Goal: Transaction & Acquisition: Purchase product/service

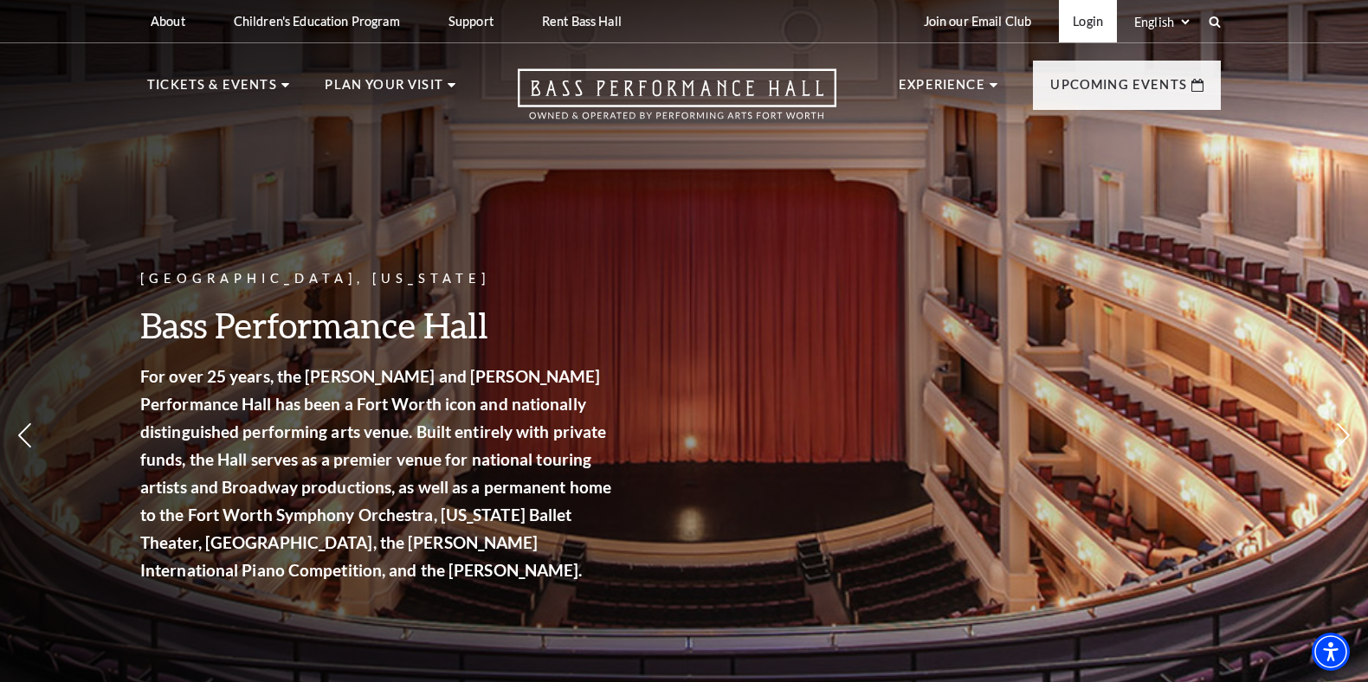
click at [1099, 27] on link "Login" at bounding box center [1088, 21] width 58 height 42
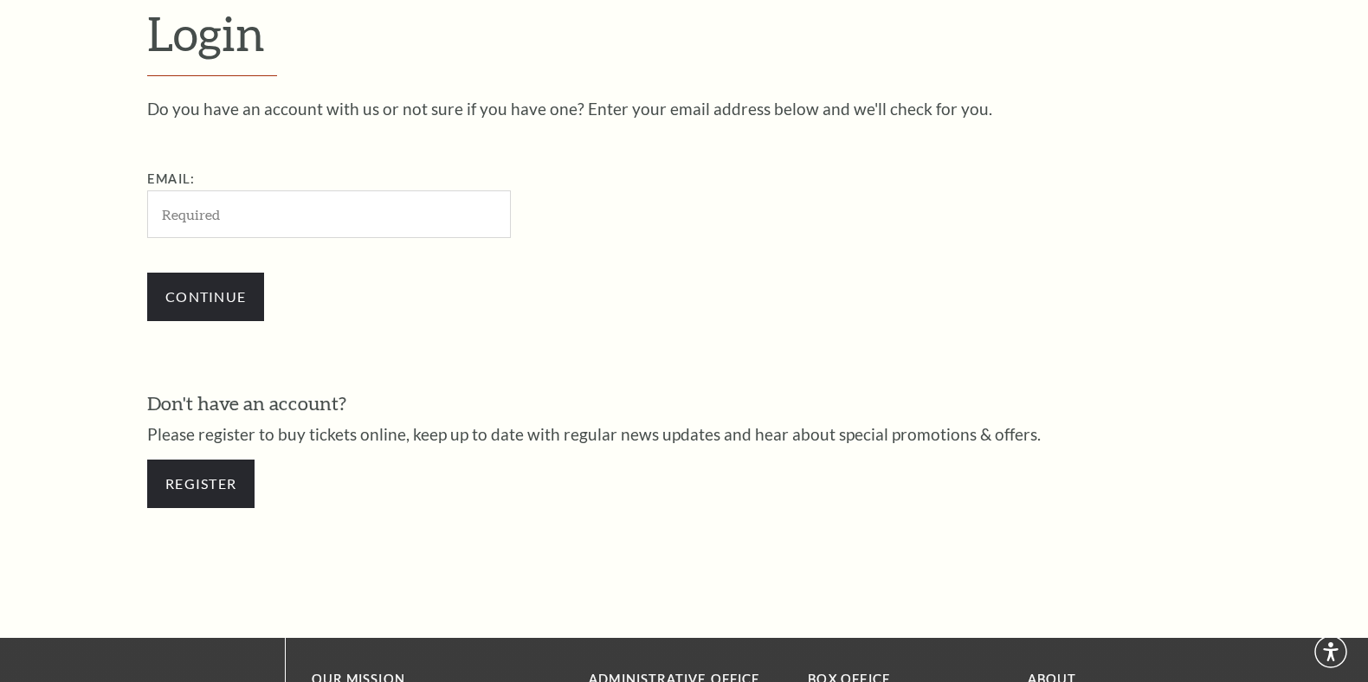
scroll to position [522, 0]
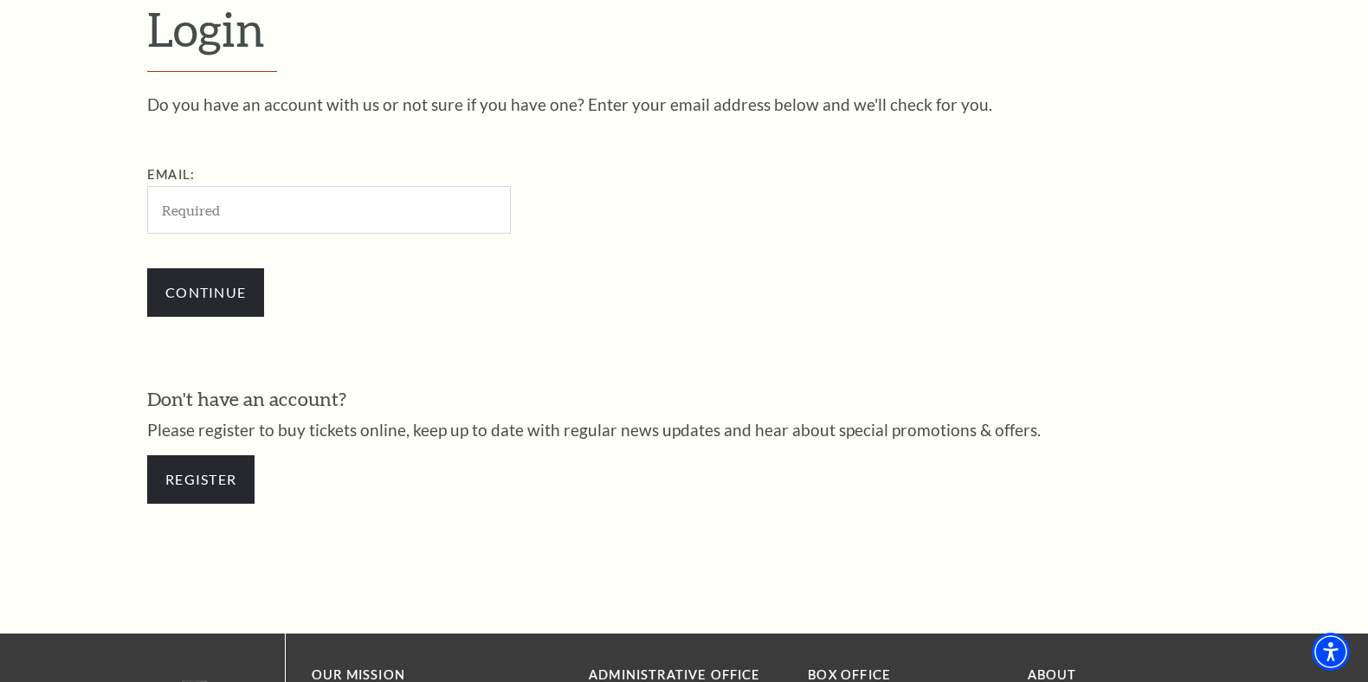
click at [368, 203] on input "Email:" at bounding box center [329, 210] width 364 height 48
type input "andyvkuehn@gmail.com"
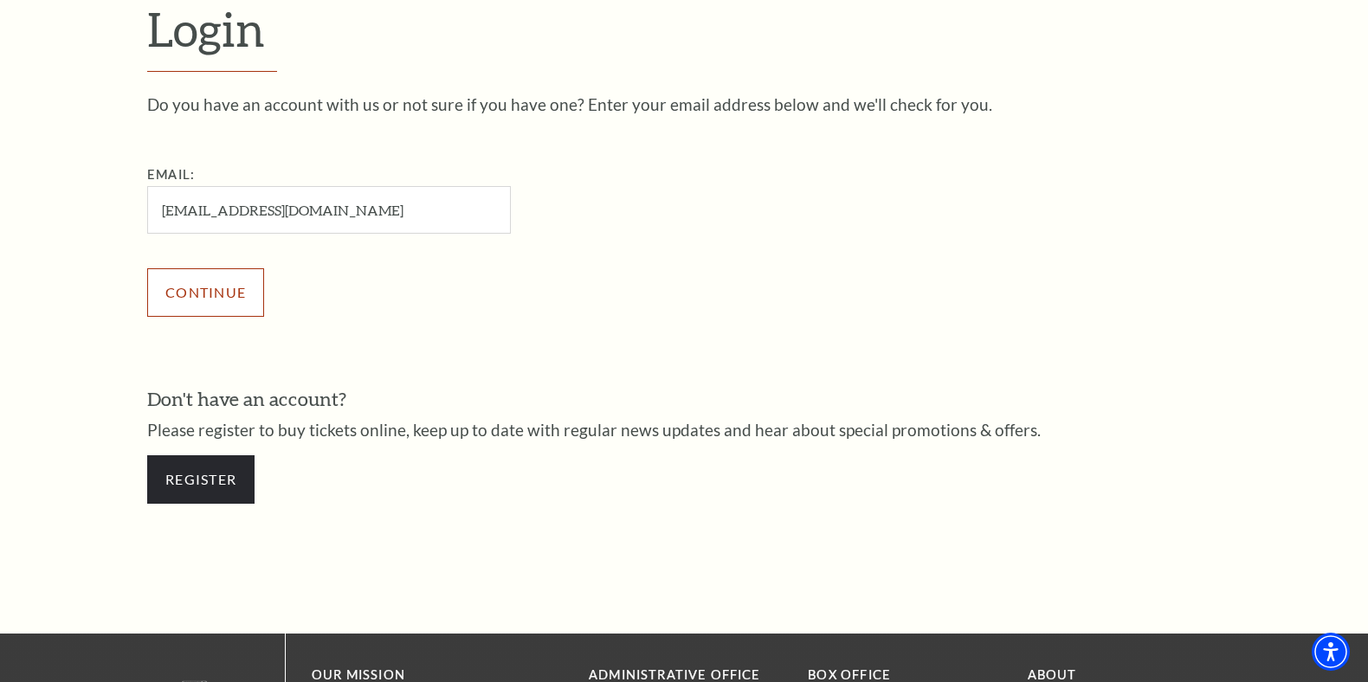
click at [229, 299] on input "Continue" at bounding box center [205, 292] width 117 height 48
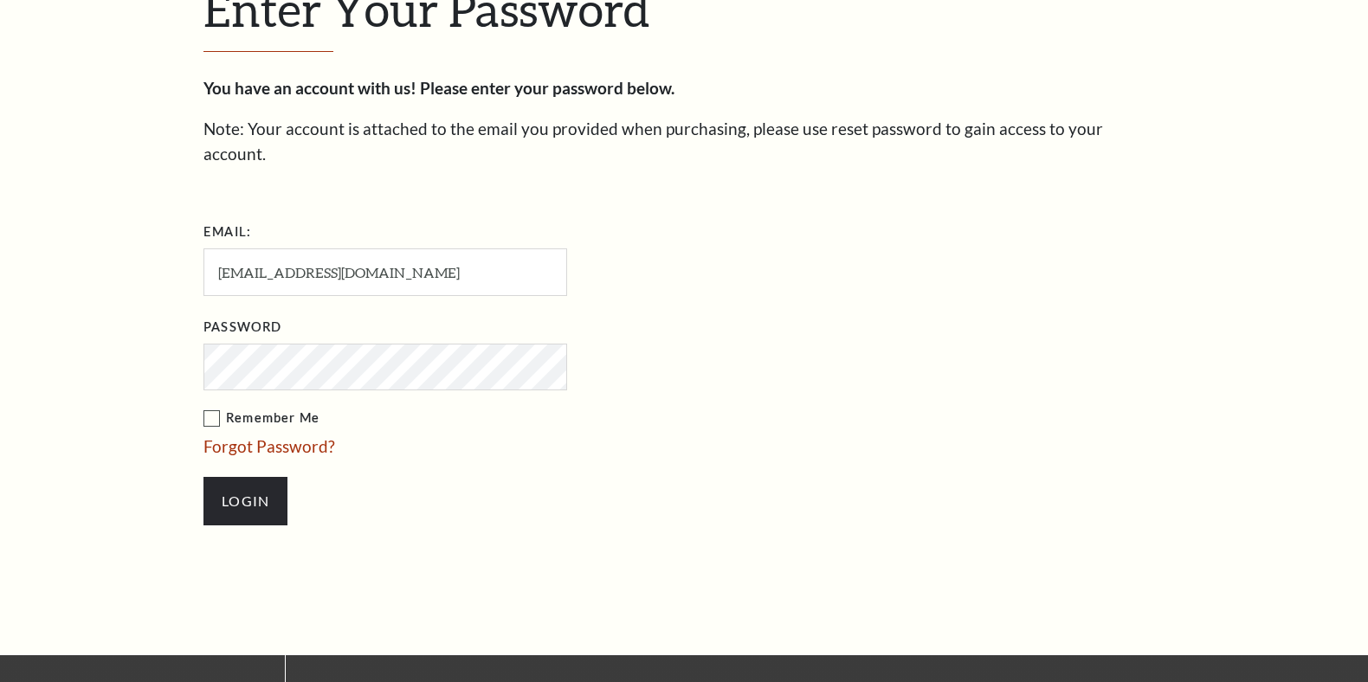
scroll to position [538, 0]
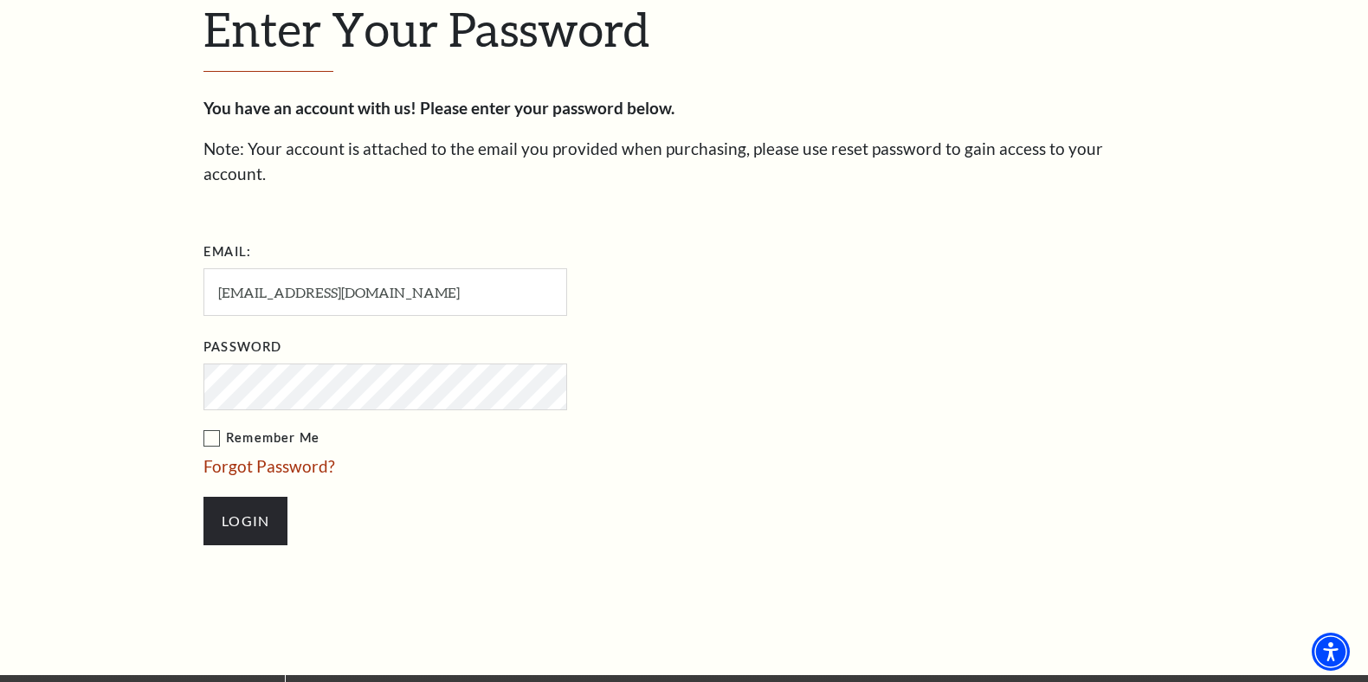
click at [215, 428] on label "Remember Me" at bounding box center [471, 439] width 537 height 22
click at [0, 0] on input "Remember Me" at bounding box center [0, 0] width 0 height 0
click at [243, 497] on input "Login" at bounding box center [245, 521] width 84 height 48
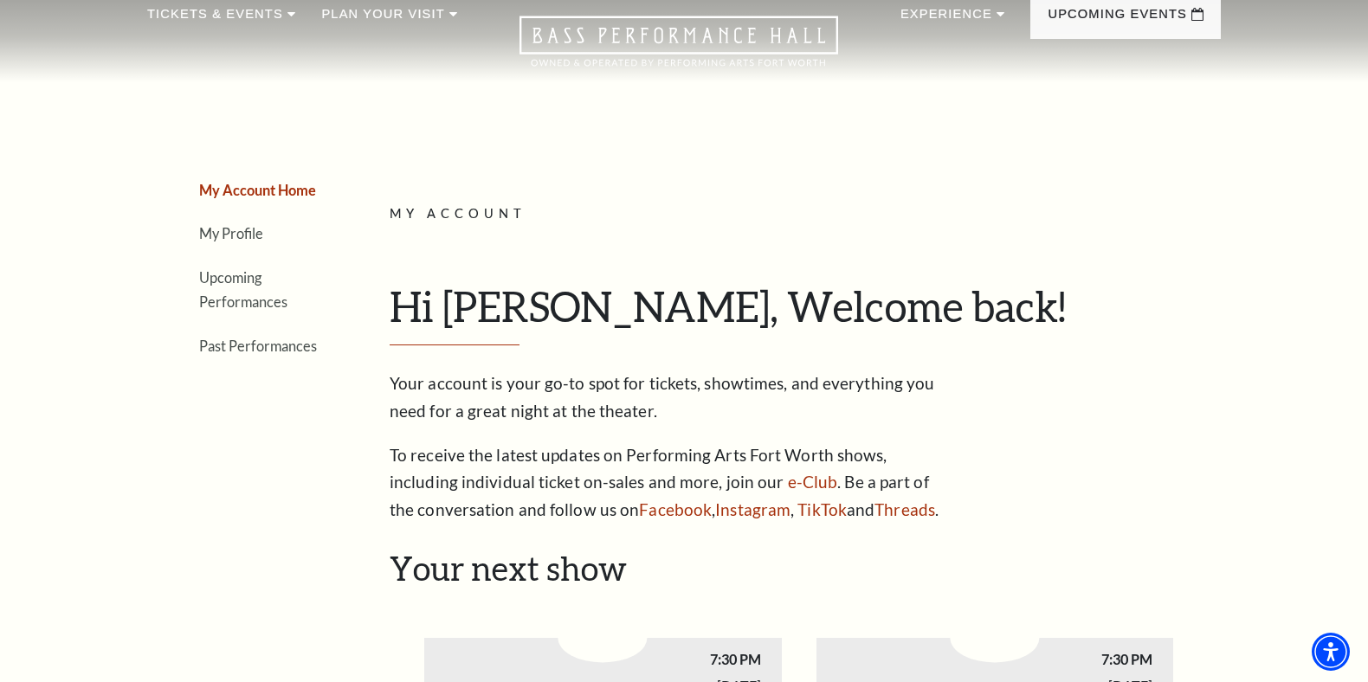
scroll to position [74, 0]
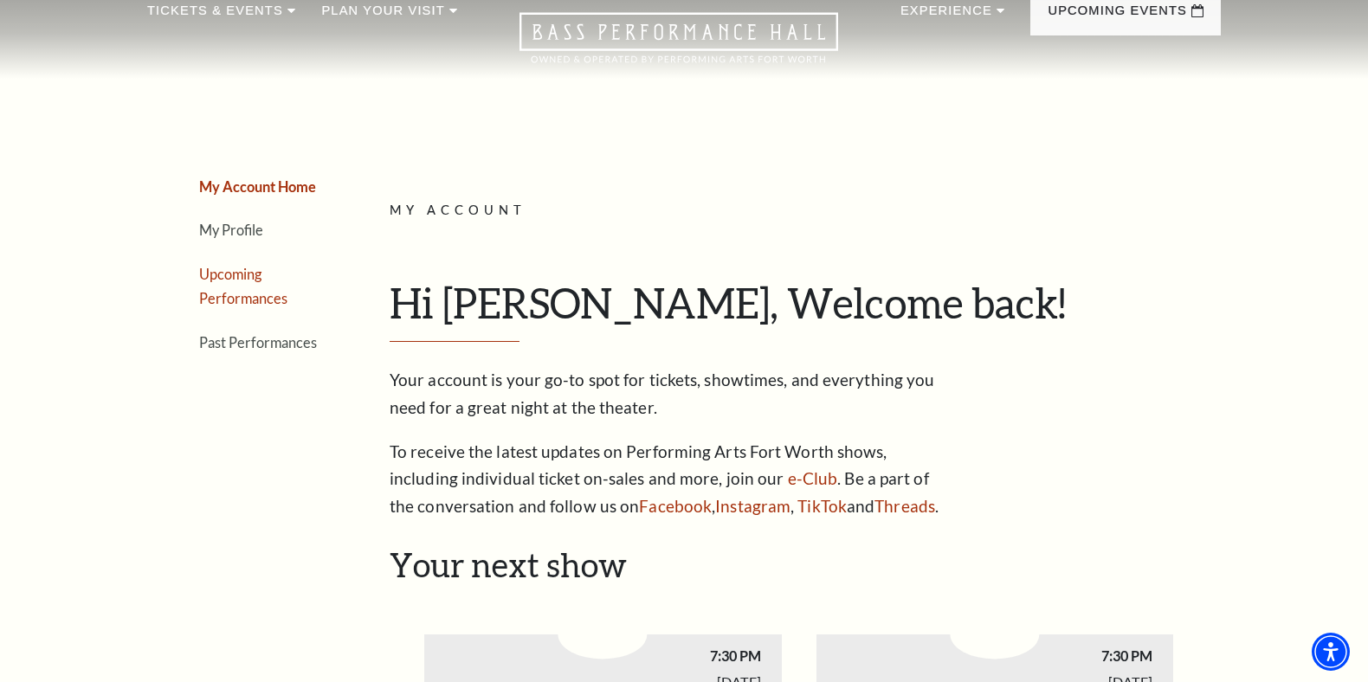
click at [240, 271] on link "Upcoming Performances" at bounding box center [243, 287] width 88 height 42
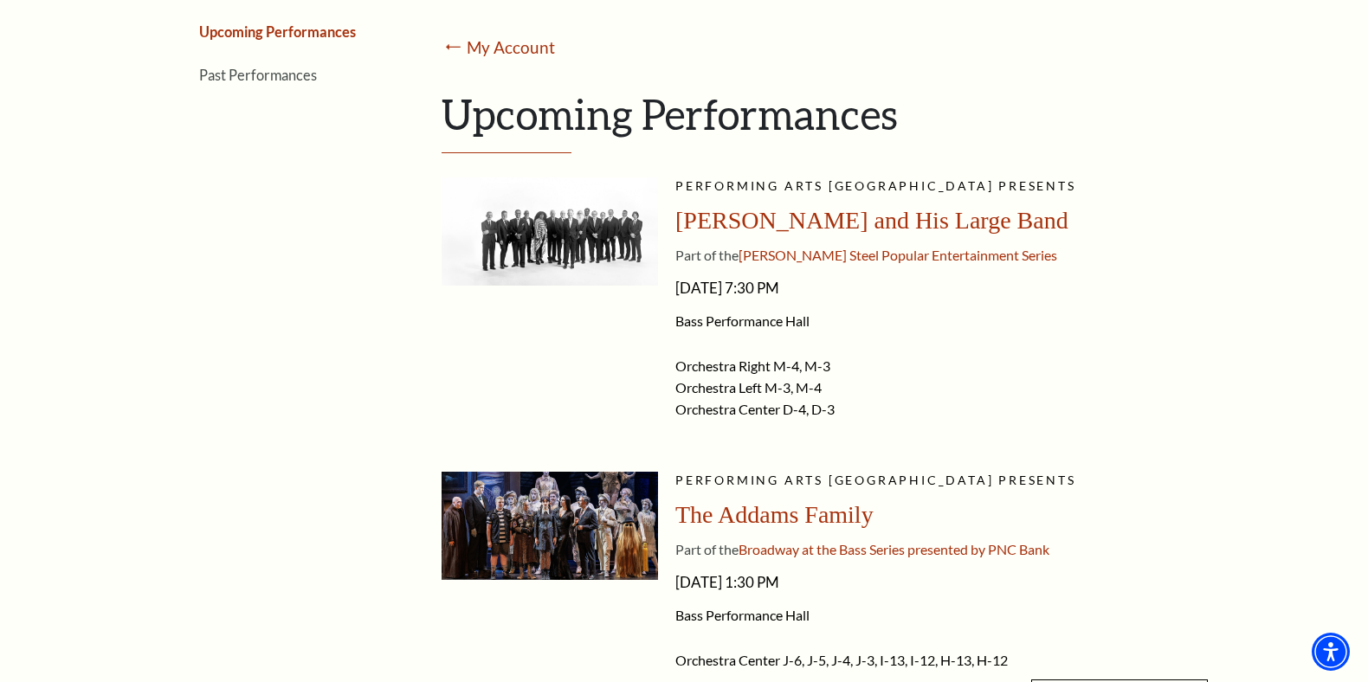
scroll to position [0, 0]
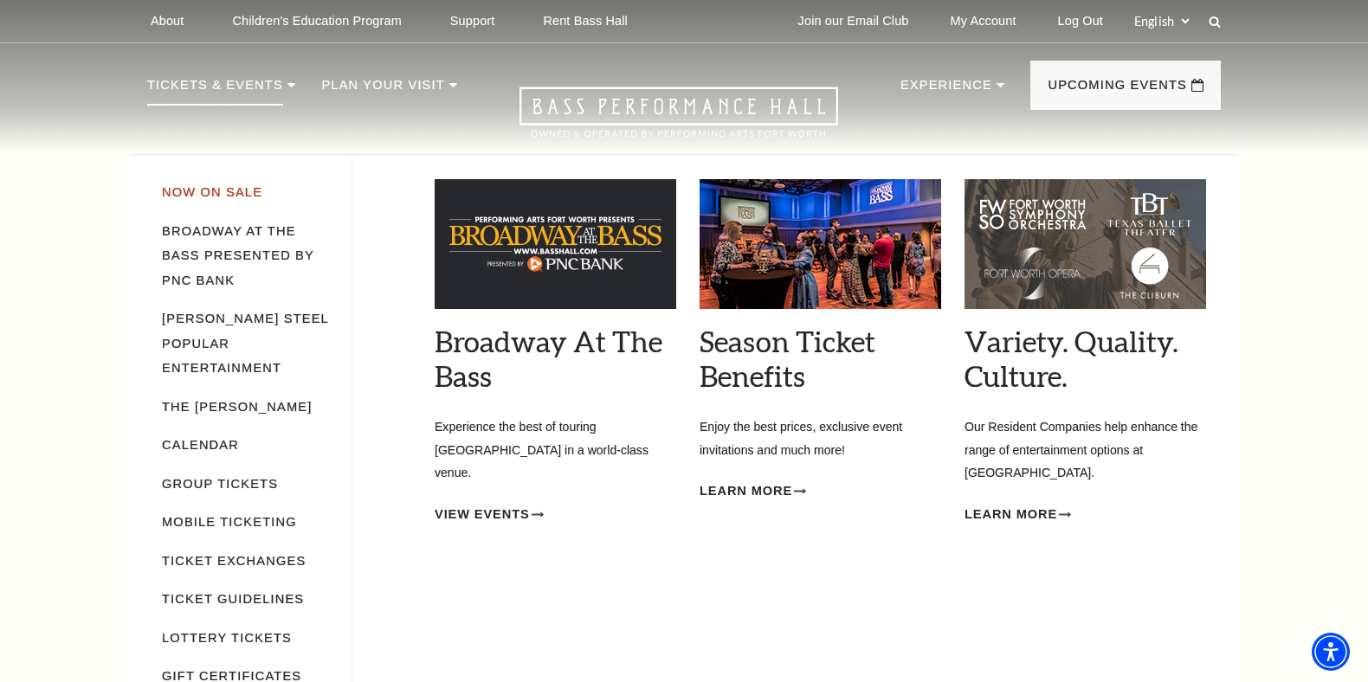
click at [234, 189] on link "Now On Sale" at bounding box center [212, 192] width 100 height 14
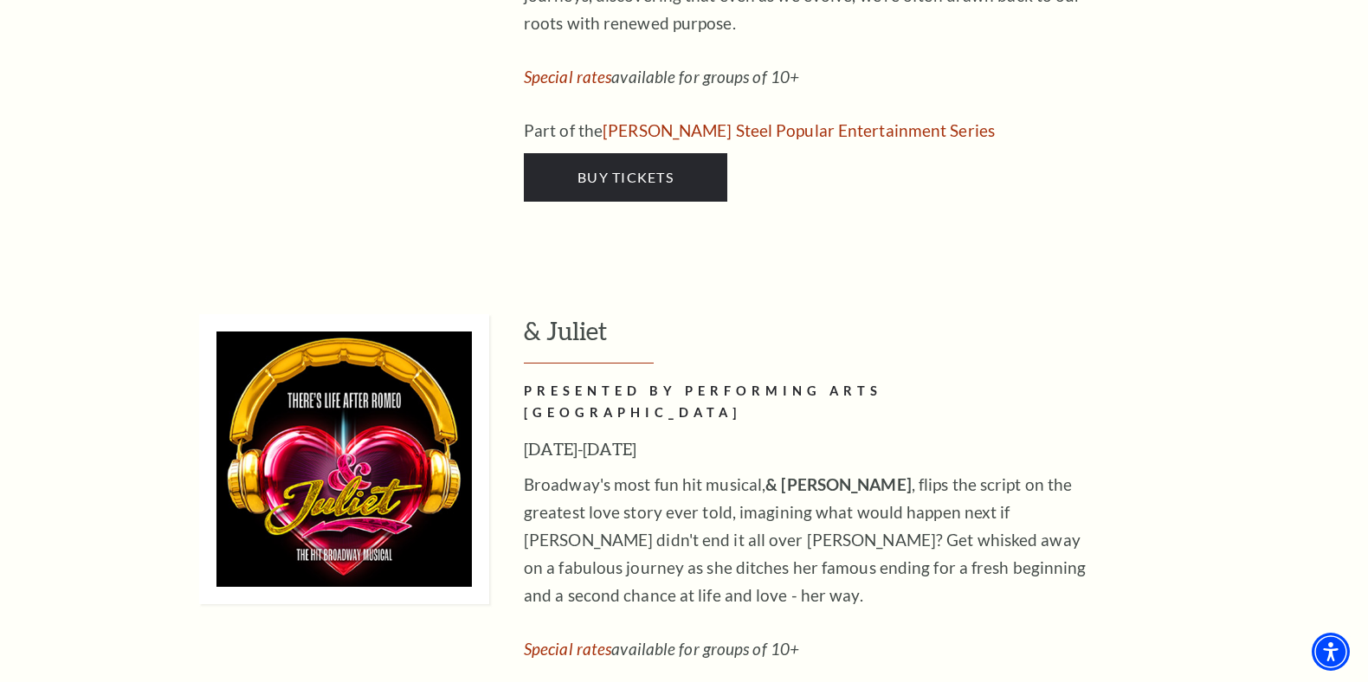
scroll to position [4523, 0]
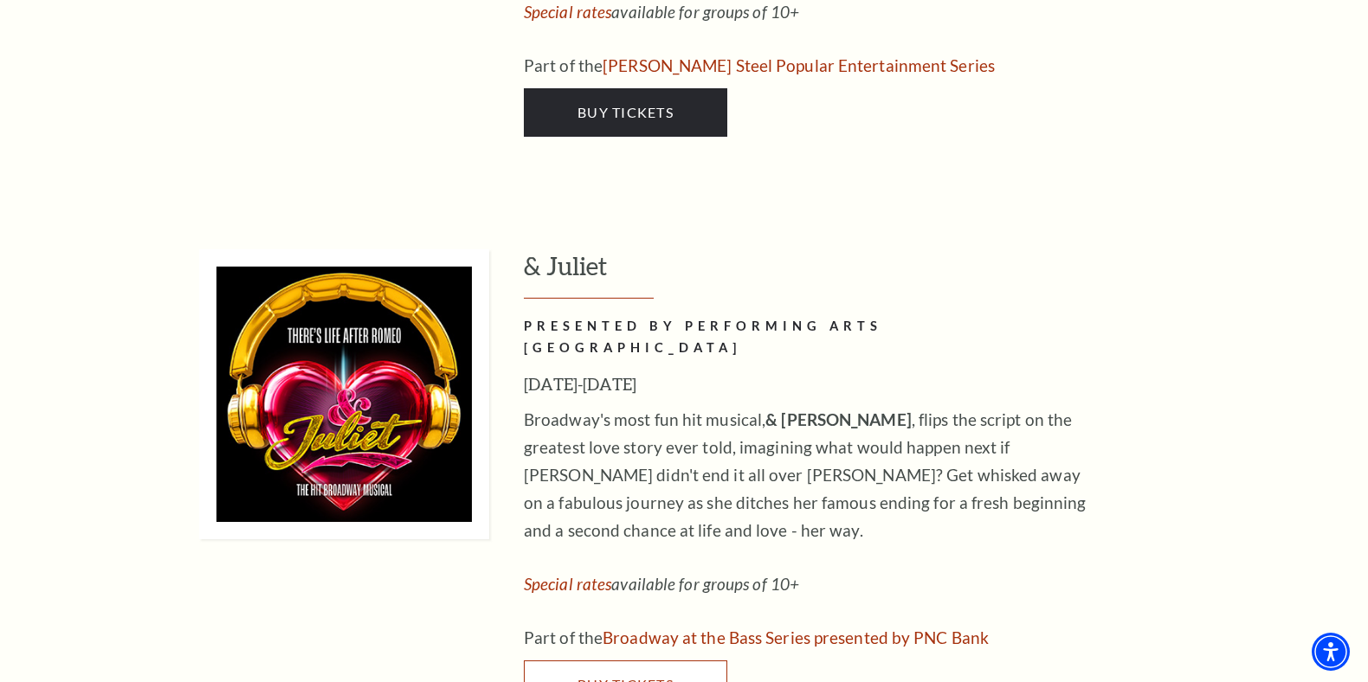
click at [652, 676] on span "Buy Tickets" at bounding box center [625, 684] width 96 height 16
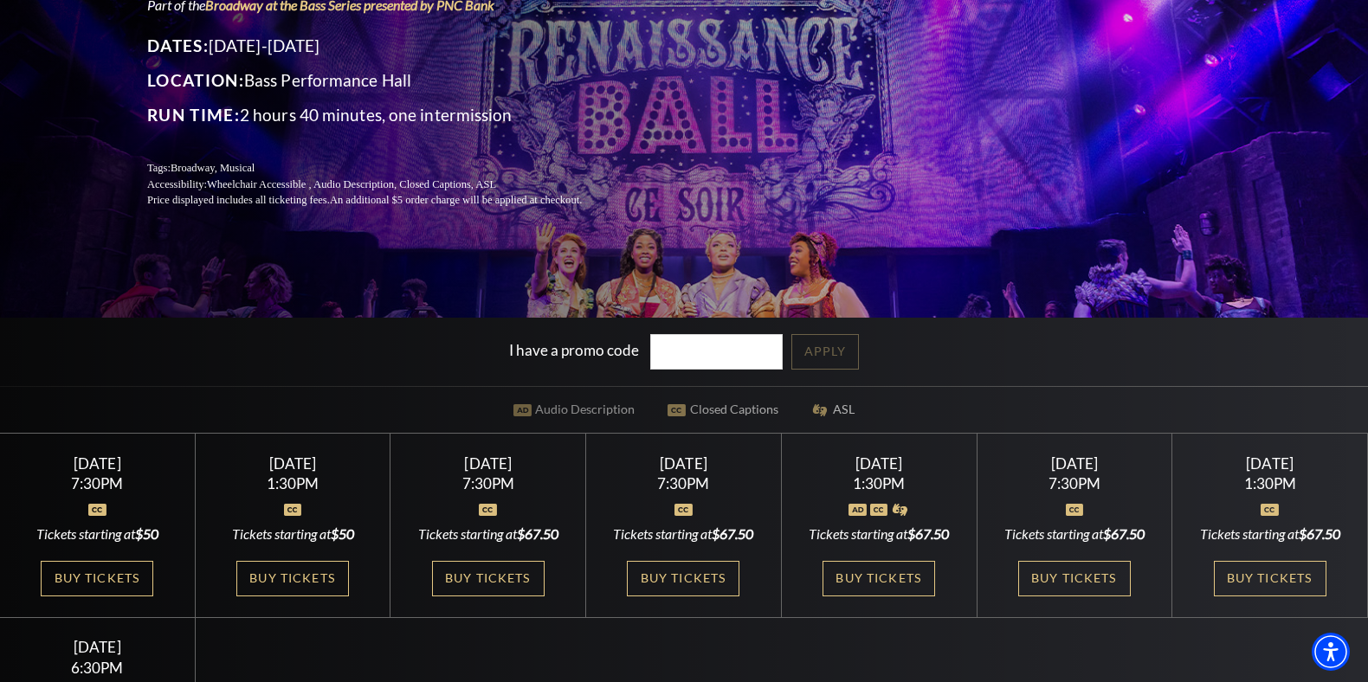
scroll to position [222, 0]
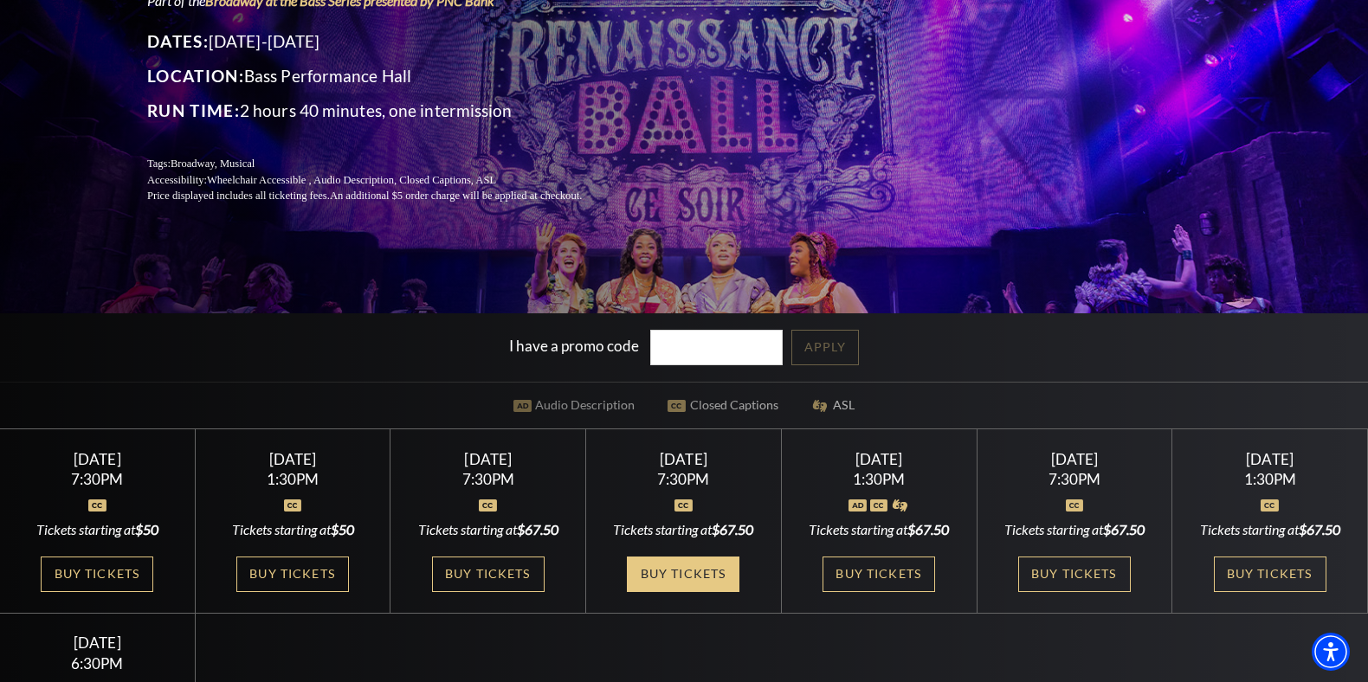
click at [657, 565] on link "Buy Tickets" at bounding box center [683, 574] width 113 height 35
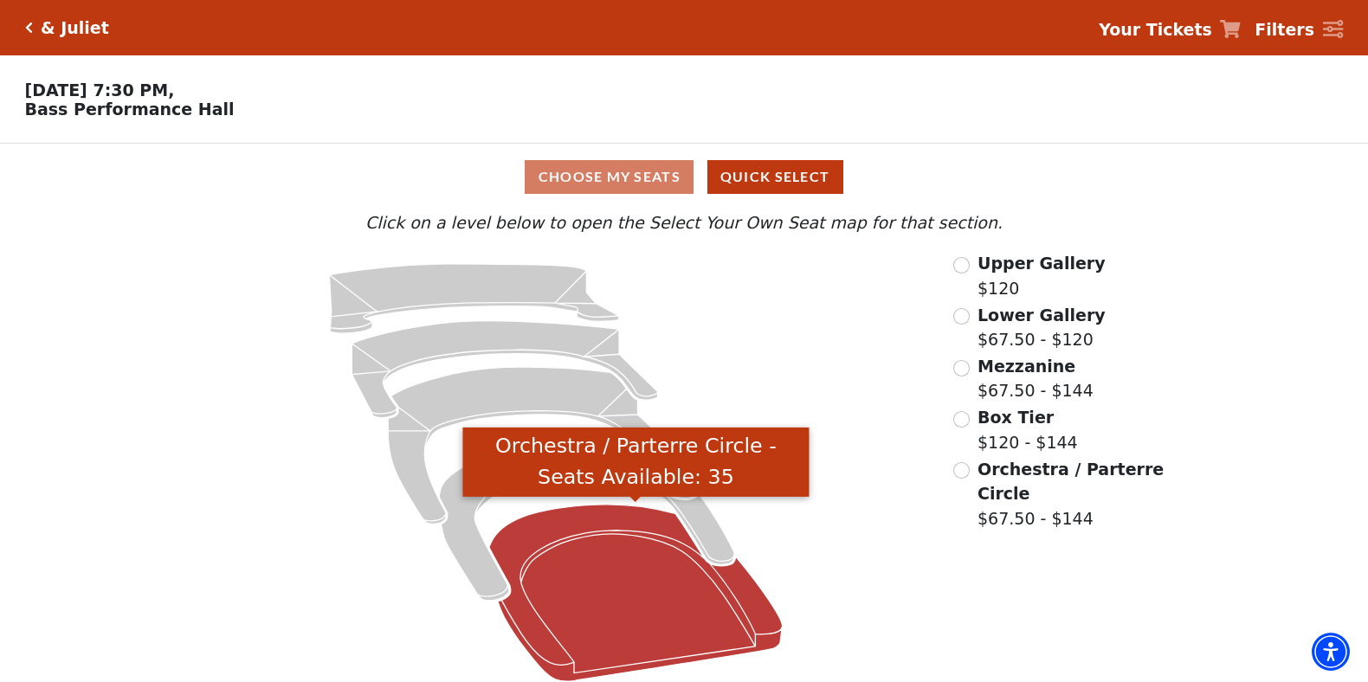
click at [604, 554] on icon "Orchestra / Parterre Circle - Seats Available: 35" at bounding box center [635, 593] width 293 height 177
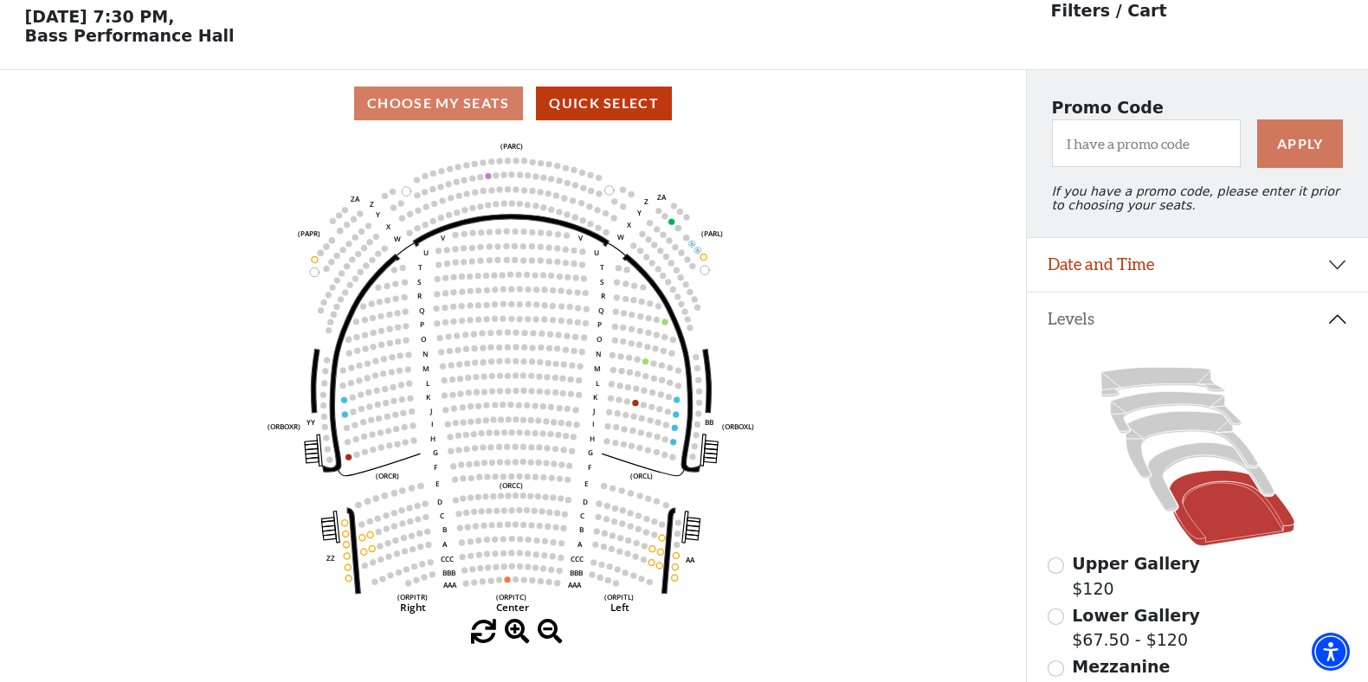
scroll to position [80, 0]
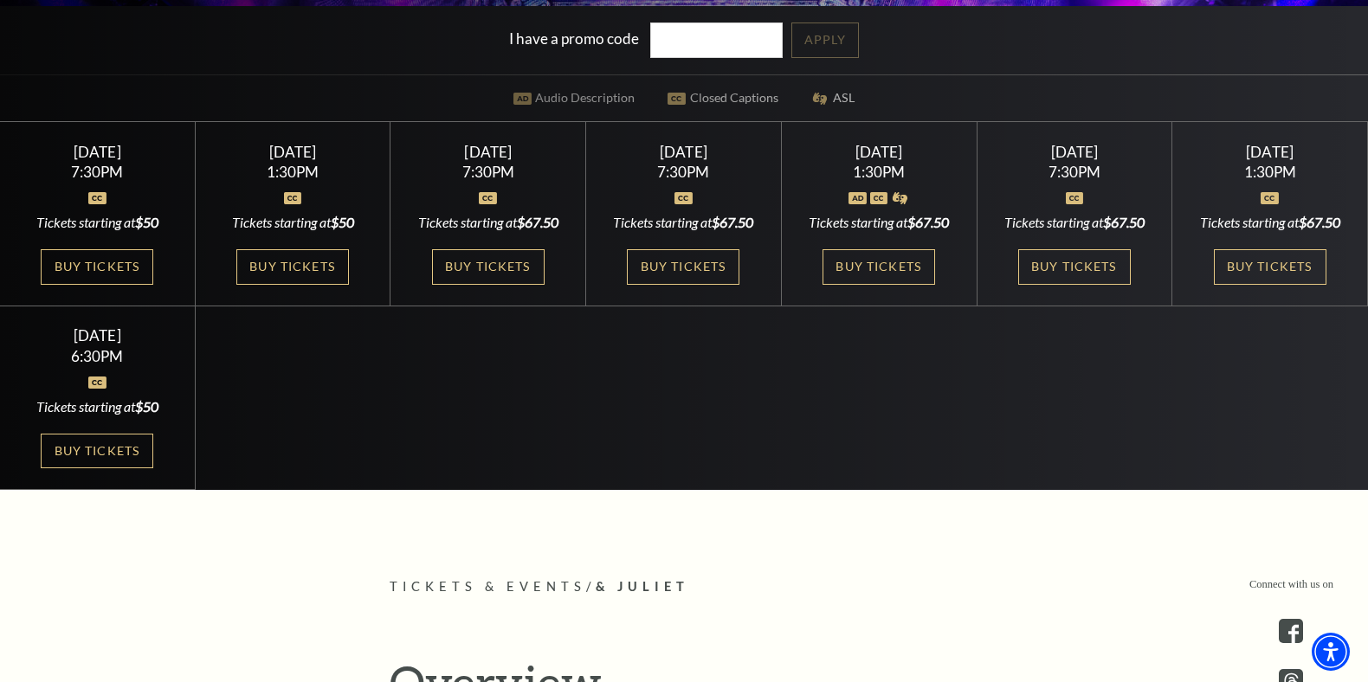
scroll to position [532, 0]
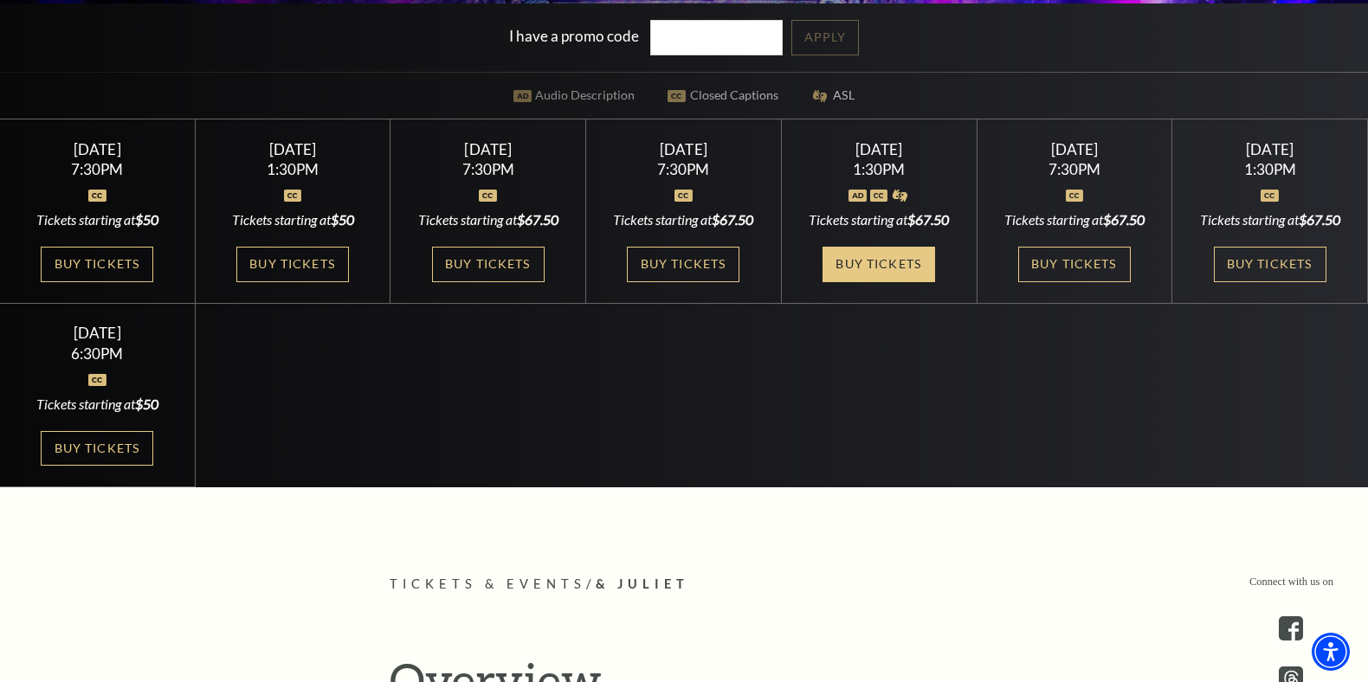
click at [863, 253] on link "Buy Tickets" at bounding box center [878, 264] width 113 height 35
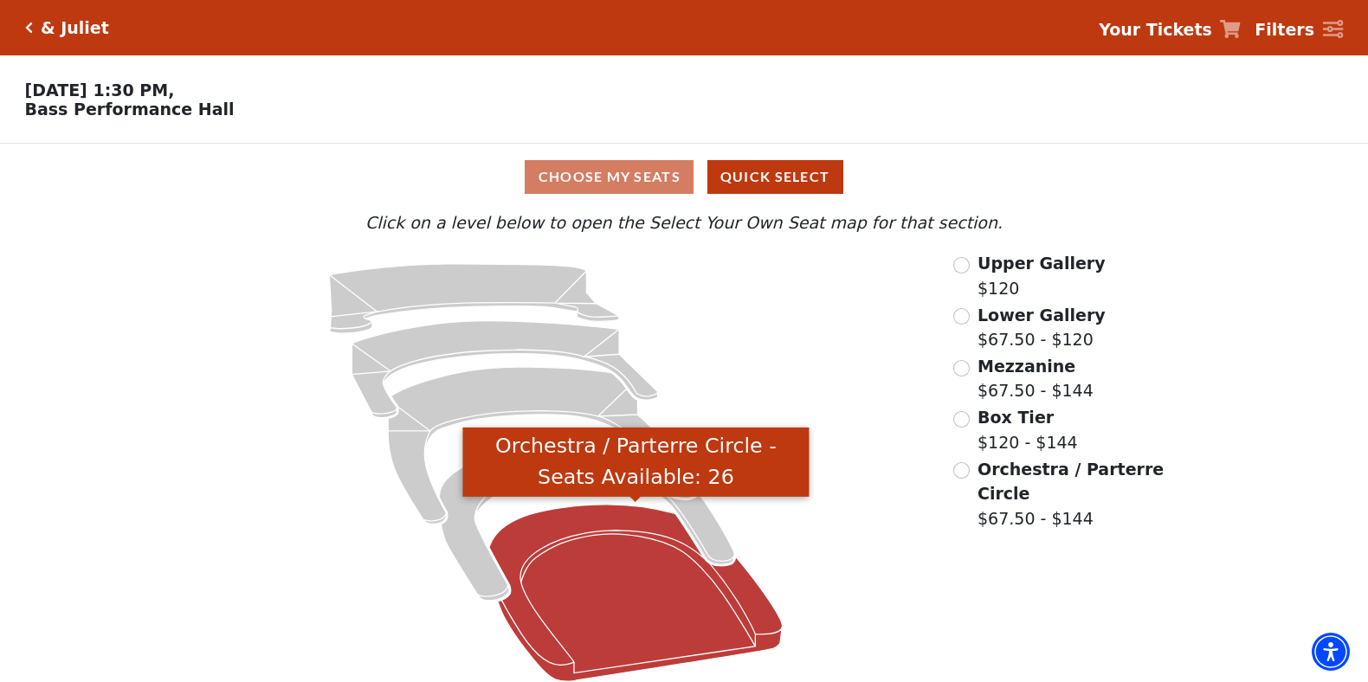
click at [628, 629] on icon "Orchestra / Parterre Circle - Seats Available: 26" at bounding box center [635, 593] width 293 height 177
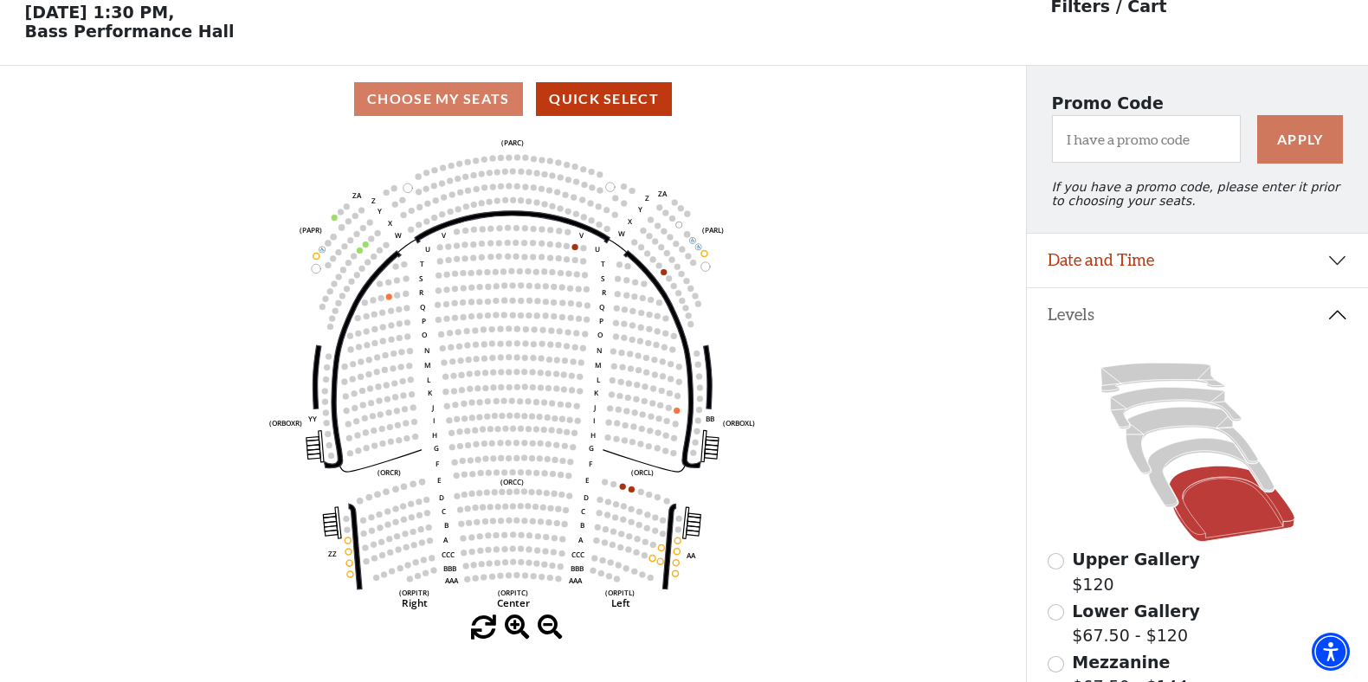
scroll to position [80, 0]
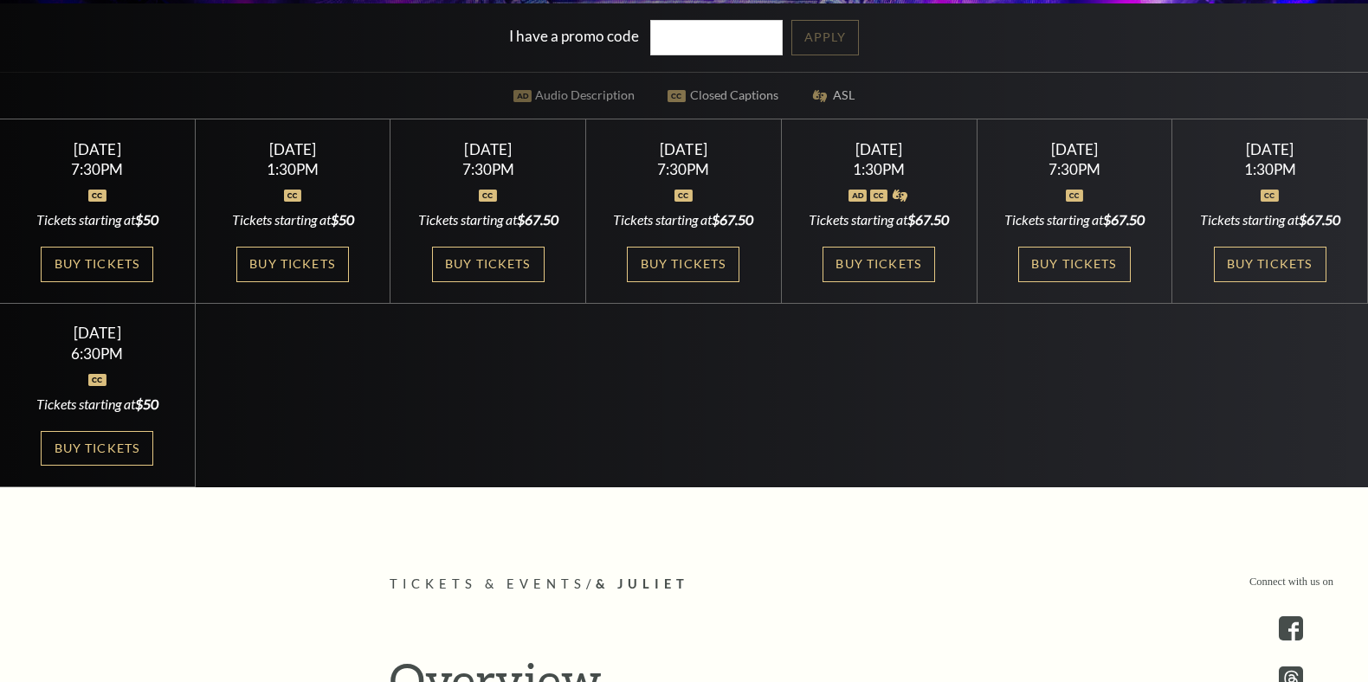
scroll to position [532, 0]
click at [1103, 271] on link "Buy Tickets" at bounding box center [1074, 264] width 113 height 35
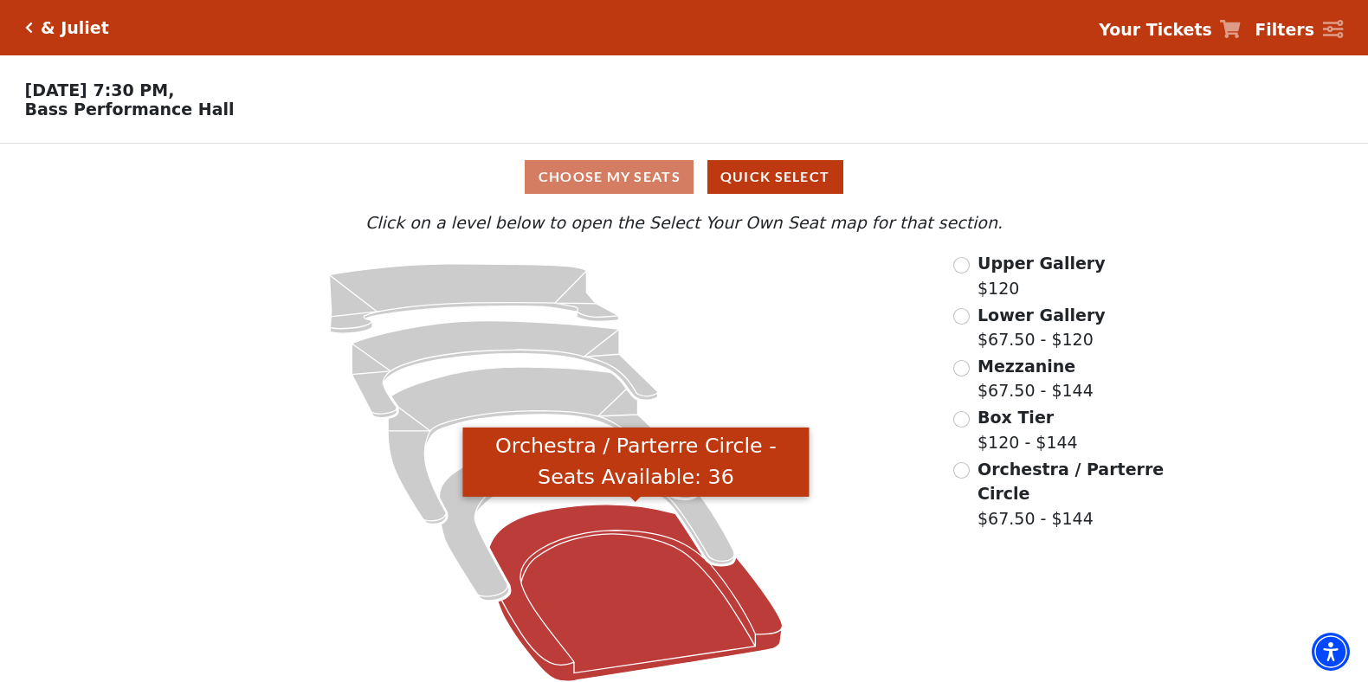
click at [611, 648] on icon "Orchestra / Parterre Circle - Seats Available: 36" at bounding box center [635, 593] width 293 height 177
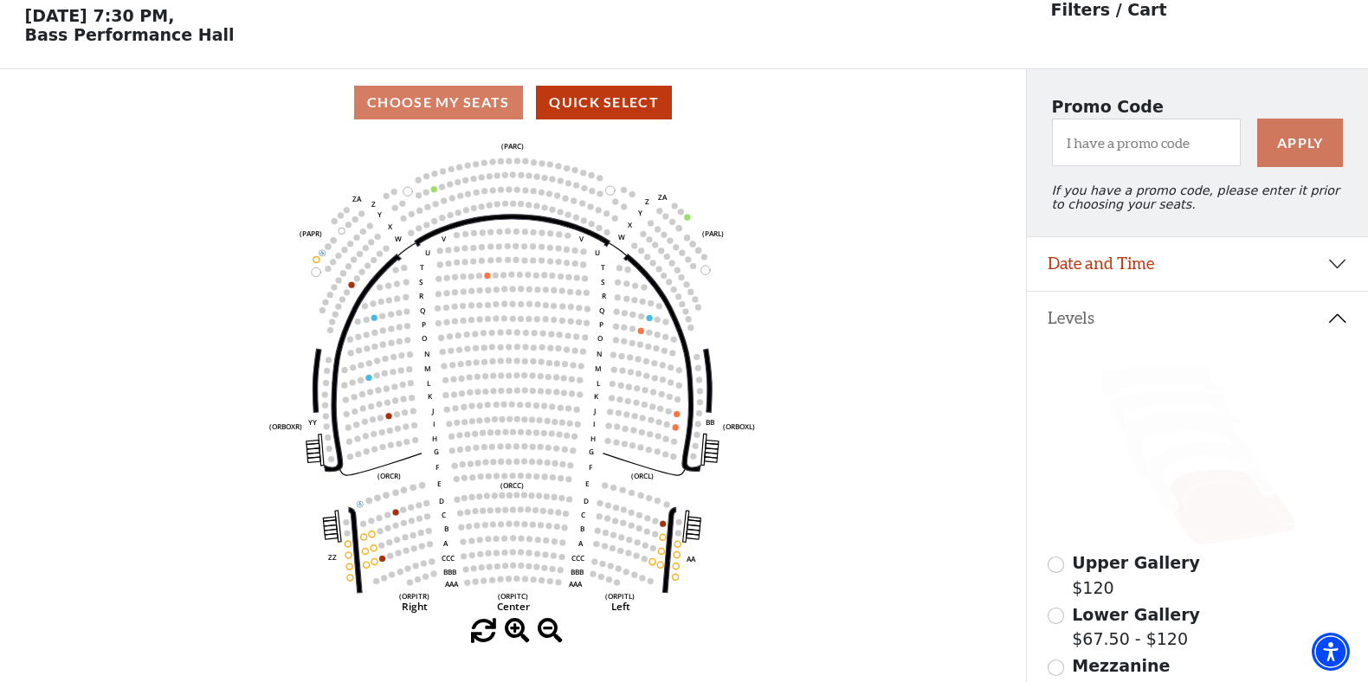
scroll to position [80, 0]
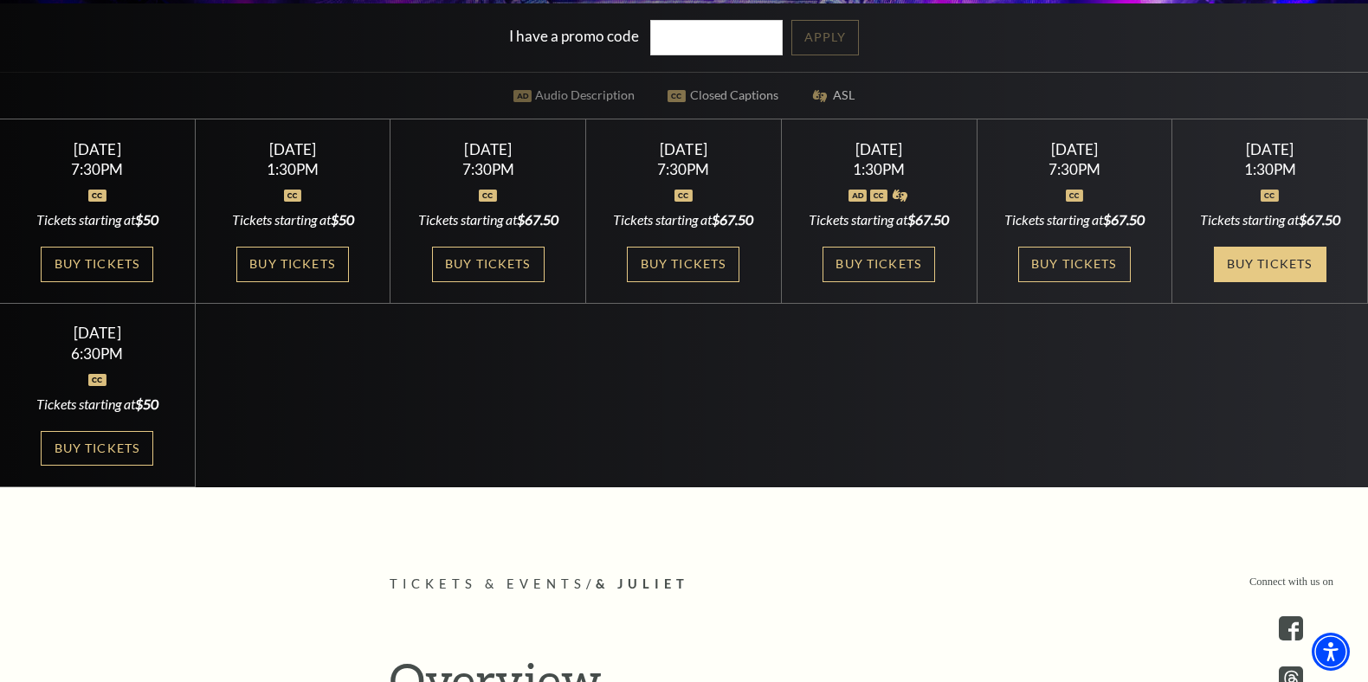
click at [1276, 268] on link "Buy Tickets" at bounding box center [1270, 264] width 113 height 35
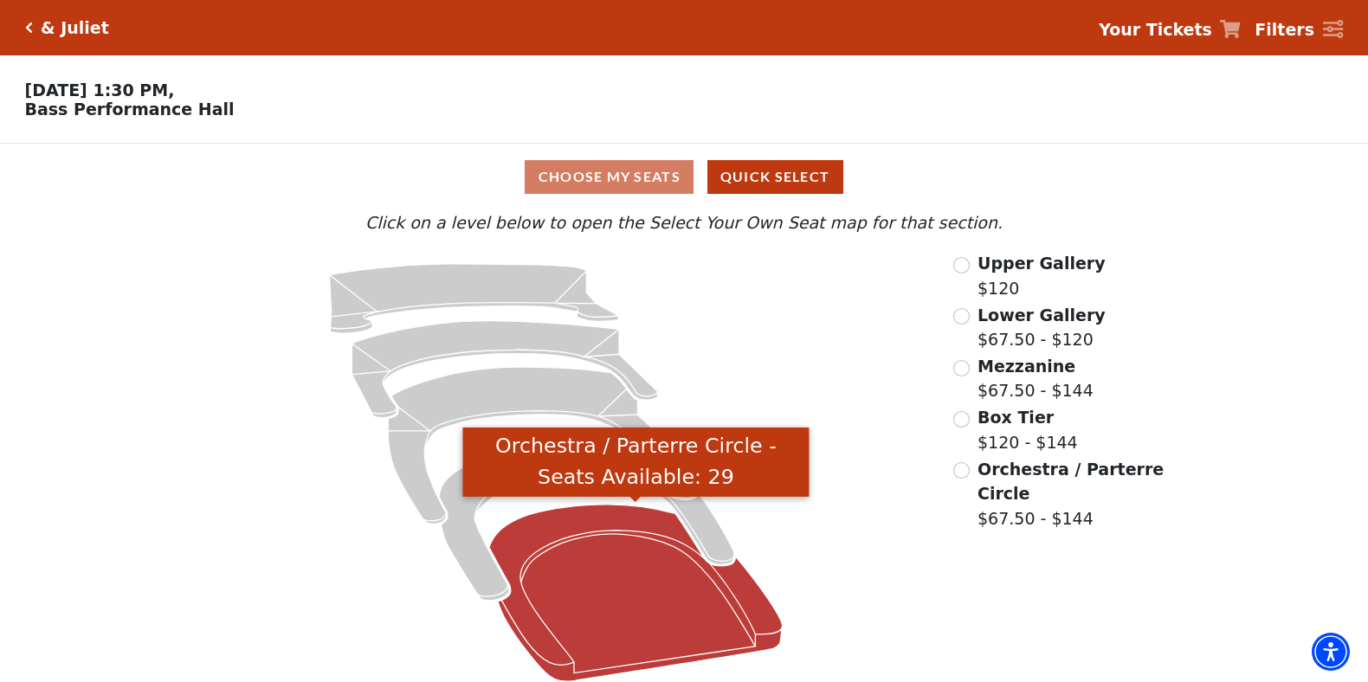
click at [615, 538] on icon "Orchestra / Parterre Circle - Seats Available: 29" at bounding box center [635, 593] width 293 height 177
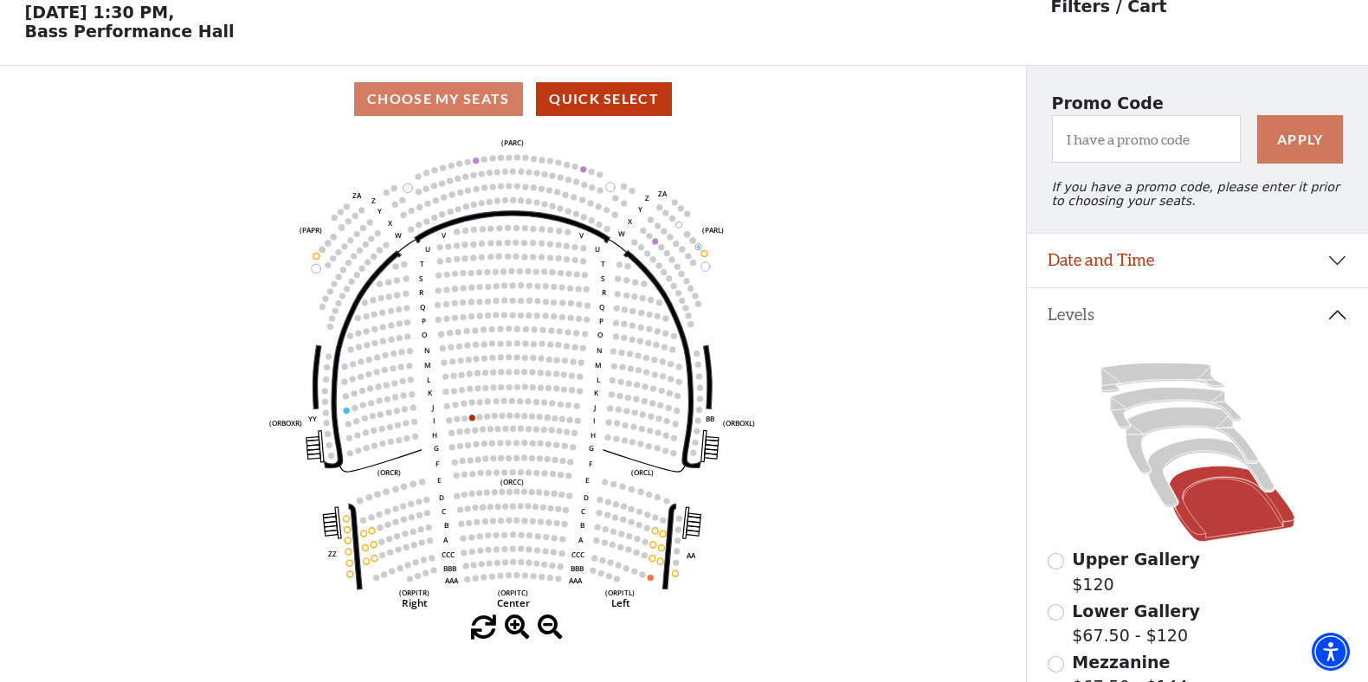
scroll to position [80, 0]
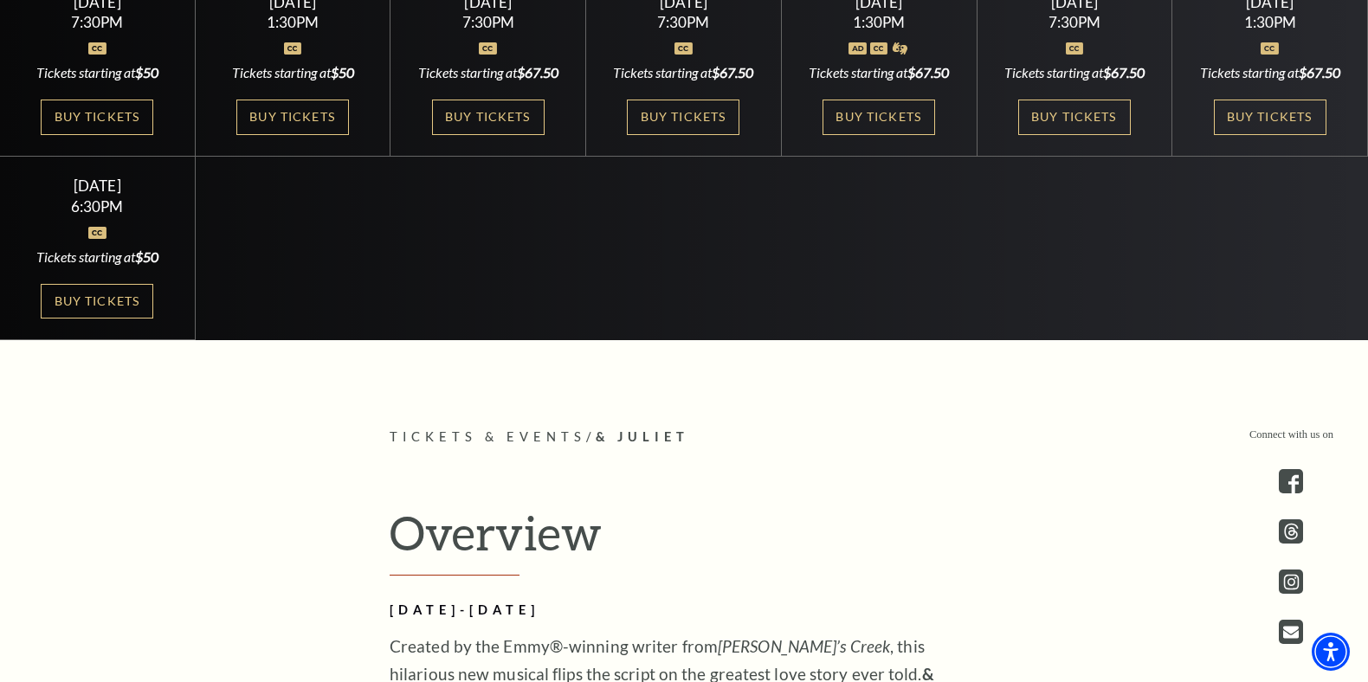
scroll to position [797, 0]
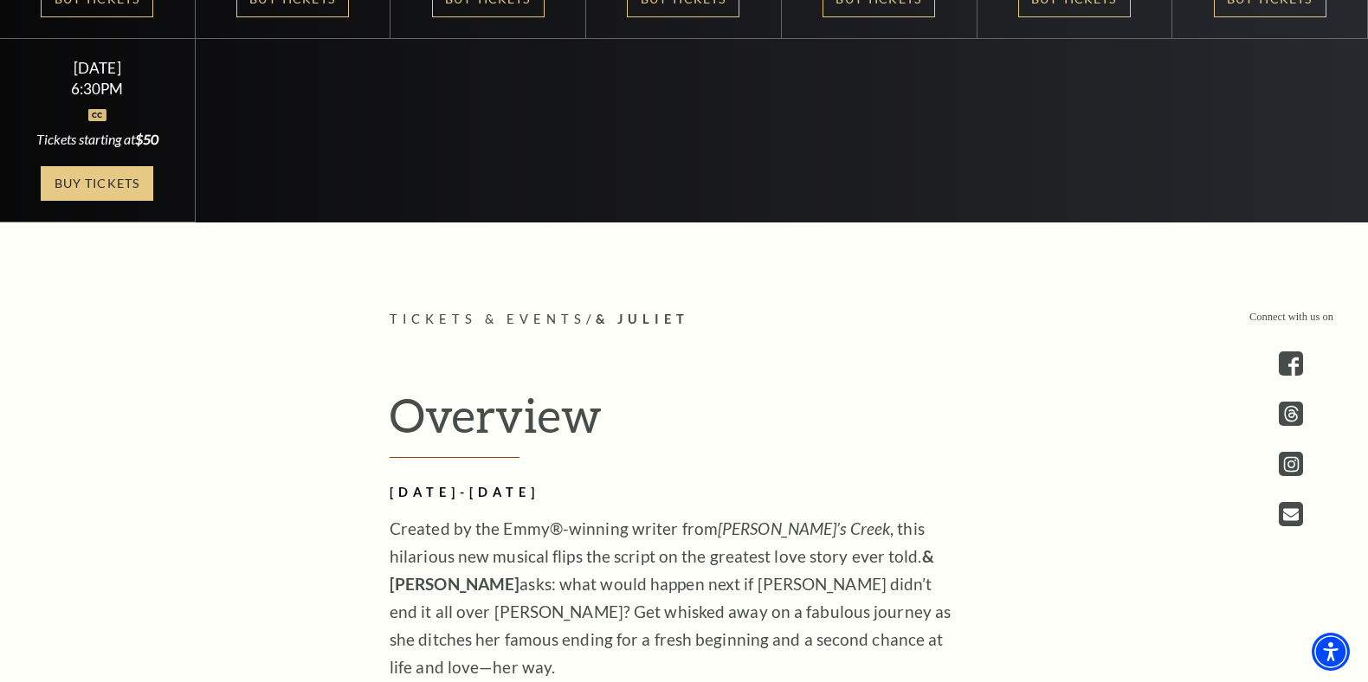
click at [127, 201] on link "Buy Tickets" at bounding box center [97, 183] width 113 height 35
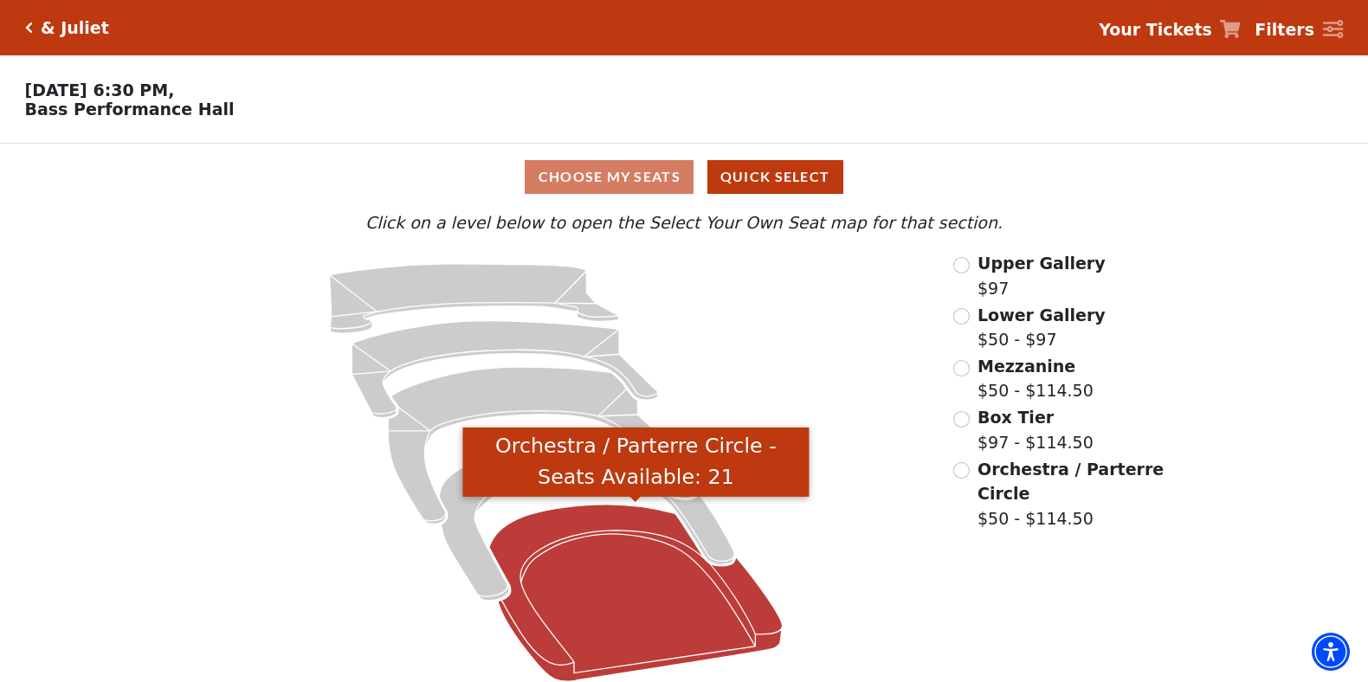
click at [557, 566] on icon "Orchestra / Parterre Circle - Seats Available: 21" at bounding box center [635, 593] width 293 height 177
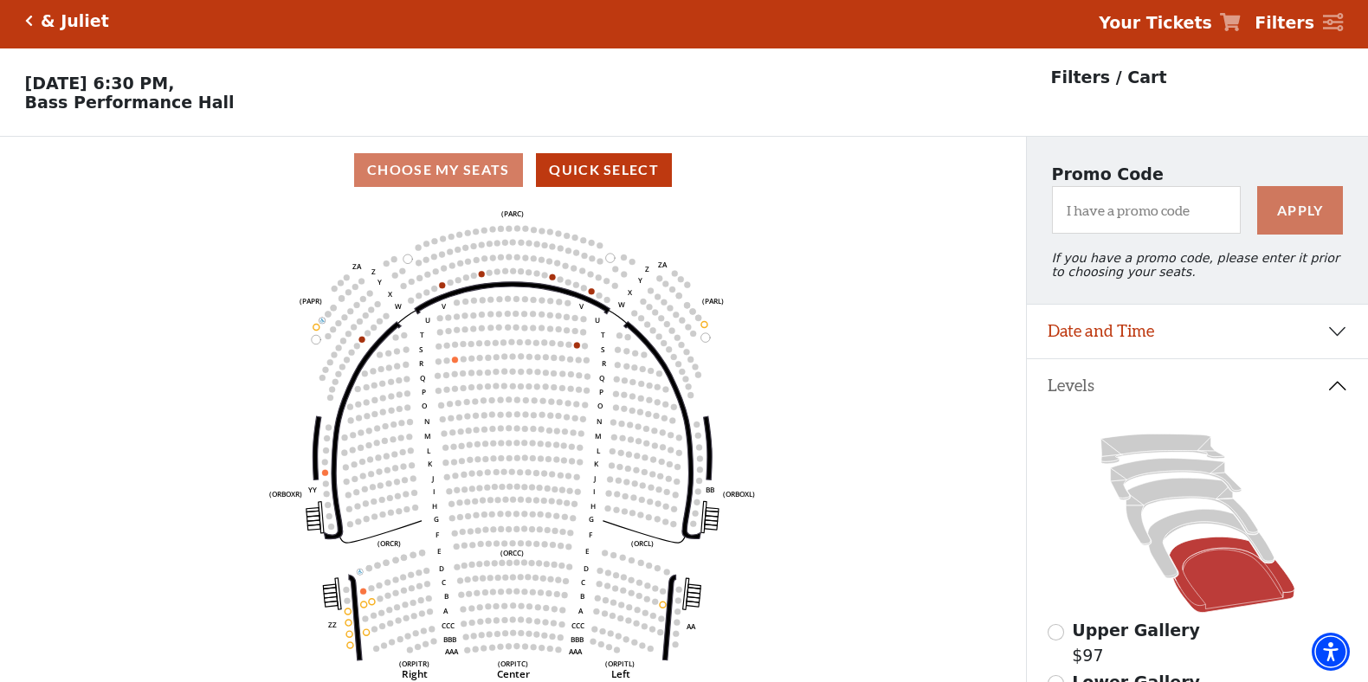
scroll to position [80, 0]
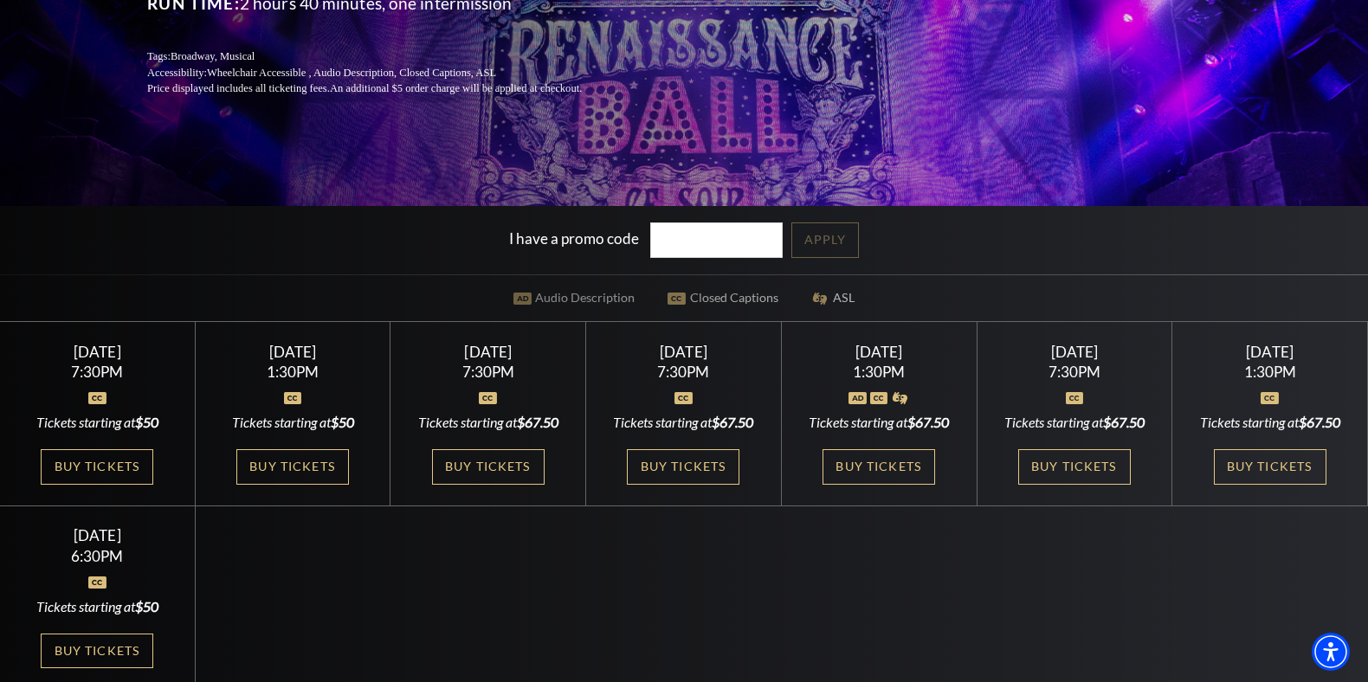
scroll to position [188, 0]
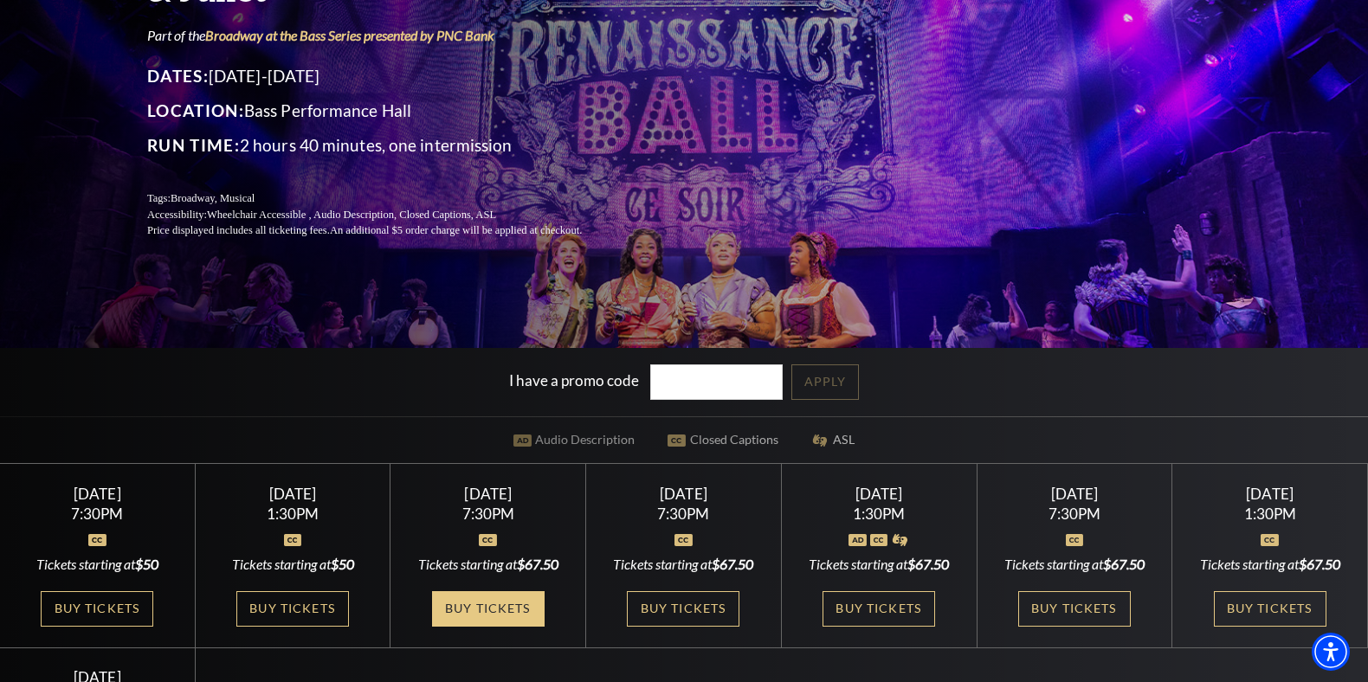
click at [519, 598] on link "Buy Tickets" at bounding box center [488, 608] width 113 height 35
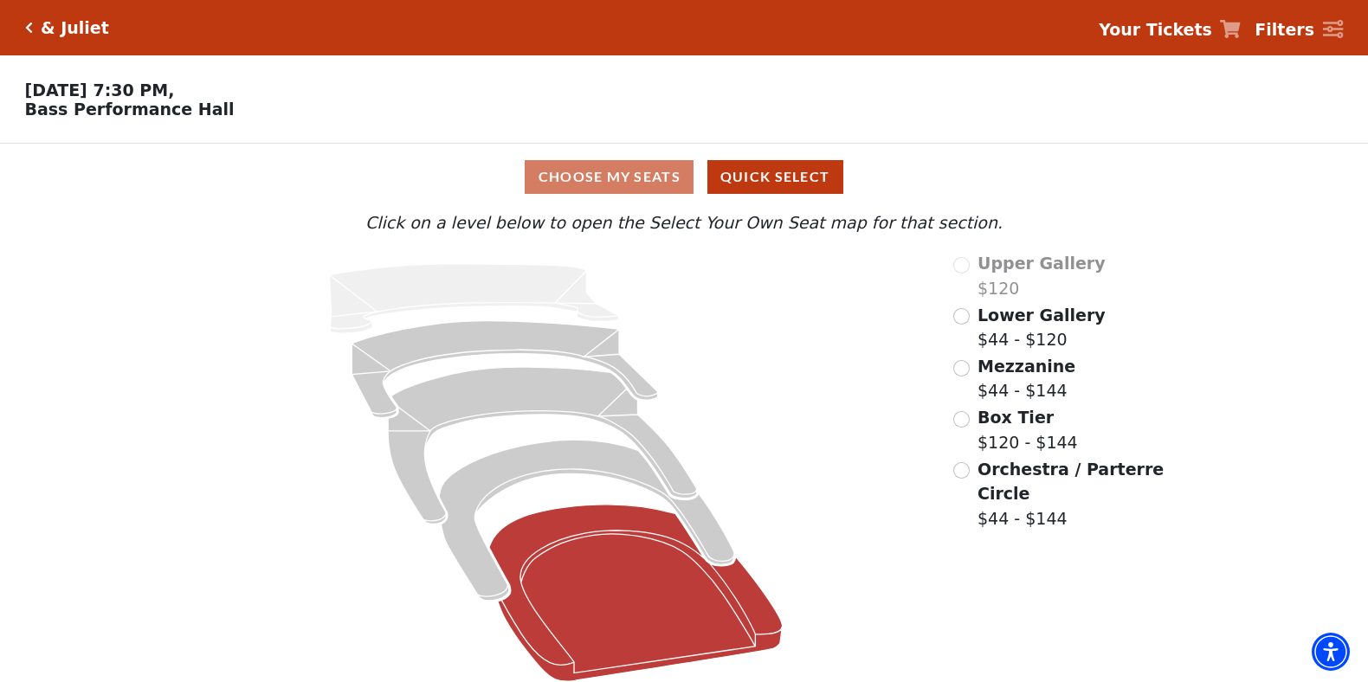
click at [639, 590] on icon "Orchestra / Parterre Circle - Seats Available: 36" at bounding box center [635, 593] width 293 height 177
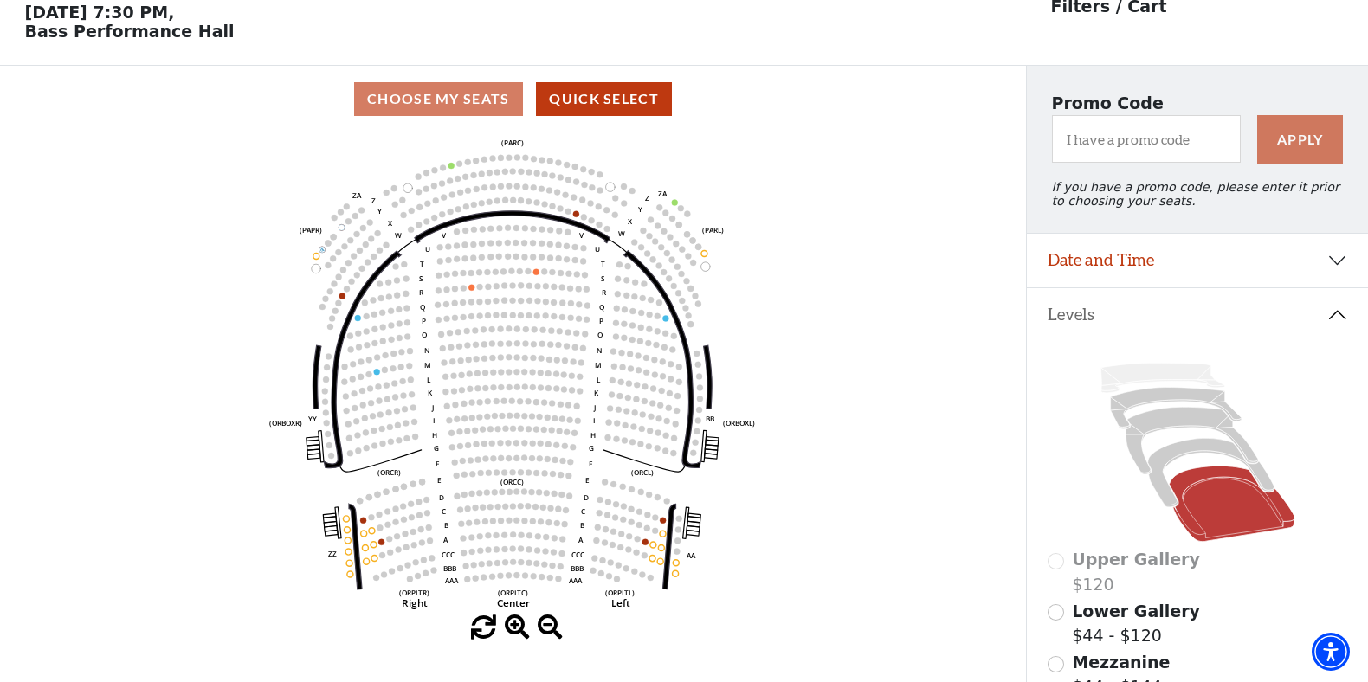
scroll to position [80, 0]
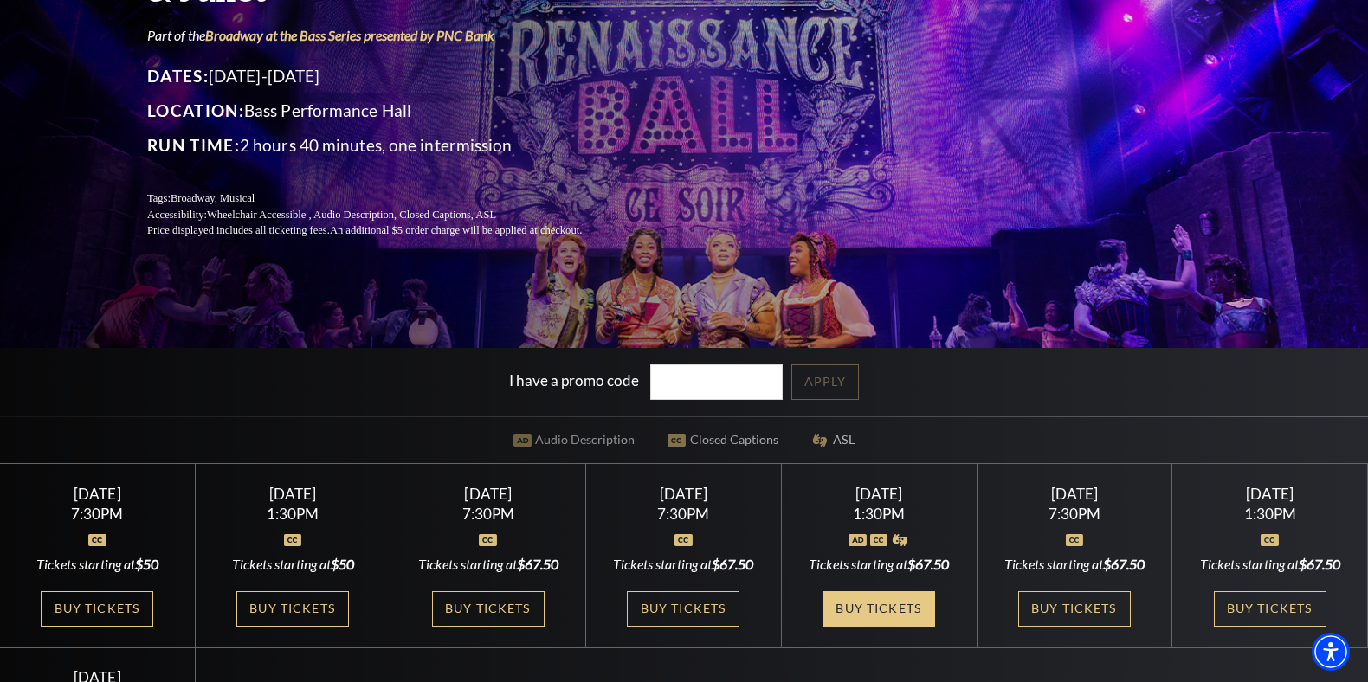
click at [878, 602] on link "Buy Tickets" at bounding box center [878, 608] width 113 height 35
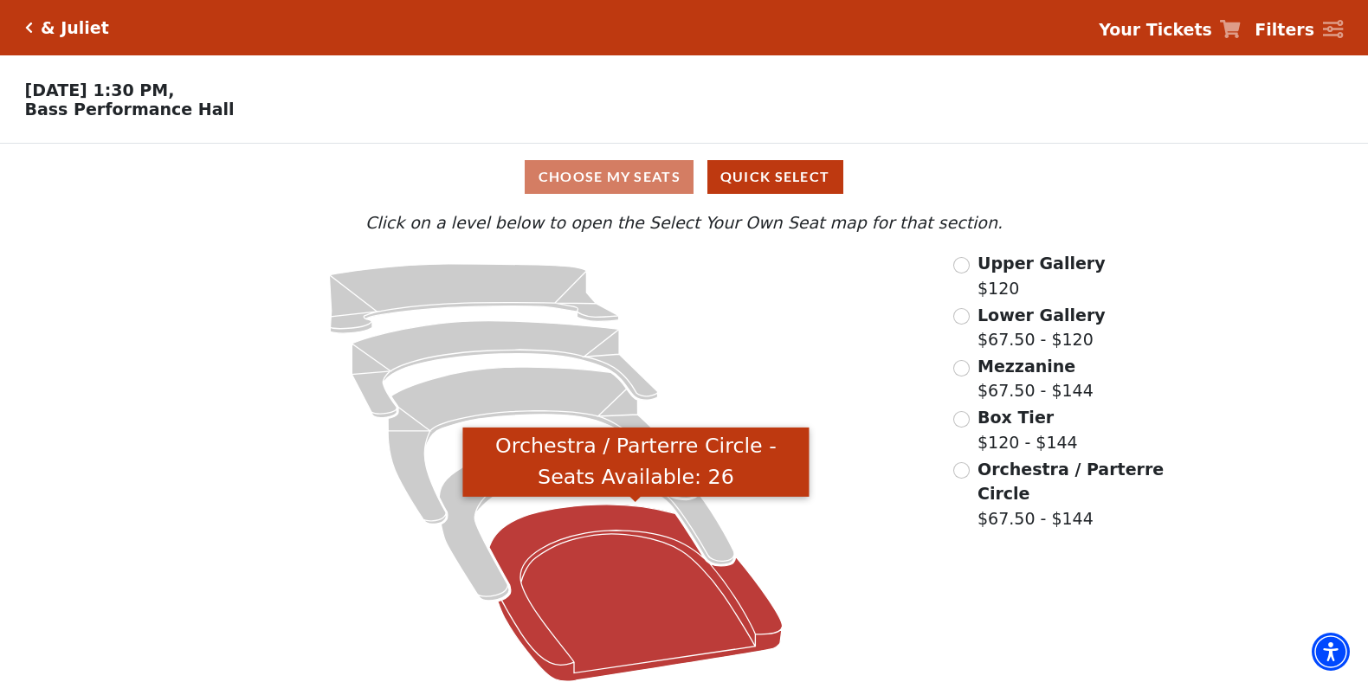
click at [612, 538] on icon "Orchestra / Parterre Circle - Seats Available: 26" at bounding box center [635, 593] width 293 height 177
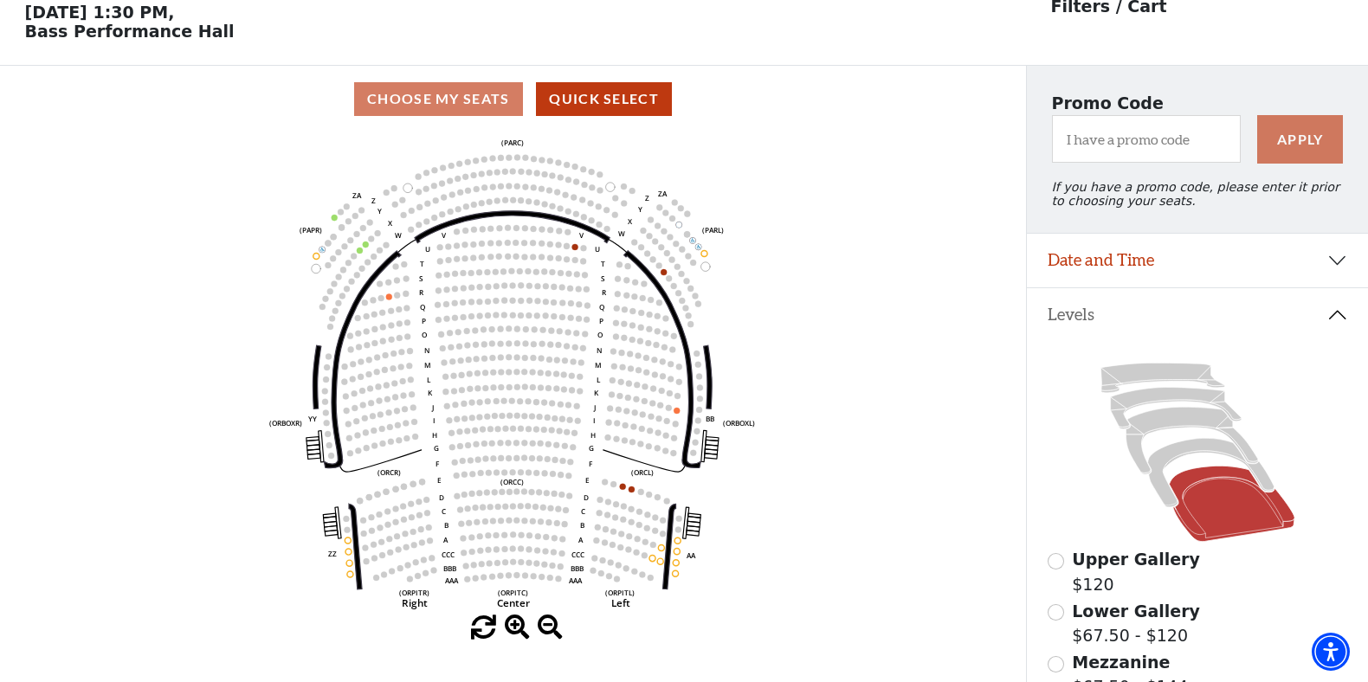
scroll to position [80, 0]
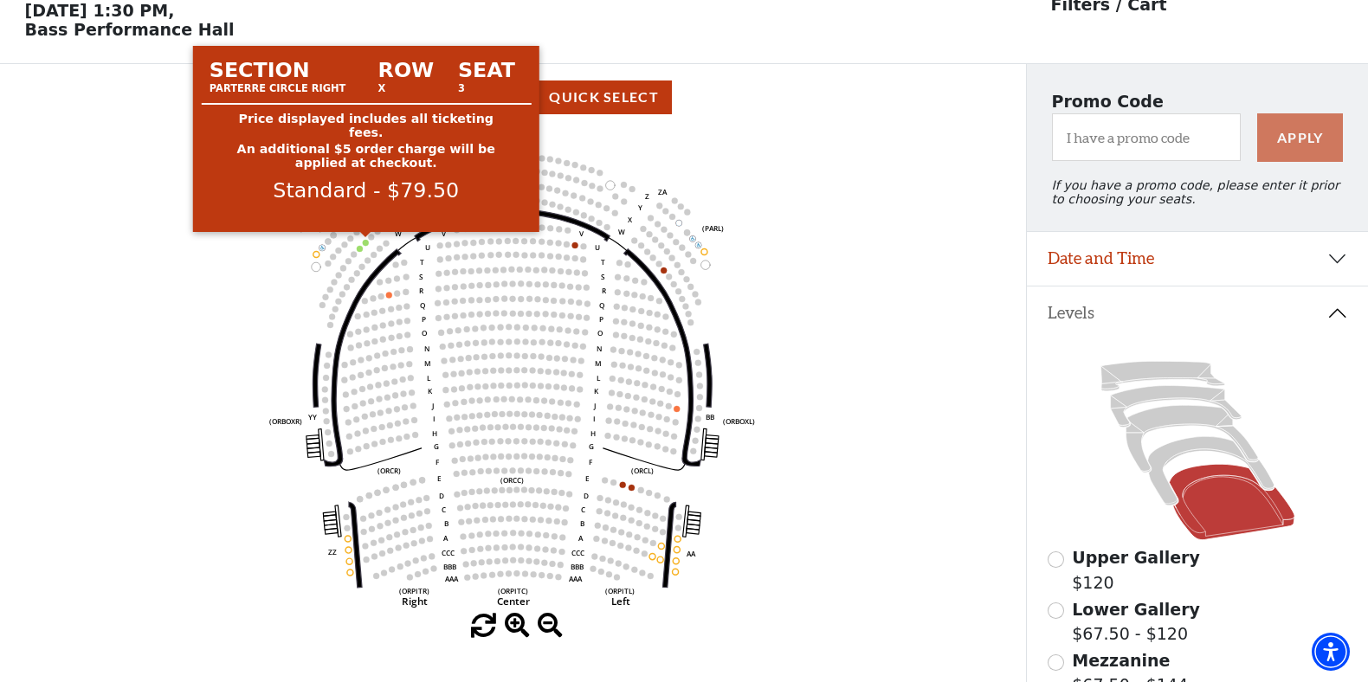
click at [367, 241] on circle at bounding box center [366, 243] width 6 height 6
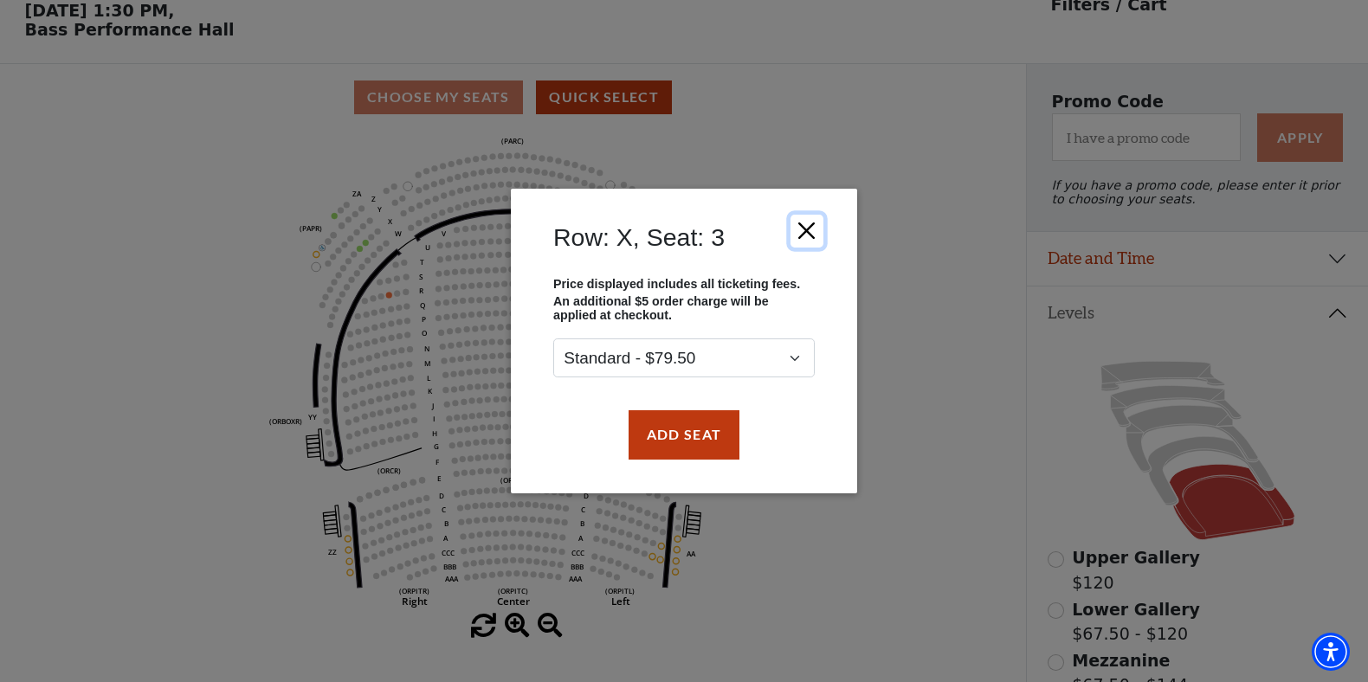
click at [811, 232] on button "Close" at bounding box center [806, 231] width 33 height 33
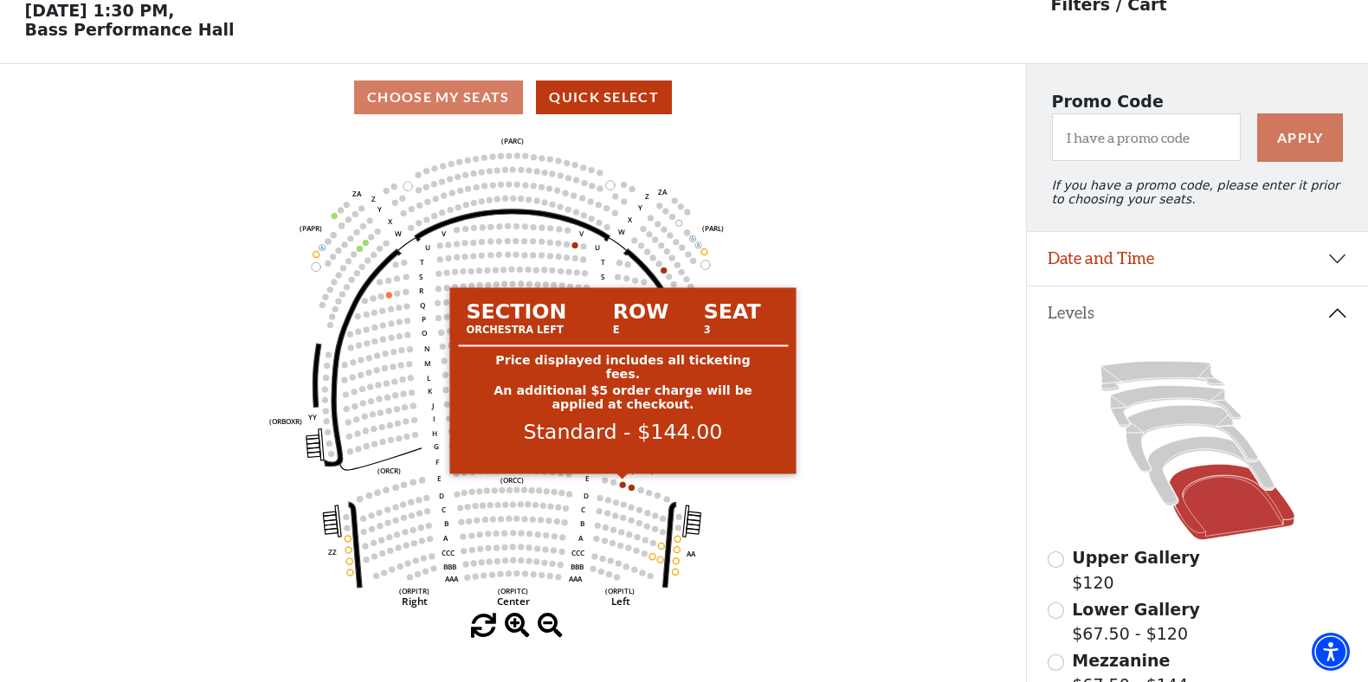
click at [621, 486] on circle at bounding box center [623, 484] width 6 height 6
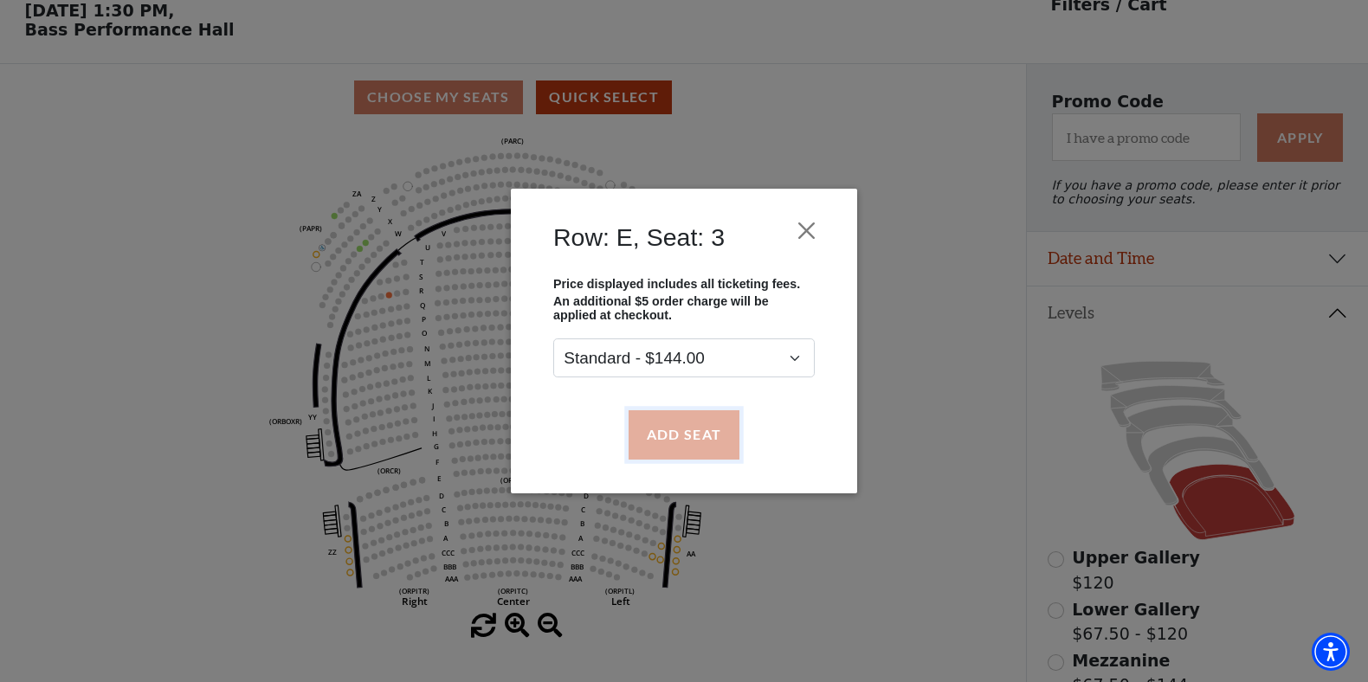
click at [680, 450] on button "Add Seat" at bounding box center [683, 434] width 111 height 48
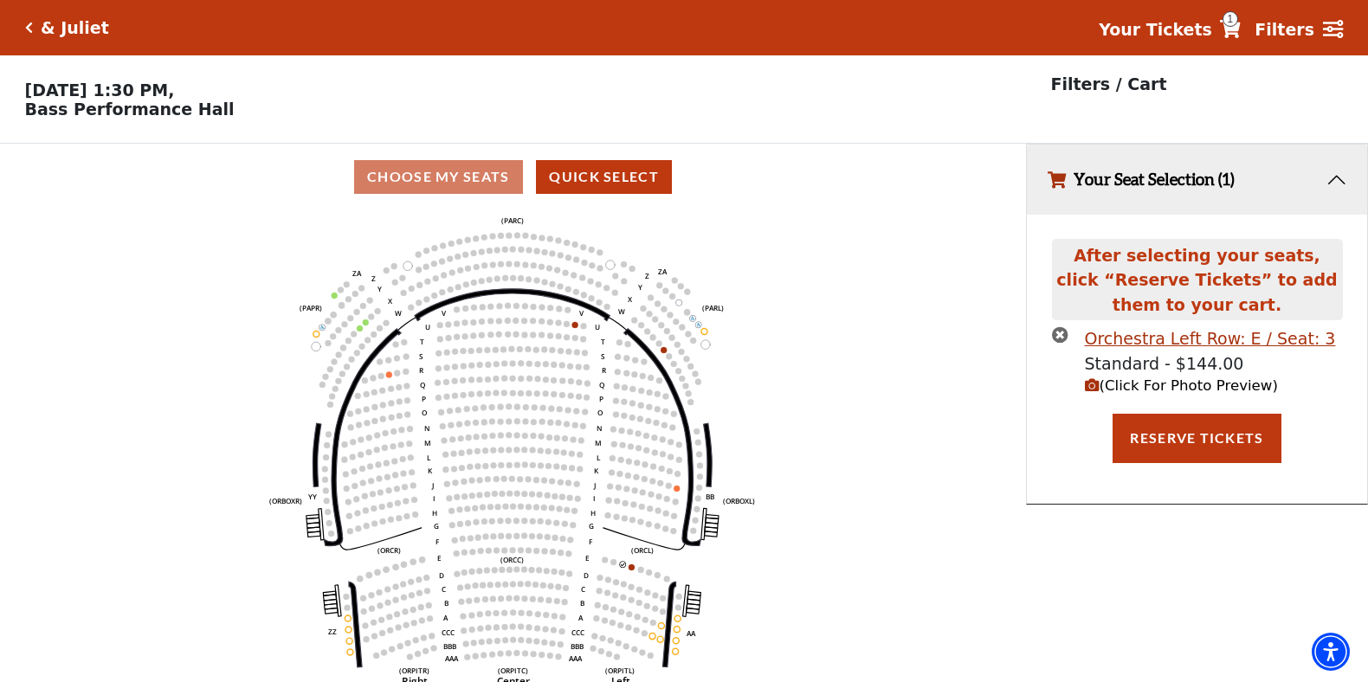
click at [634, 566] on circle at bounding box center [631, 567] width 6 height 6
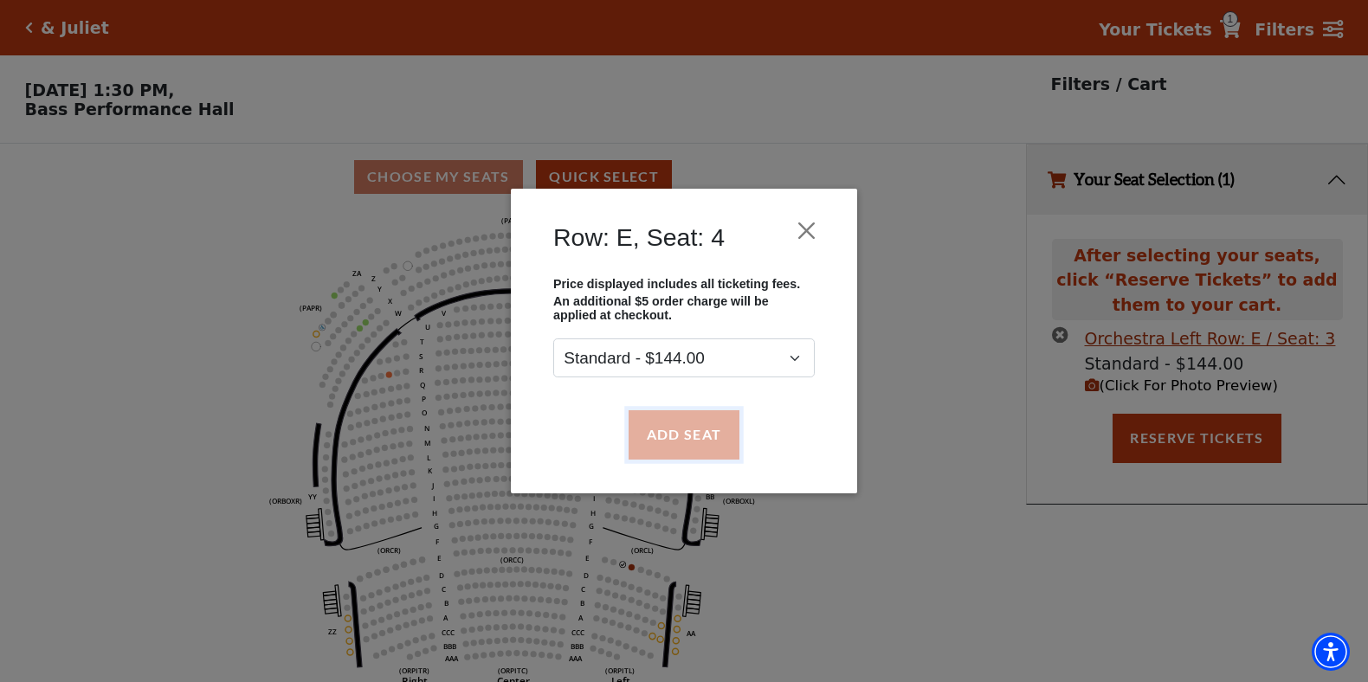
click at [693, 436] on button "Add Seat" at bounding box center [683, 434] width 111 height 48
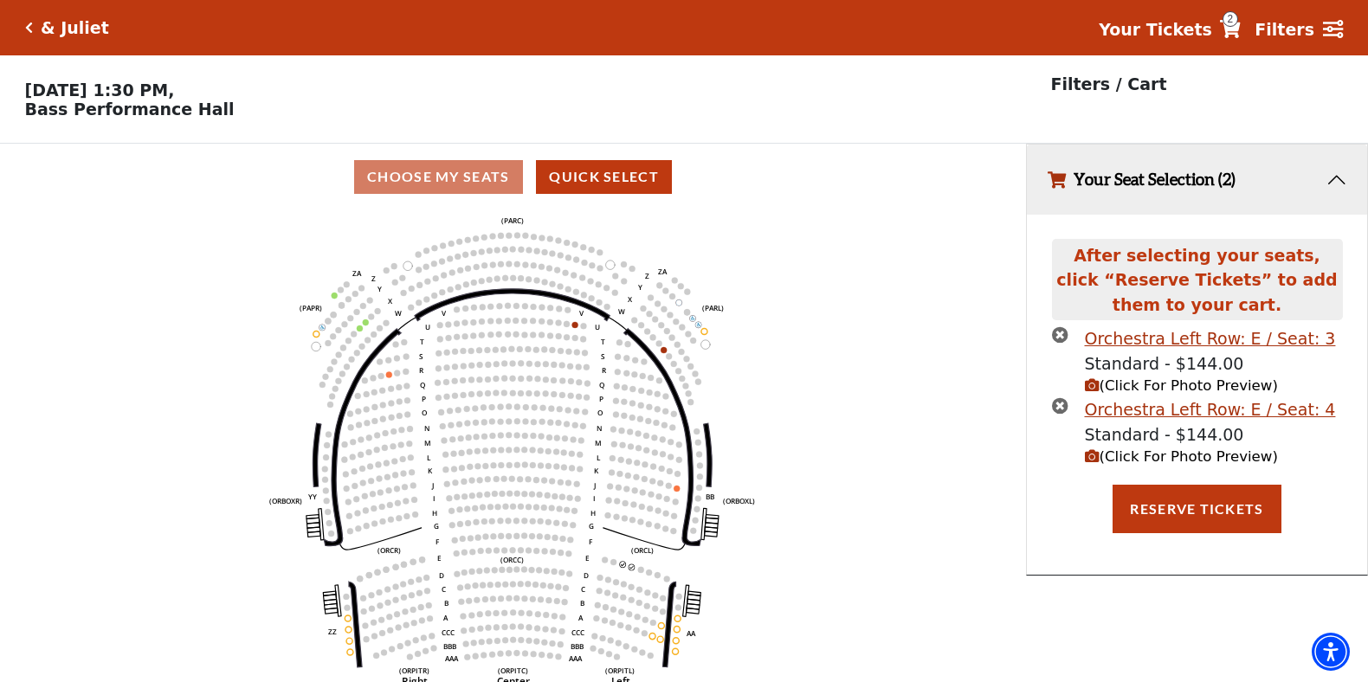
scroll to position [35, 0]
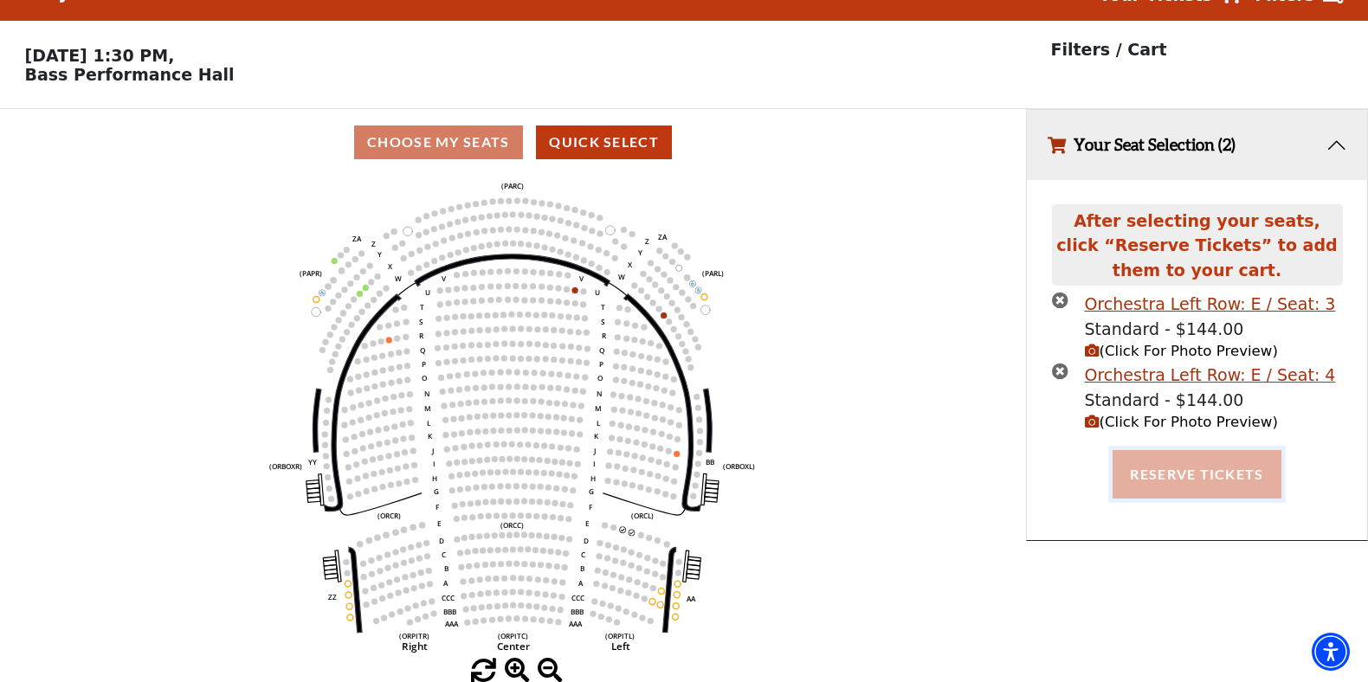
click at [1181, 484] on button "Reserve Tickets" at bounding box center [1196, 474] width 168 height 48
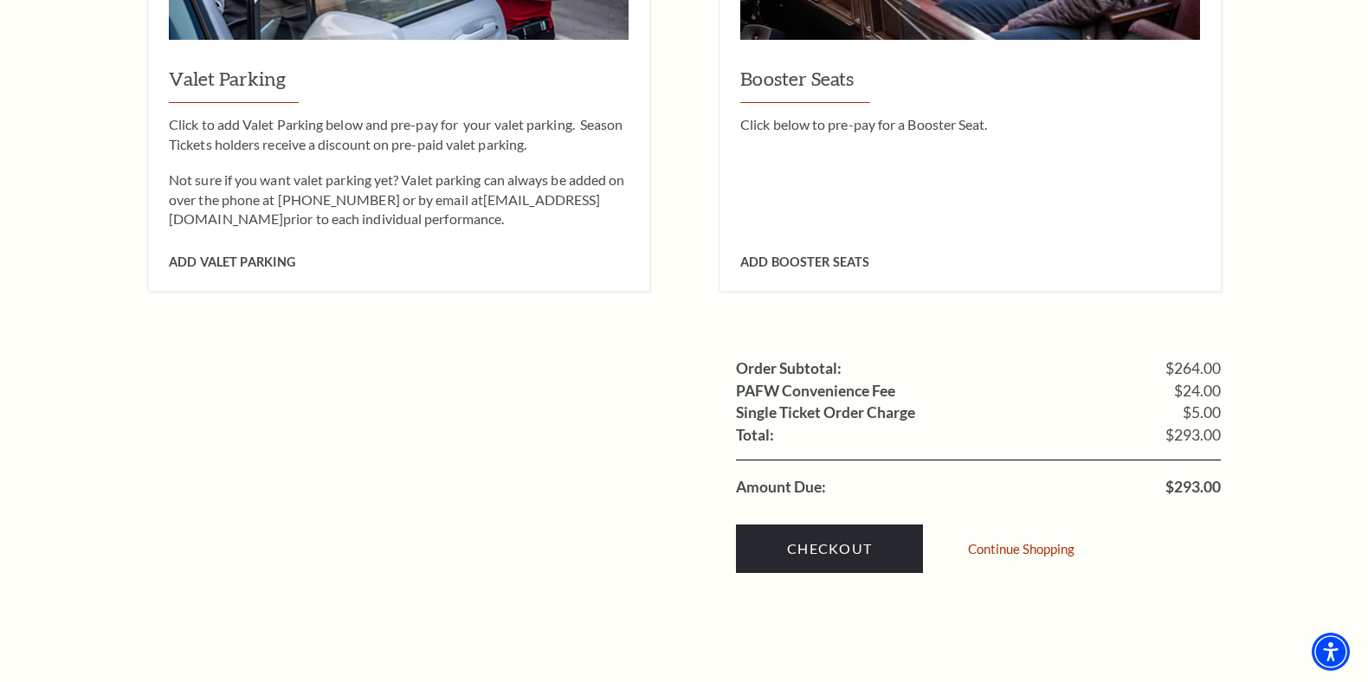
scroll to position [1474, 0]
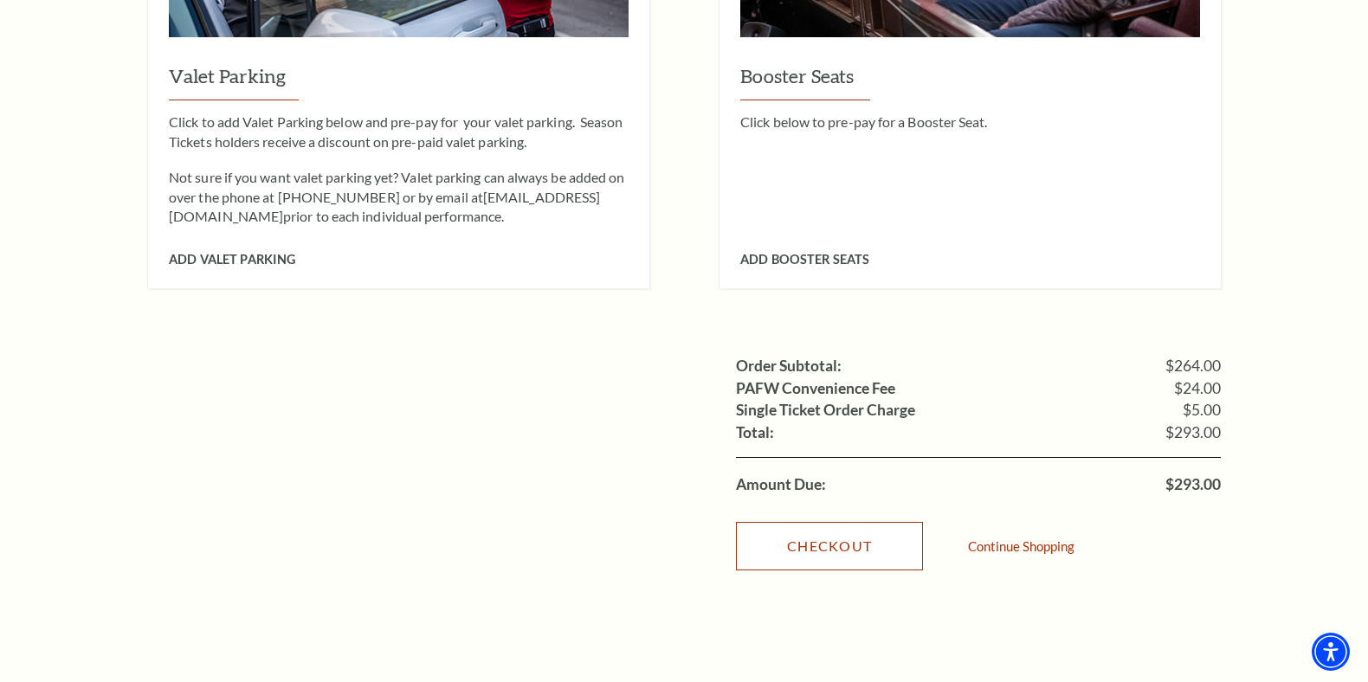
click at [869, 524] on link "Checkout" at bounding box center [829, 546] width 187 height 48
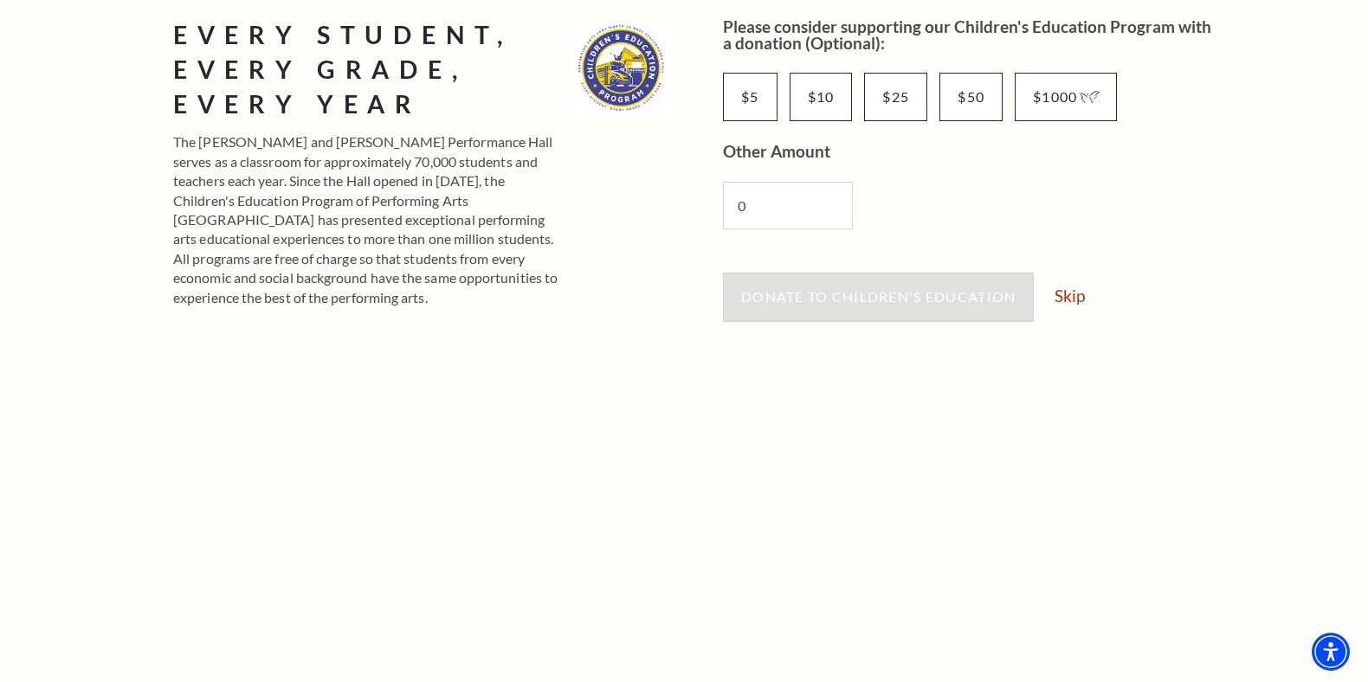
scroll to position [315, 0]
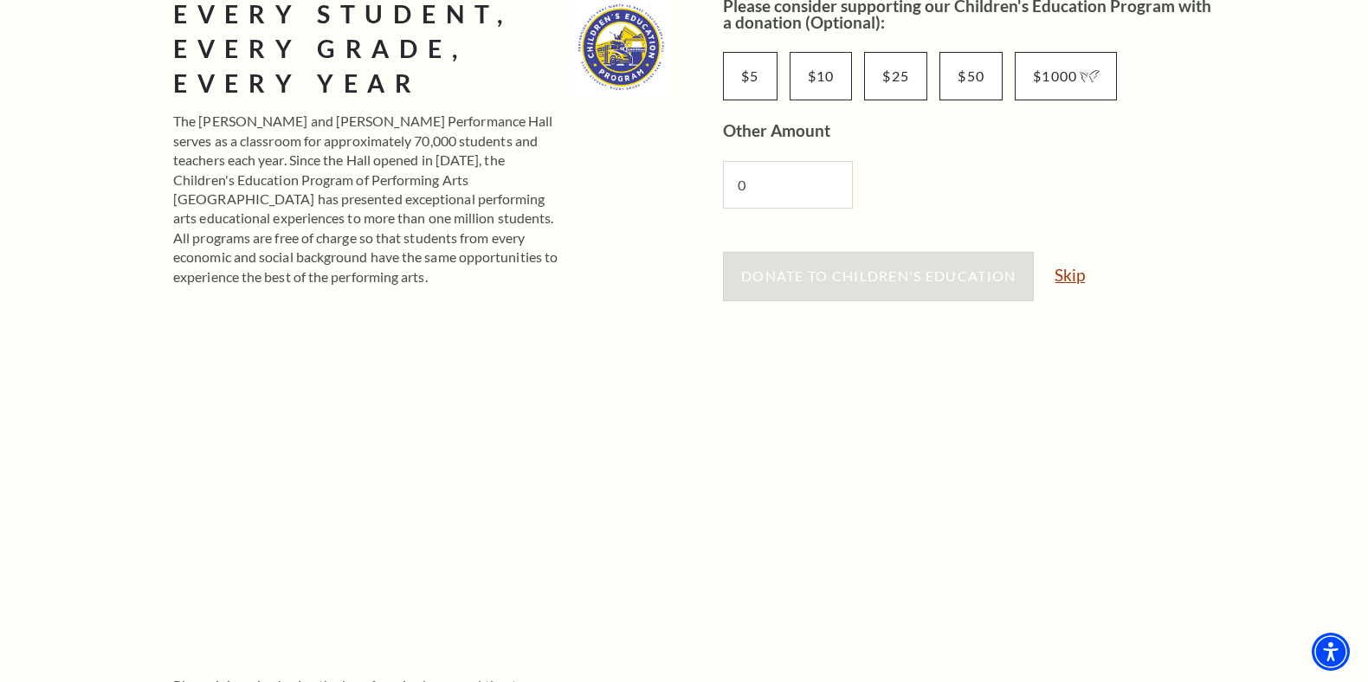
click at [1078, 278] on link "Skip" at bounding box center [1069, 275] width 30 height 16
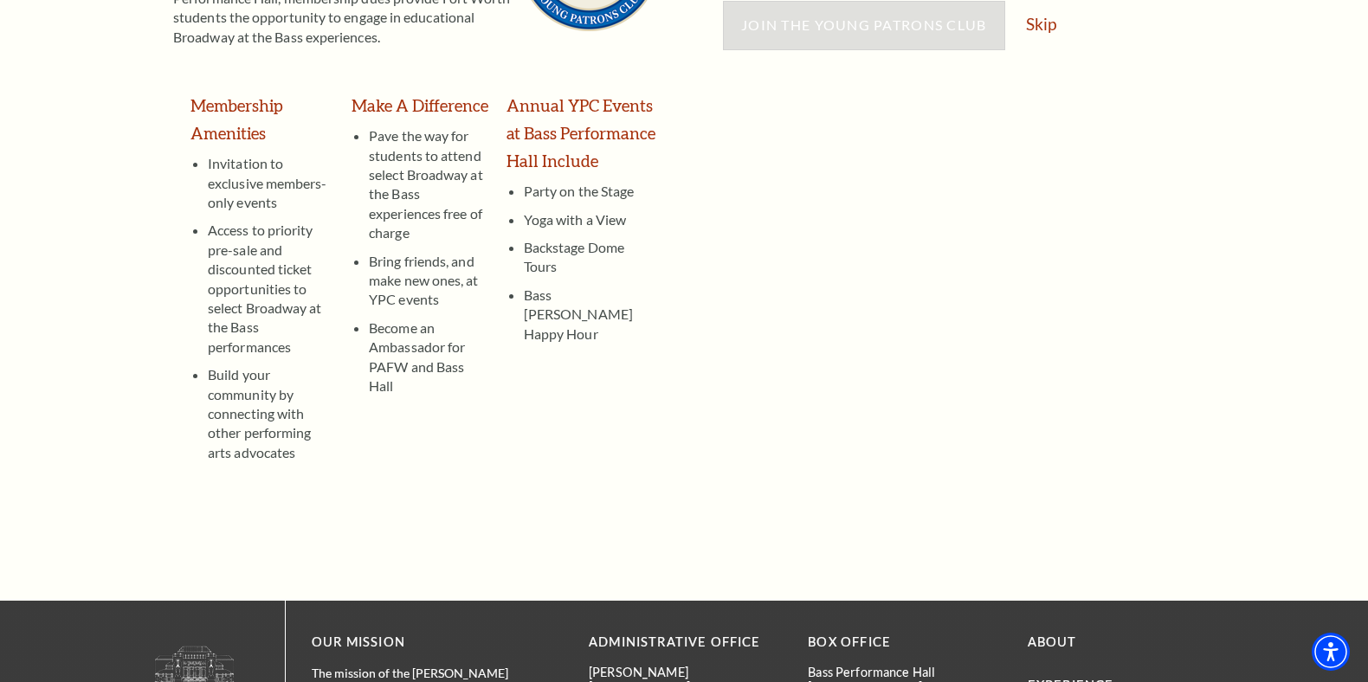
scroll to position [295, 0]
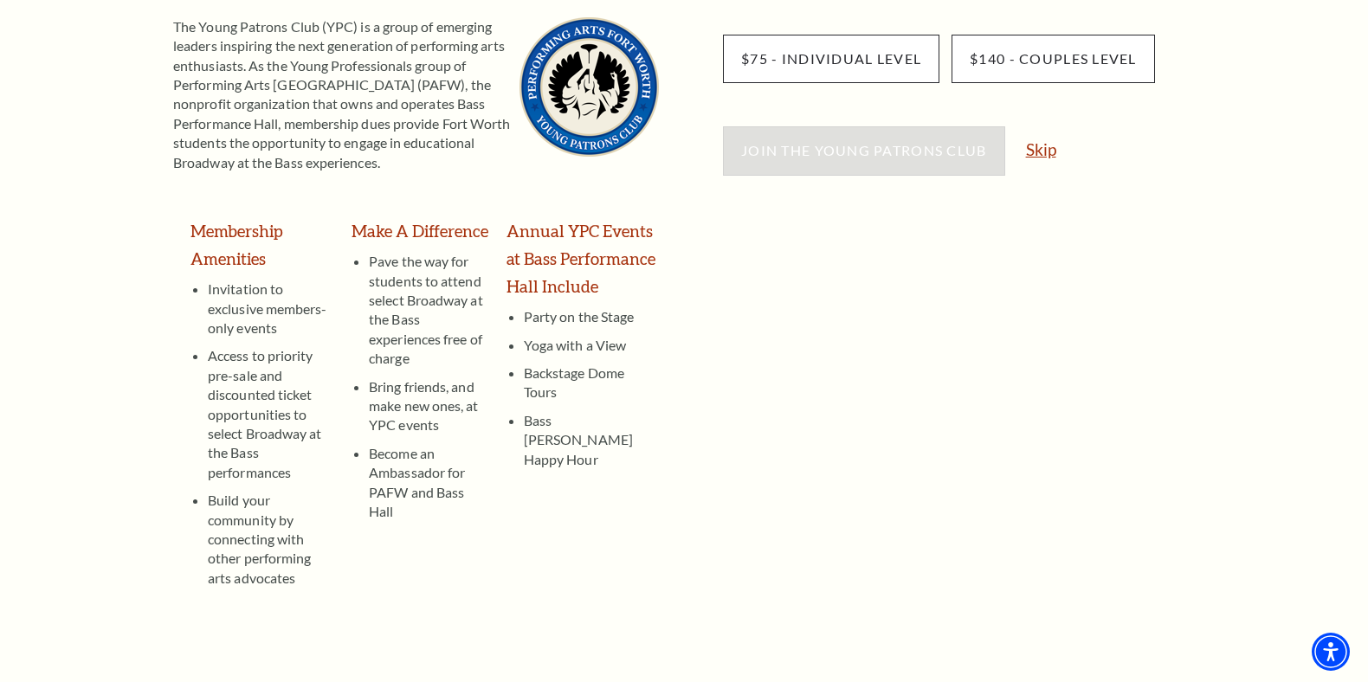
click at [1036, 151] on link "Skip" at bounding box center [1041, 149] width 30 height 16
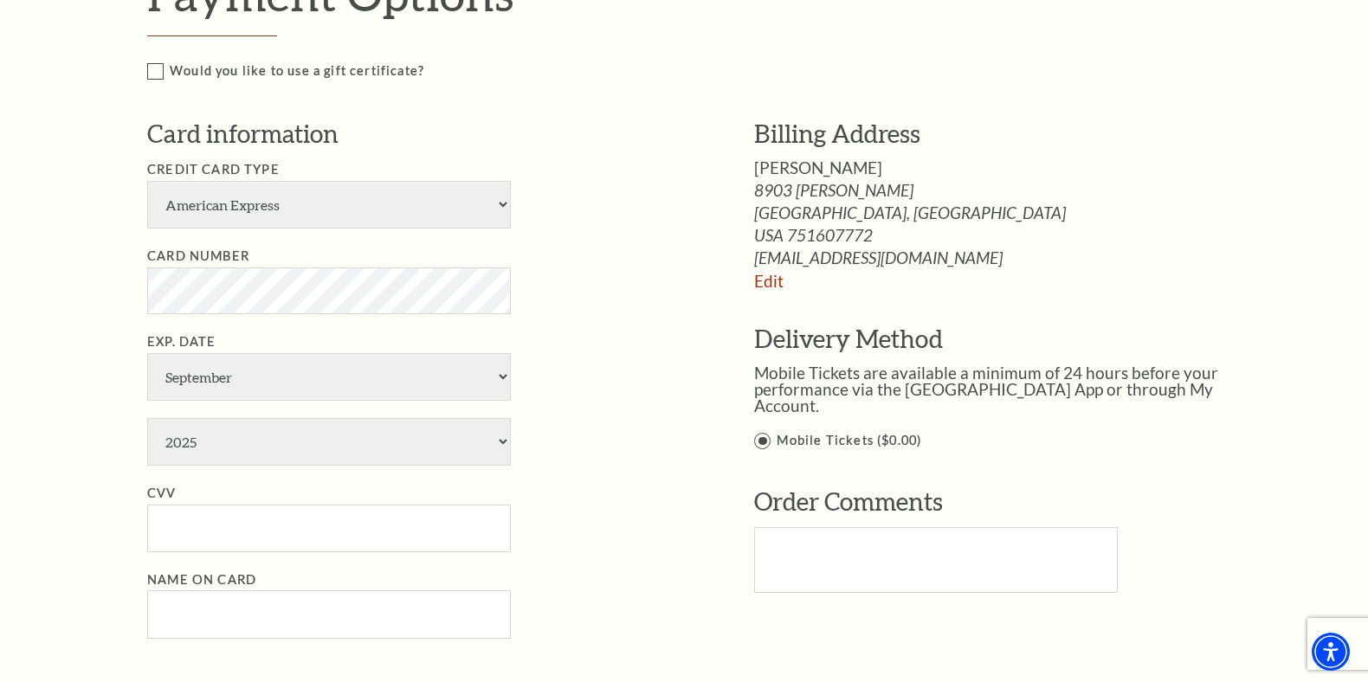
scroll to position [853, 0]
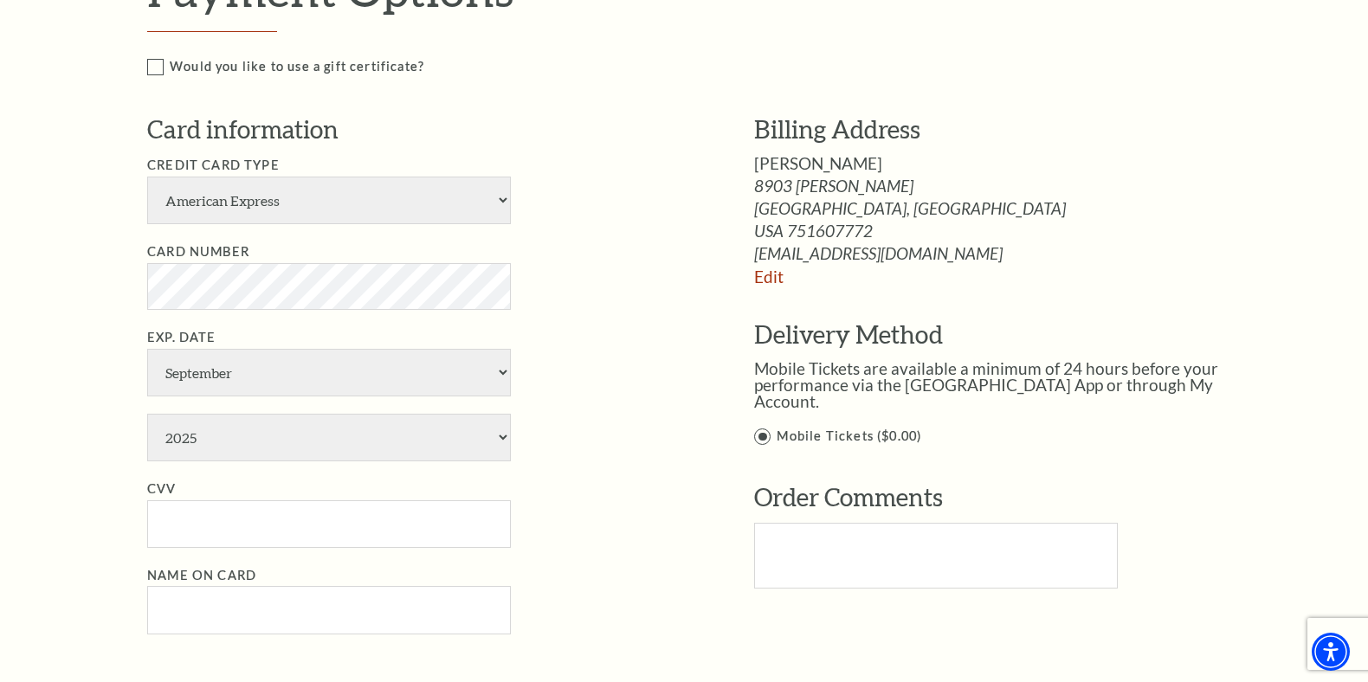
click at [551, 101] on div "Would you like to use a gift certificate? Gift Certificate Number Apply" at bounding box center [702, 84] width 1111 height 56
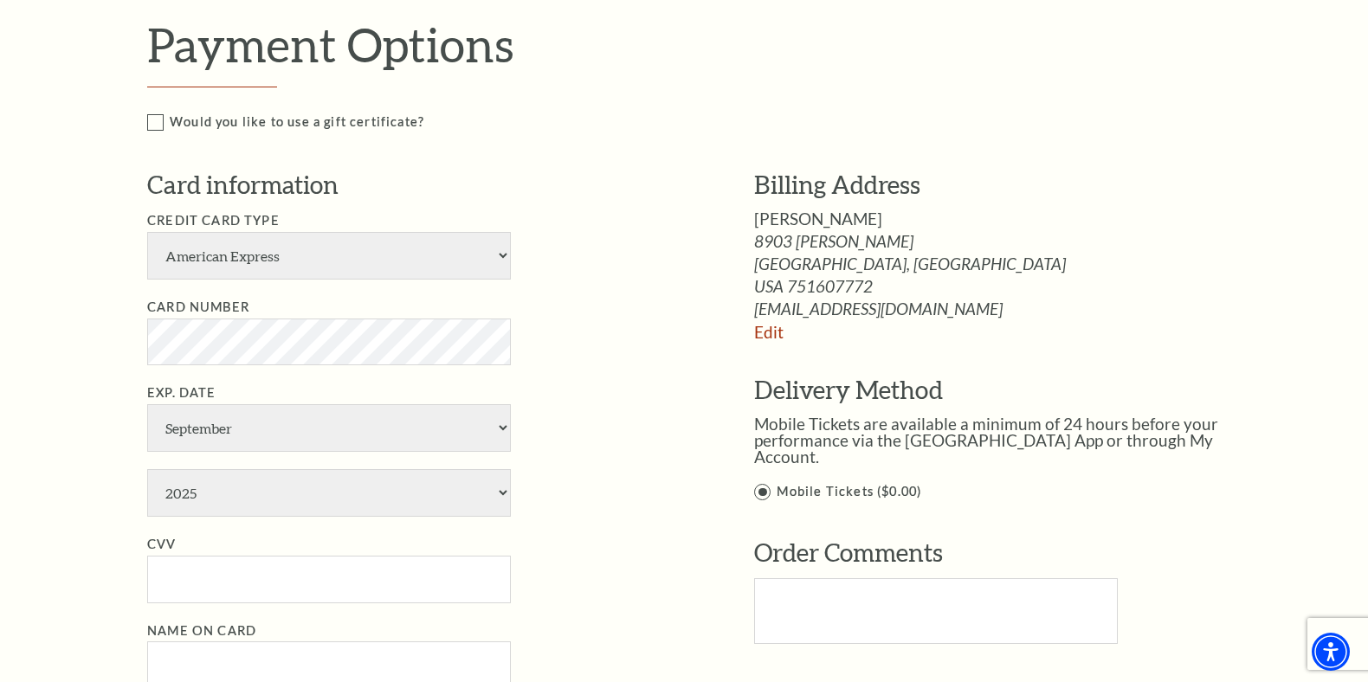
scroll to position [815, 0]
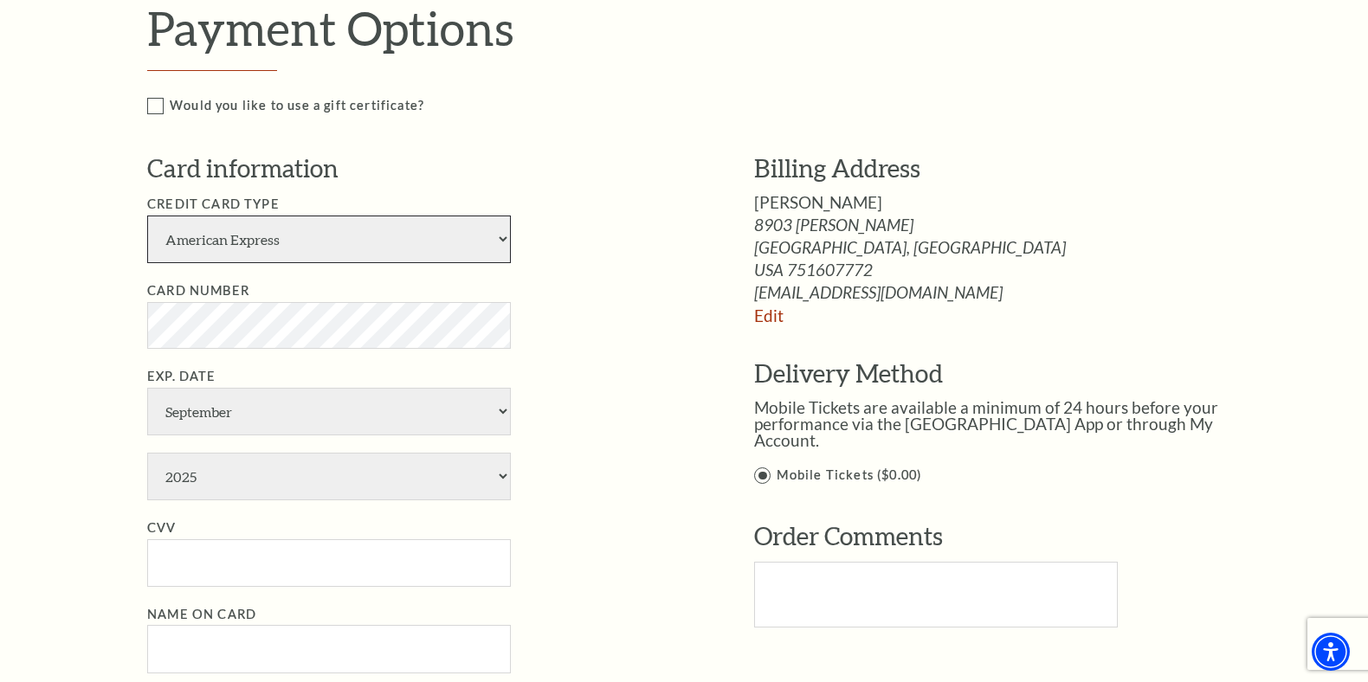
select select "24"
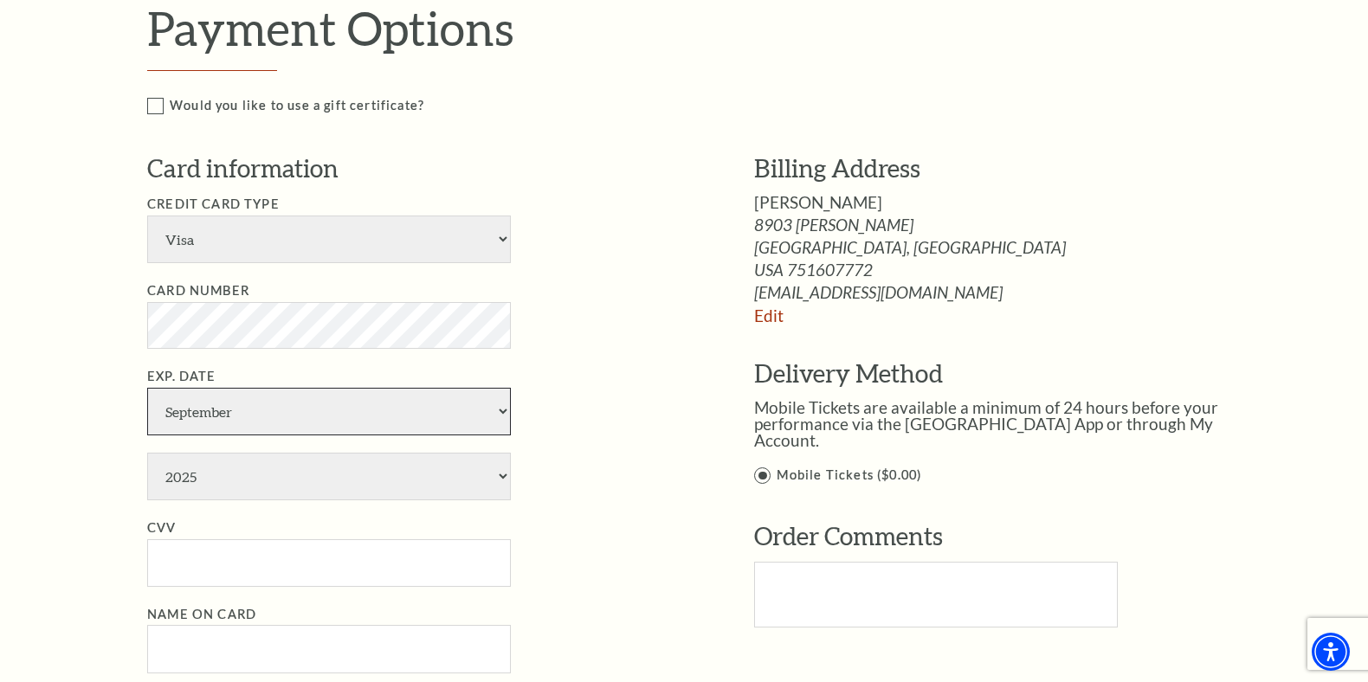
select select "4"
select select "2029"
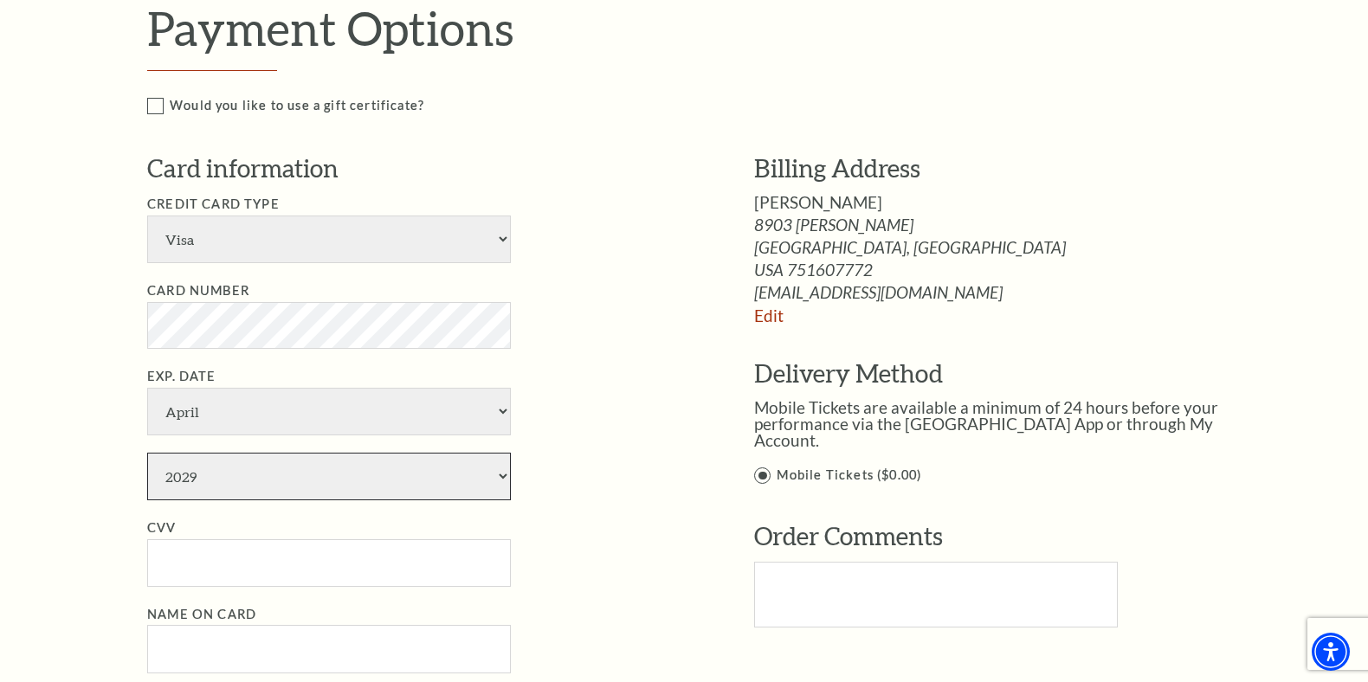
type input "136"
click at [567, 303] on li "Card Number" at bounding box center [424, 314] width 555 height 68
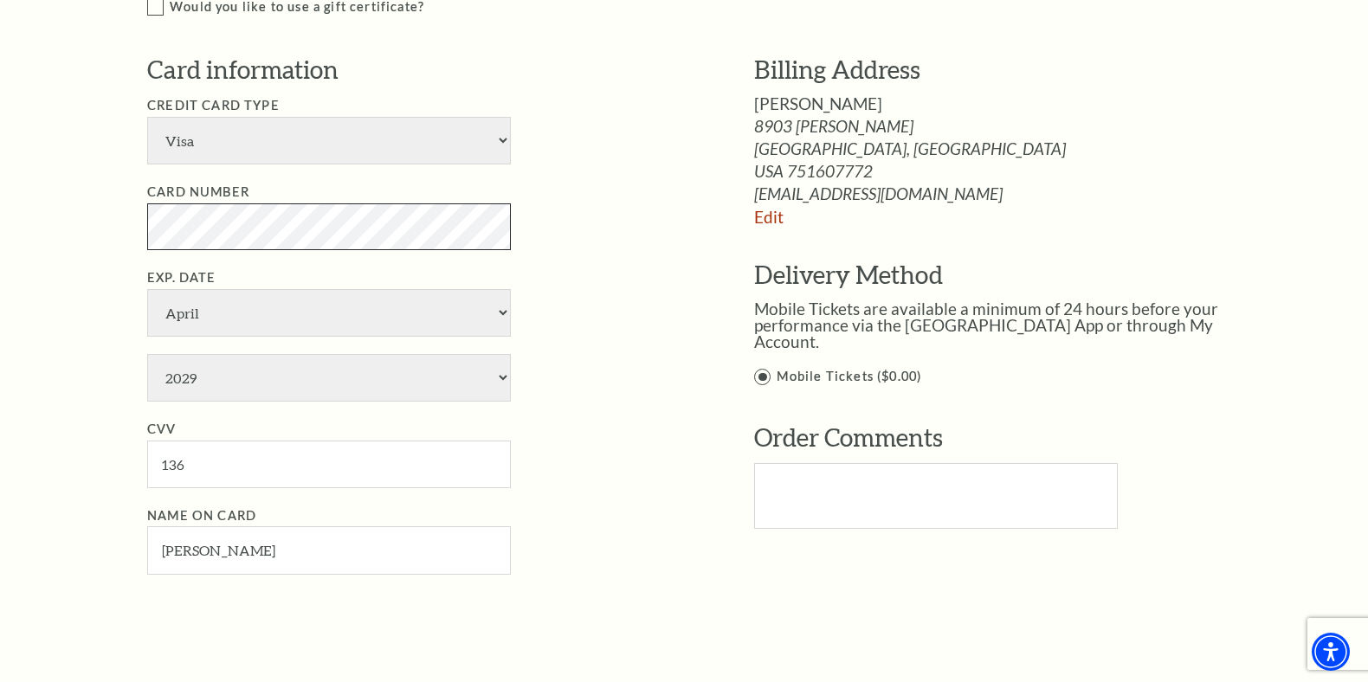
scroll to position [929, 0]
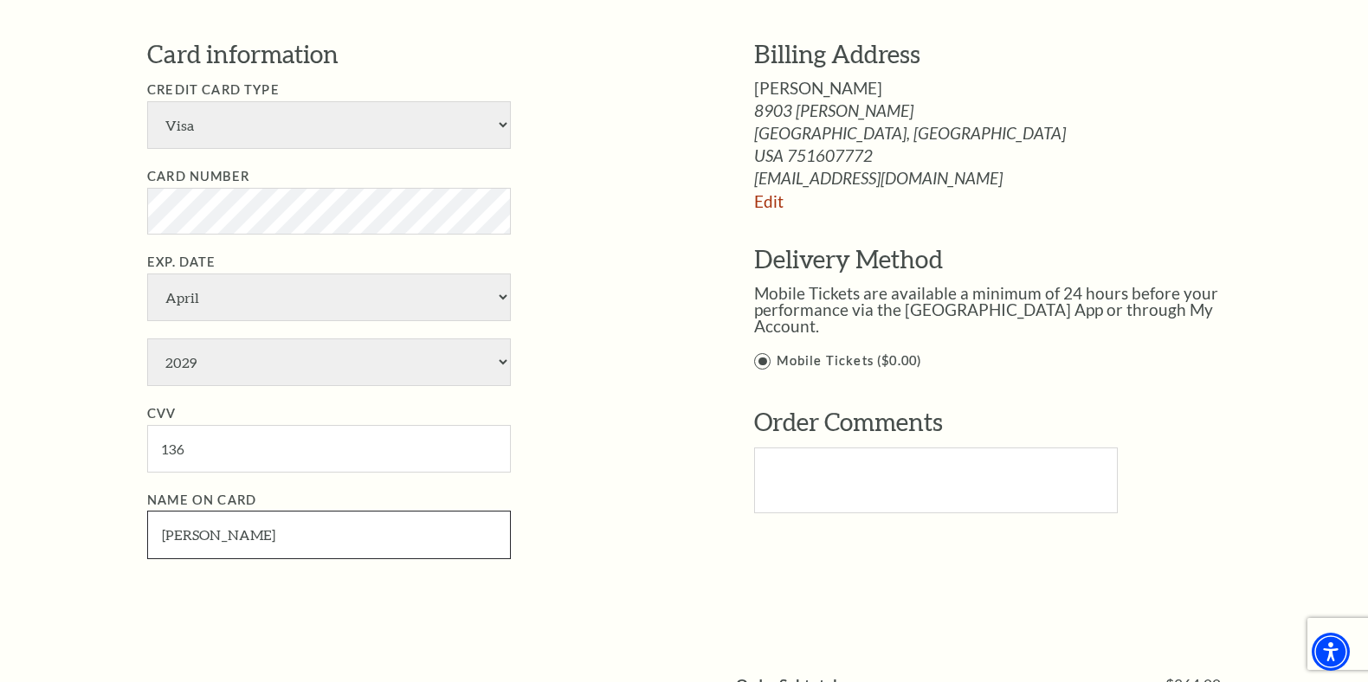
drag, startPoint x: 209, startPoint y: 533, endPoint x: 90, endPoint y: 533, distance: 118.6
click at [90, 533] on div "Notice × Tickets cannot be removed during a Ticket Exchange. Choose Start Over …" at bounding box center [684, 184] width 1368 height 1964
type input "Angie Kuehn"
click at [577, 349] on li "Exp. Date January February March April May June July August September October N…" at bounding box center [424, 319] width 555 height 134
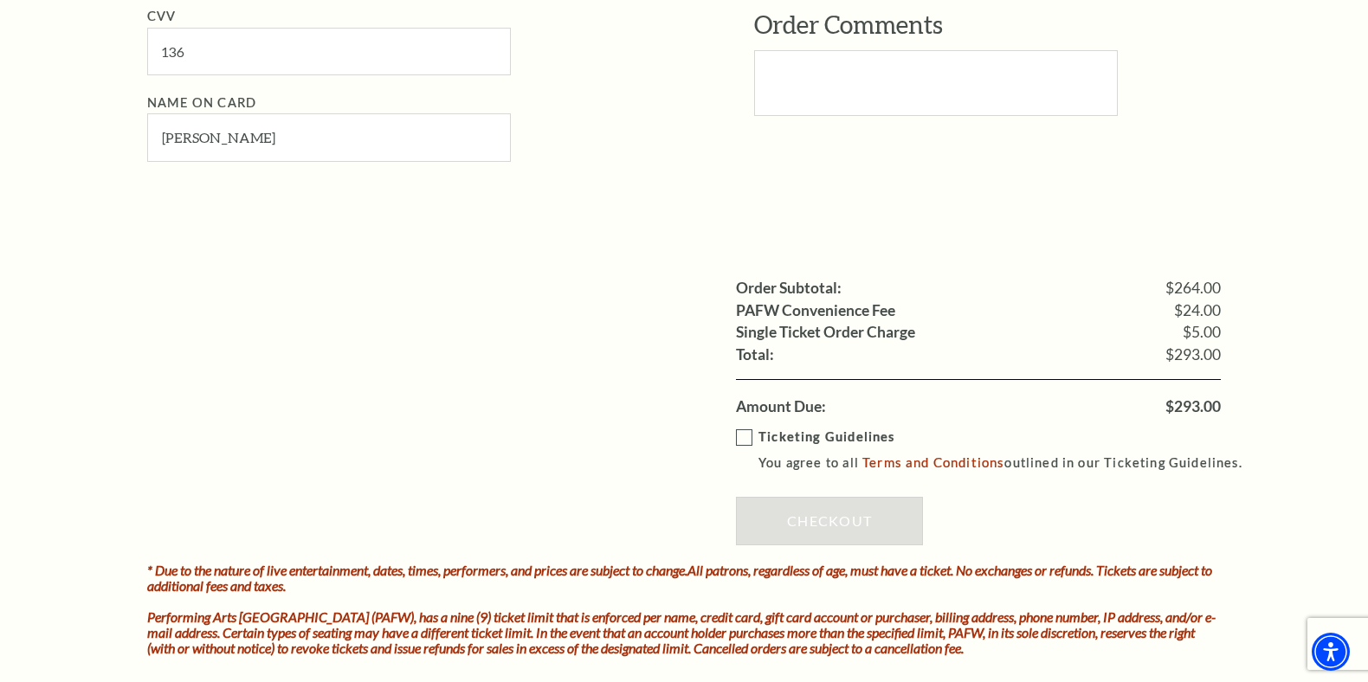
scroll to position [1344, 0]
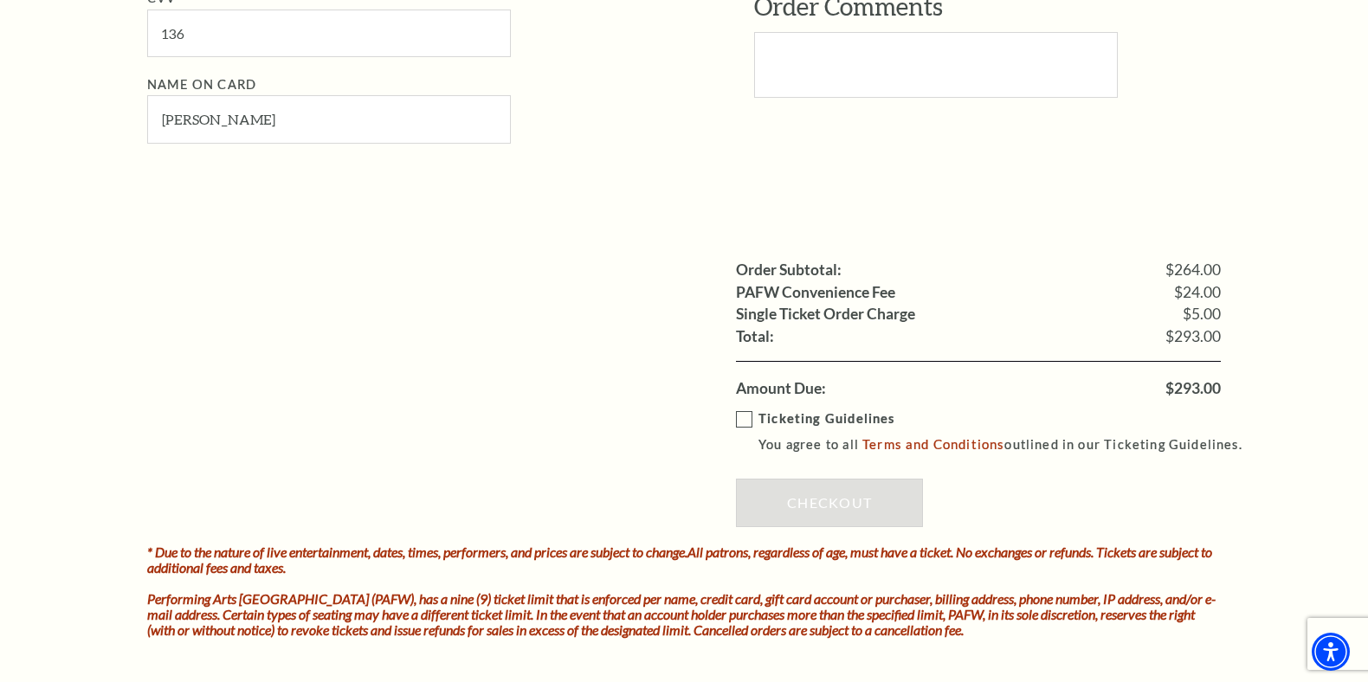
click at [744, 410] on label "Ticketing Guidelines You agree to all Terms and Conditions outlined in our Tick…" at bounding box center [997, 433] width 522 height 48
click at [0, 0] on input "Ticketing Guidelines You agree to all Terms and Conditions outlined in our Tick…" at bounding box center [0, 0] width 0 height 0
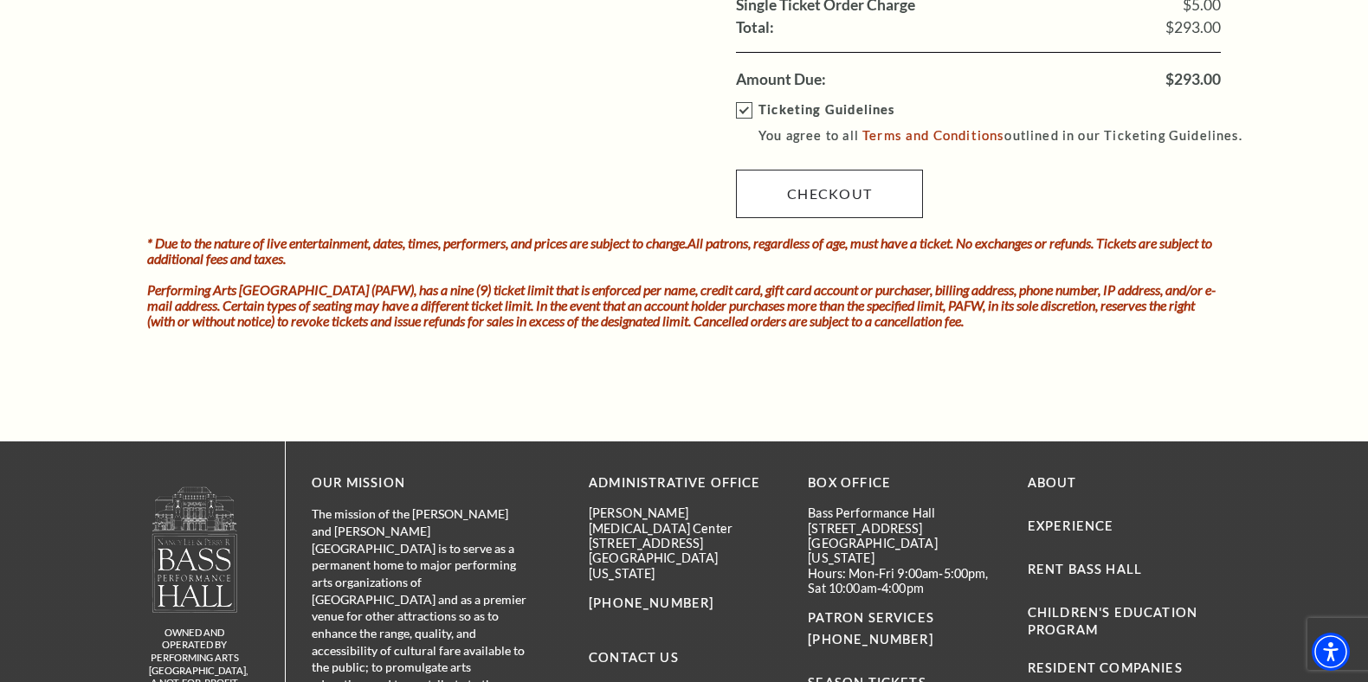
scroll to position [1718, 0]
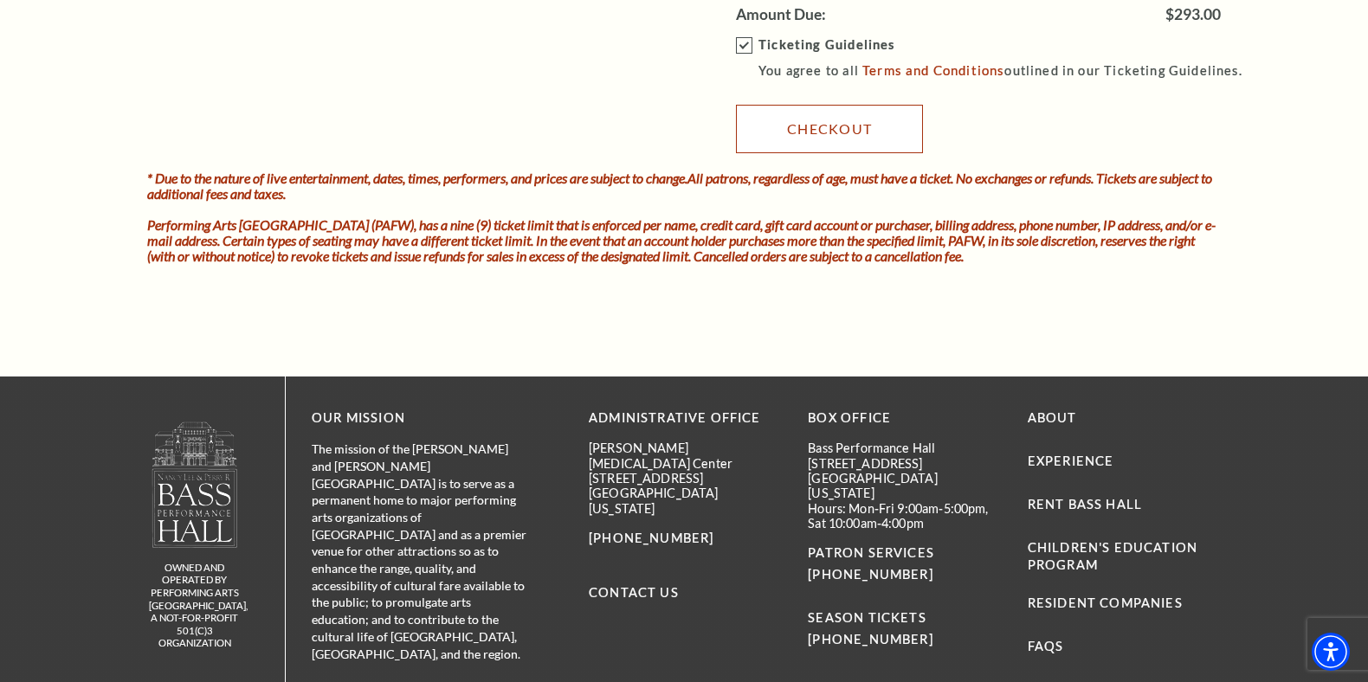
click at [818, 132] on link "Checkout" at bounding box center [829, 129] width 187 height 48
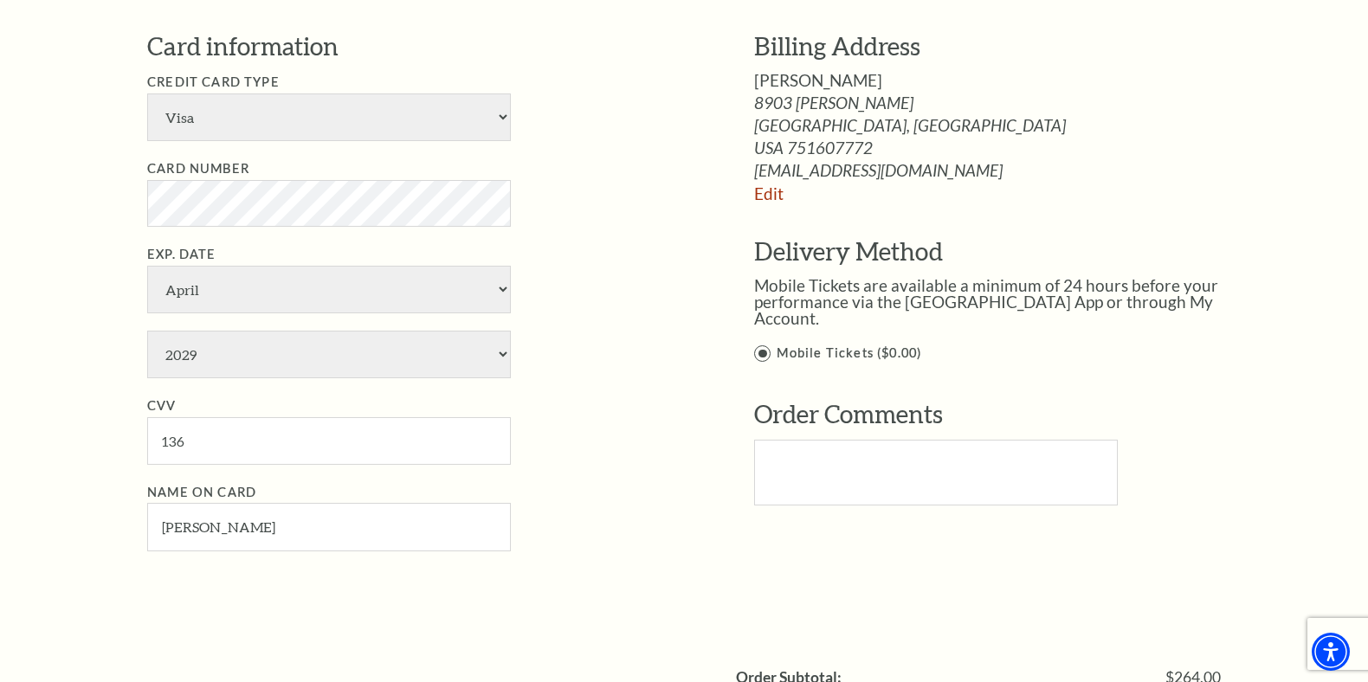
scroll to position [901, 0]
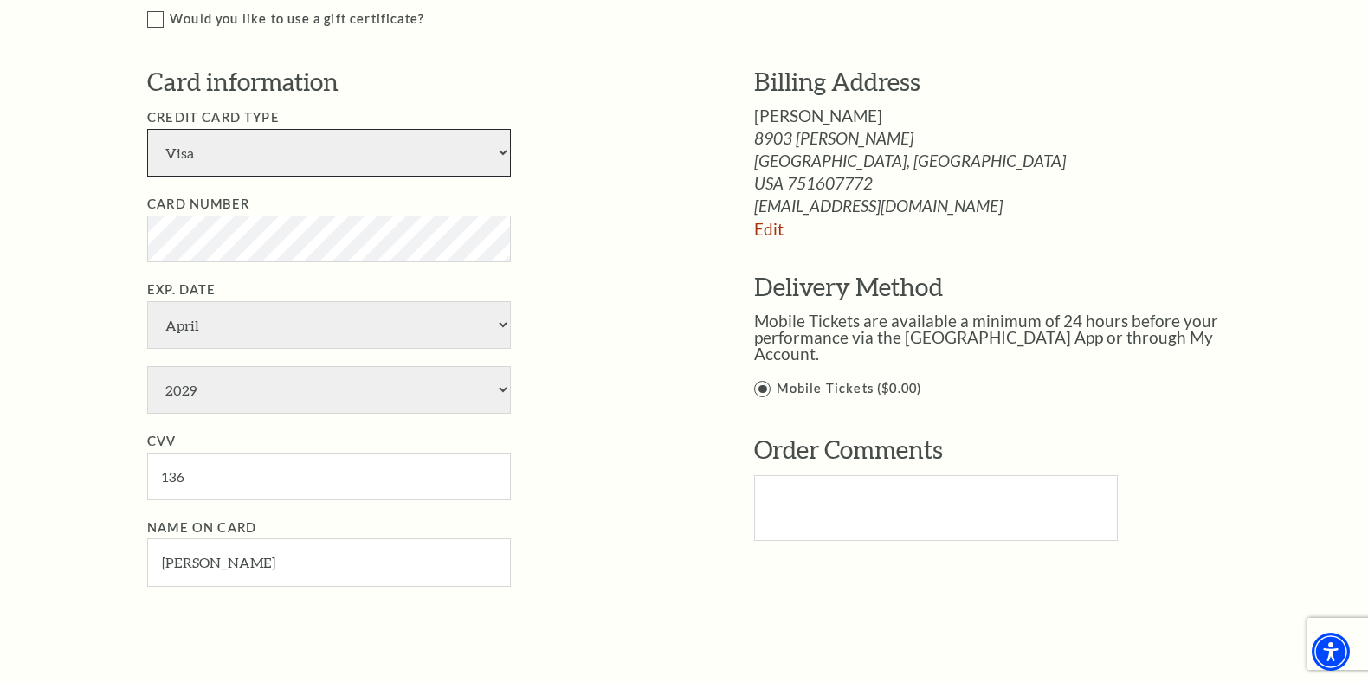
click at [405, 151] on select "American Express Visa Master Card Discover" at bounding box center [329, 153] width 364 height 48
click at [147, 129] on select "American Express Visa Master Card Discover" at bounding box center [329, 153] width 364 height 48
click at [584, 221] on li "Card Number" at bounding box center [424, 228] width 555 height 68
click at [589, 274] on ul "Credit Card Type American Express Visa Master Card Discover Card Number Exp. Da…" at bounding box center [424, 347] width 555 height 480
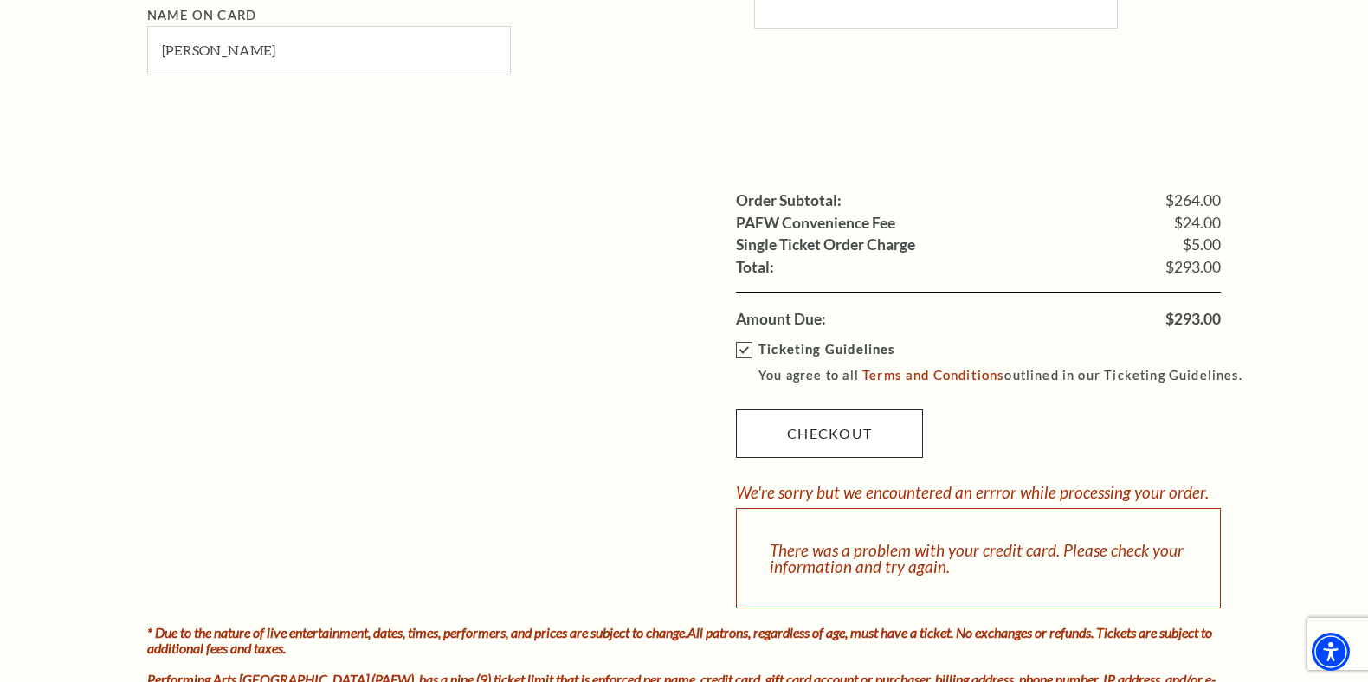
scroll to position [1416, 0]
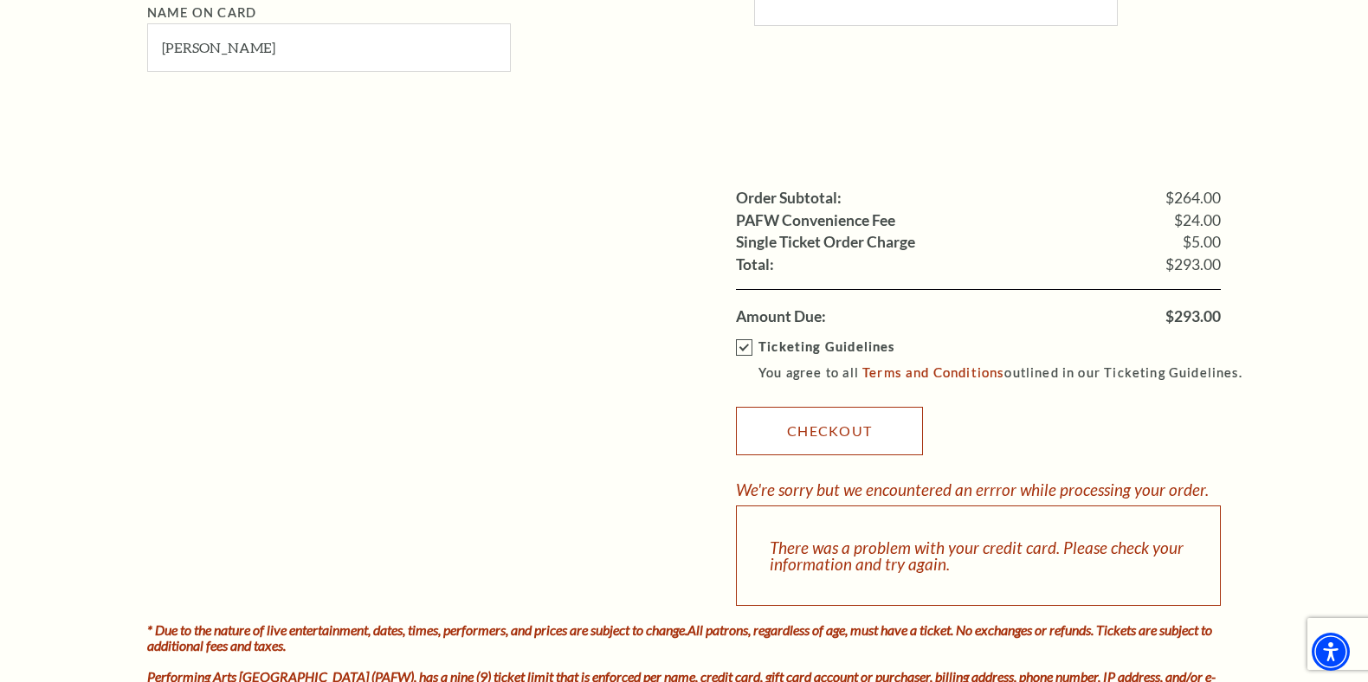
click at [786, 437] on link "Checkout" at bounding box center [829, 431] width 187 height 48
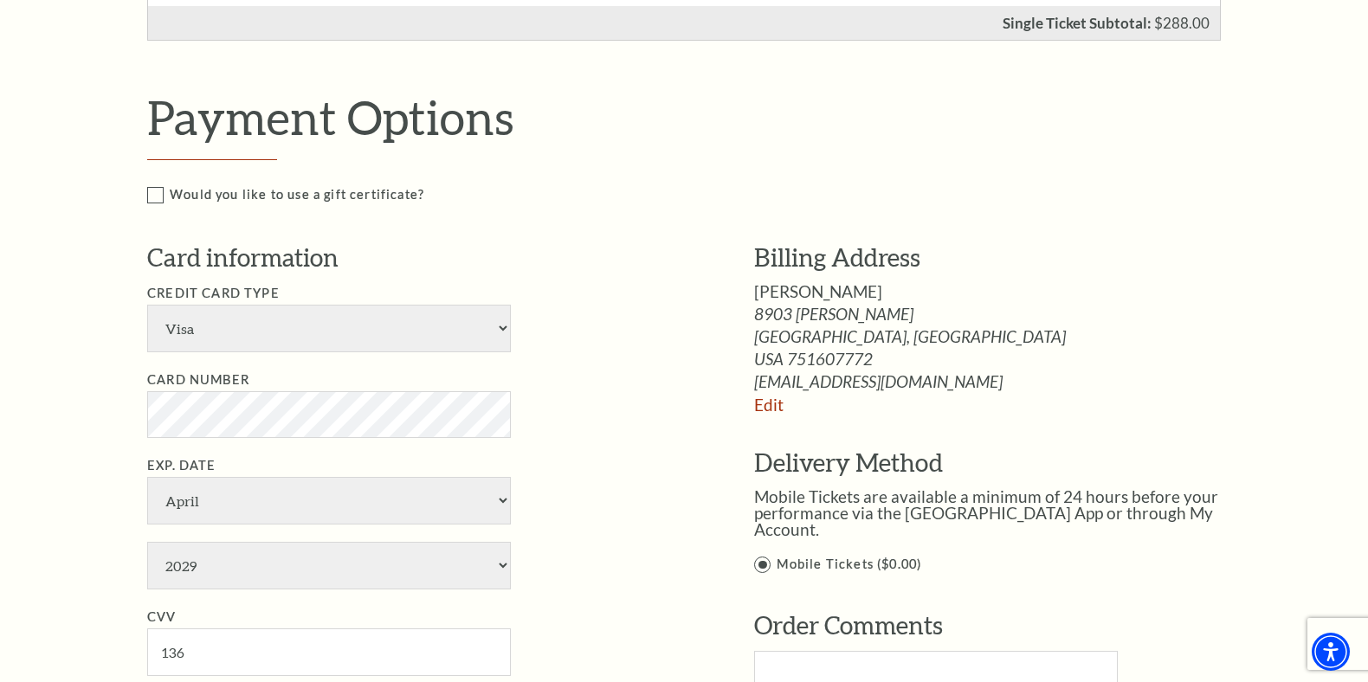
scroll to position [880, 0]
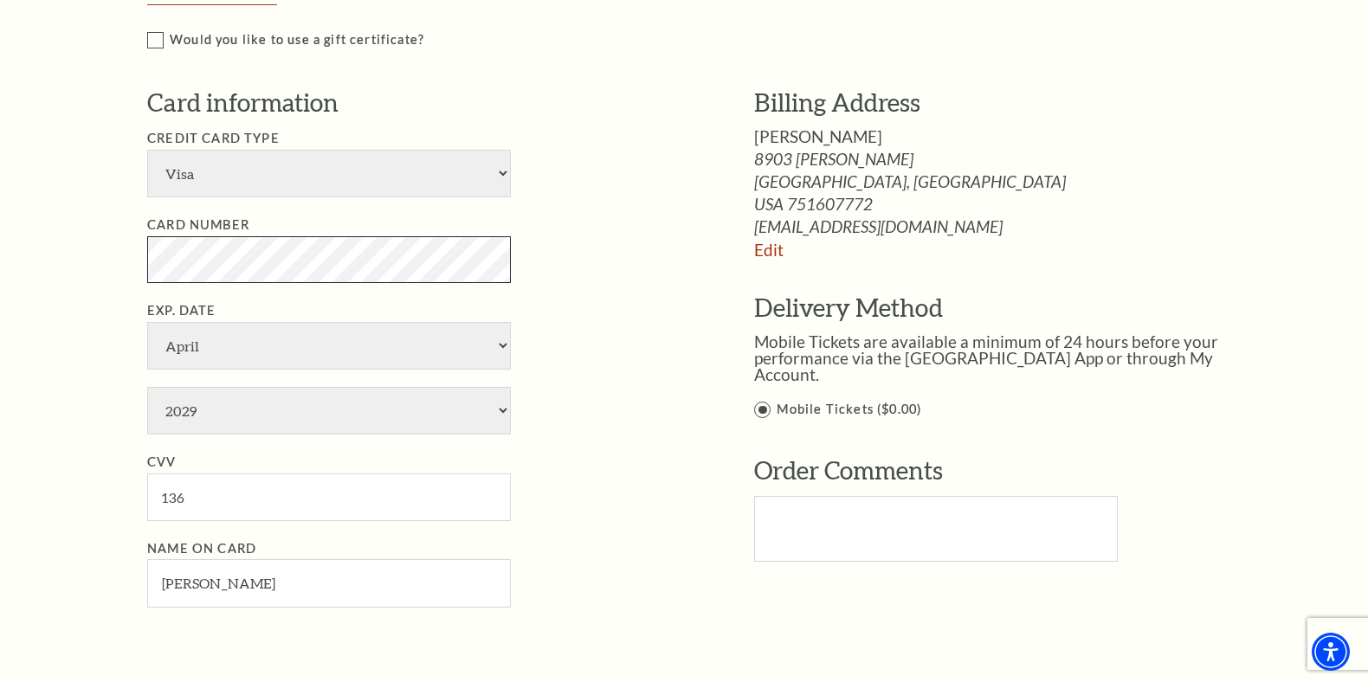
click at [104, 242] on div "Notice × Tickets cannot be removed during a Ticket Exchange. Choose Start Over …" at bounding box center [684, 307] width 1368 height 2114
click at [106, 261] on div "Notice × Tickets cannot be removed during a Ticket Exchange. Choose Start Over …" at bounding box center [684, 307] width 1368 height 2114
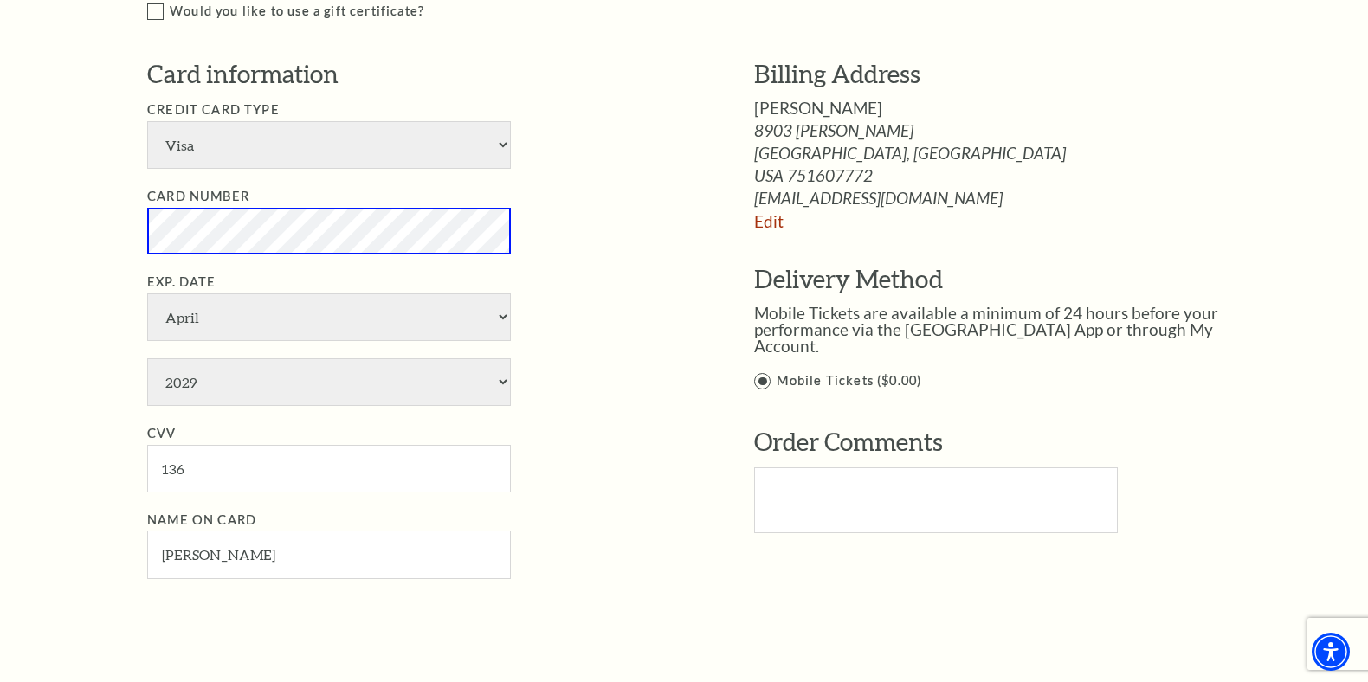
click at [623, 369] on li "Exp. Date January February March April May June July August September October N…" at bounding box center [424, 339] width 555 height 134
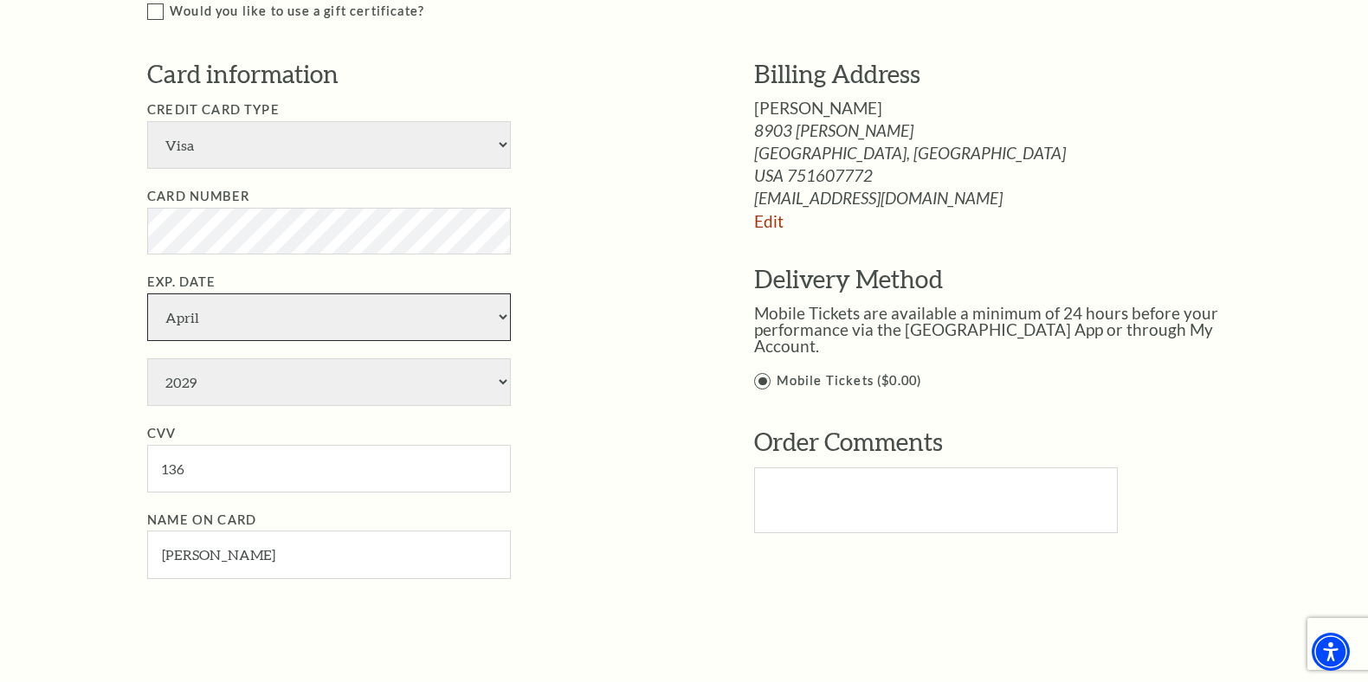
click at [347, 311] on select "January February March April May June July August September October November De…" at bounding box center [329, 317] width 364 height 48
select select "1"
click at [147, 293] on select "January February March April May June July August September October November De…" at bounding box center [329, 317] width 364 height 48
click at [306, 400] on select "2025 2026 2027 2028 2029 2030 2031 2032 2033 2034" at bounding box center [329, 382] width 364 height 48
select select "2028"
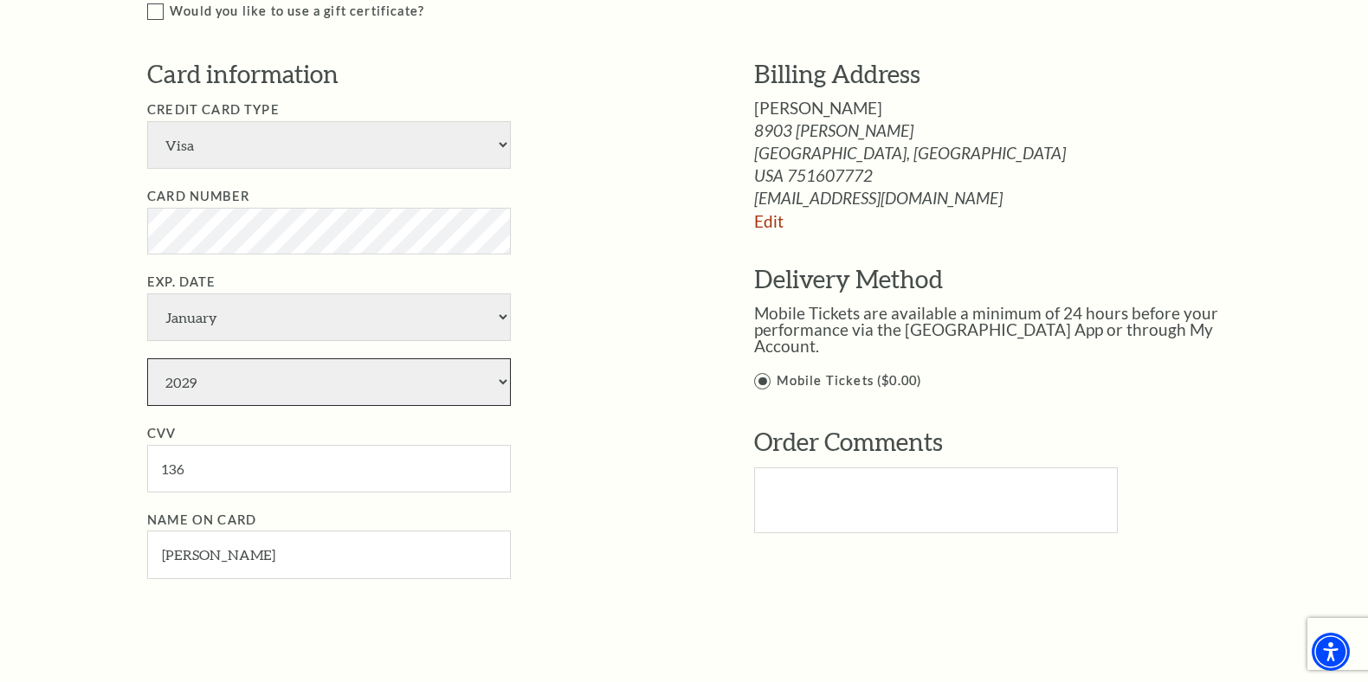
click at [147, 358] on select "2025 2026 2027 2028 2029 2030 2031 2032 2033 2034" at bounding box center [329, 382] width 364 height 48
drag, startPoint x: 188, startPoint y: 467, endPoint x: 116, endPoint y: 465, distance: 71.9
click at [116, 465] on div "Notice × Tickets cannot be removed during a Ticket Exchange. Choose Start Over …" at bounding box center [684, 279] width 1368 height 2114
type input "5684"
click at [577, 153] on li "Credit Card Type American Express Visa Master Card Discover" at bounding box center [424, 134] width 555 height 69
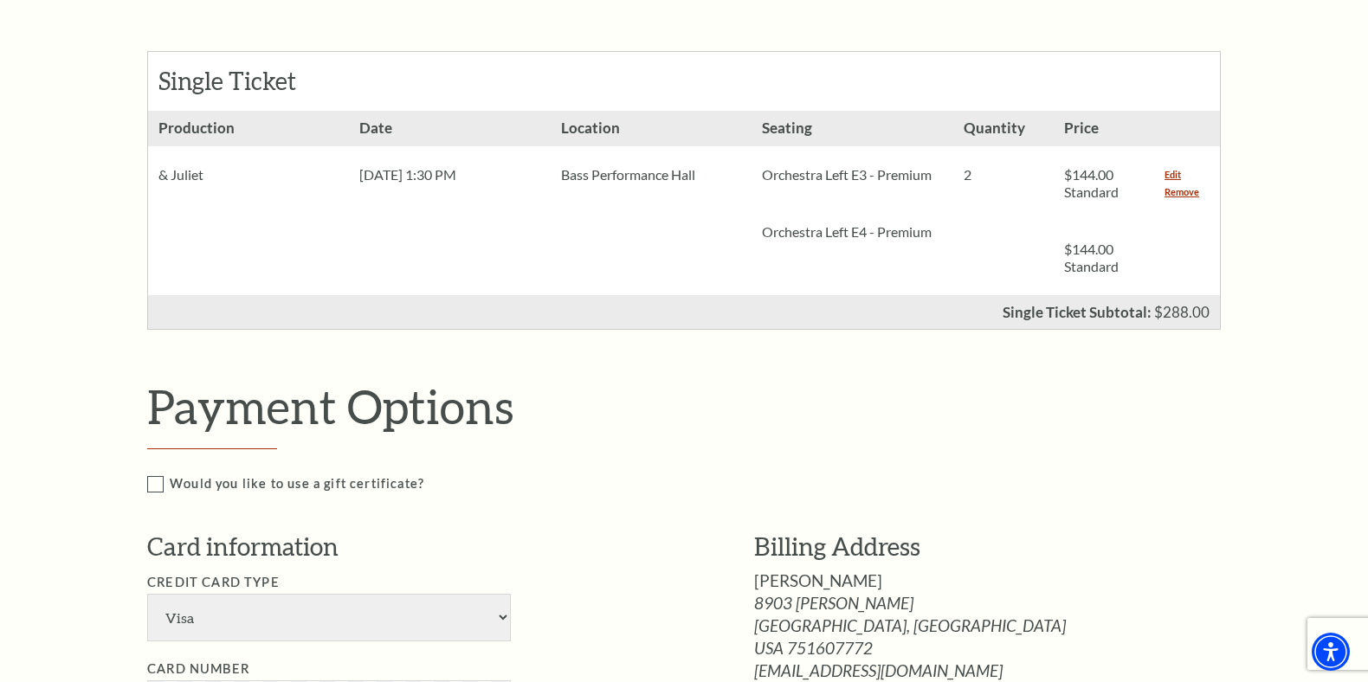
scroll to position [422, 0]
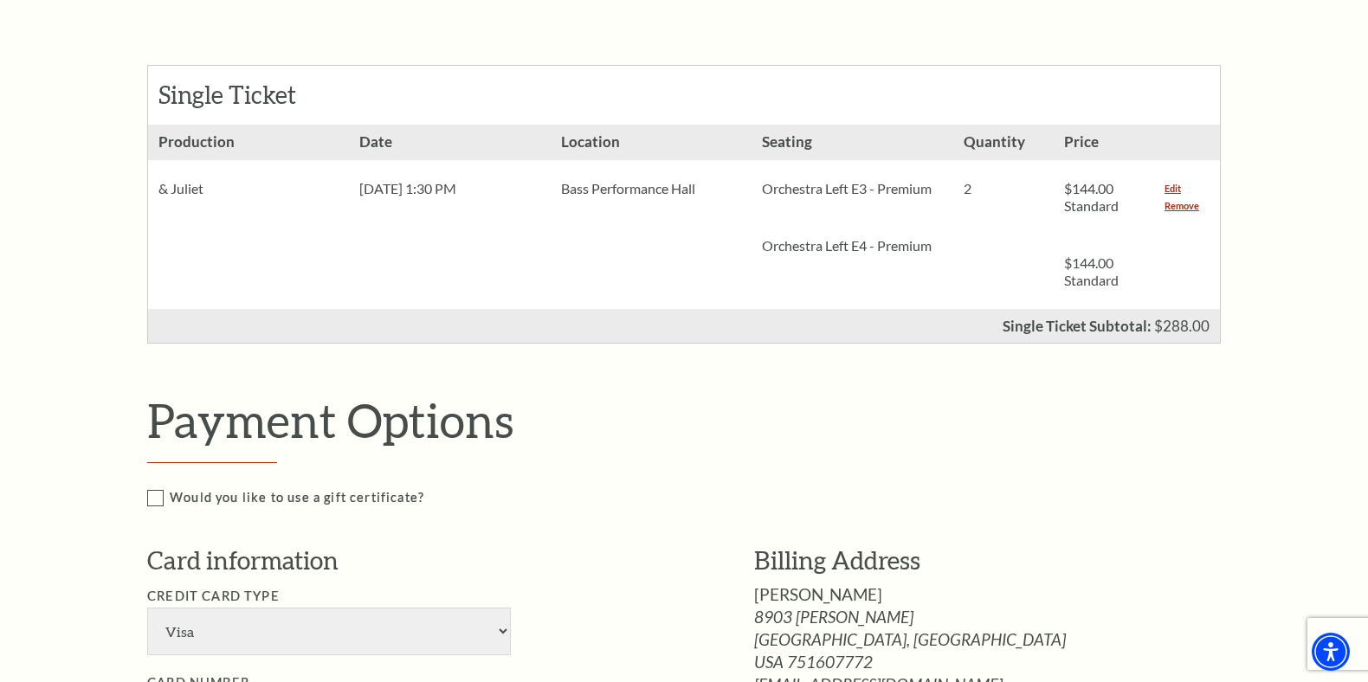
click at [540, 326] on div "Single Ticket Subtotal: $288.00" at bounding box center [683, 326] width 1073 height 35
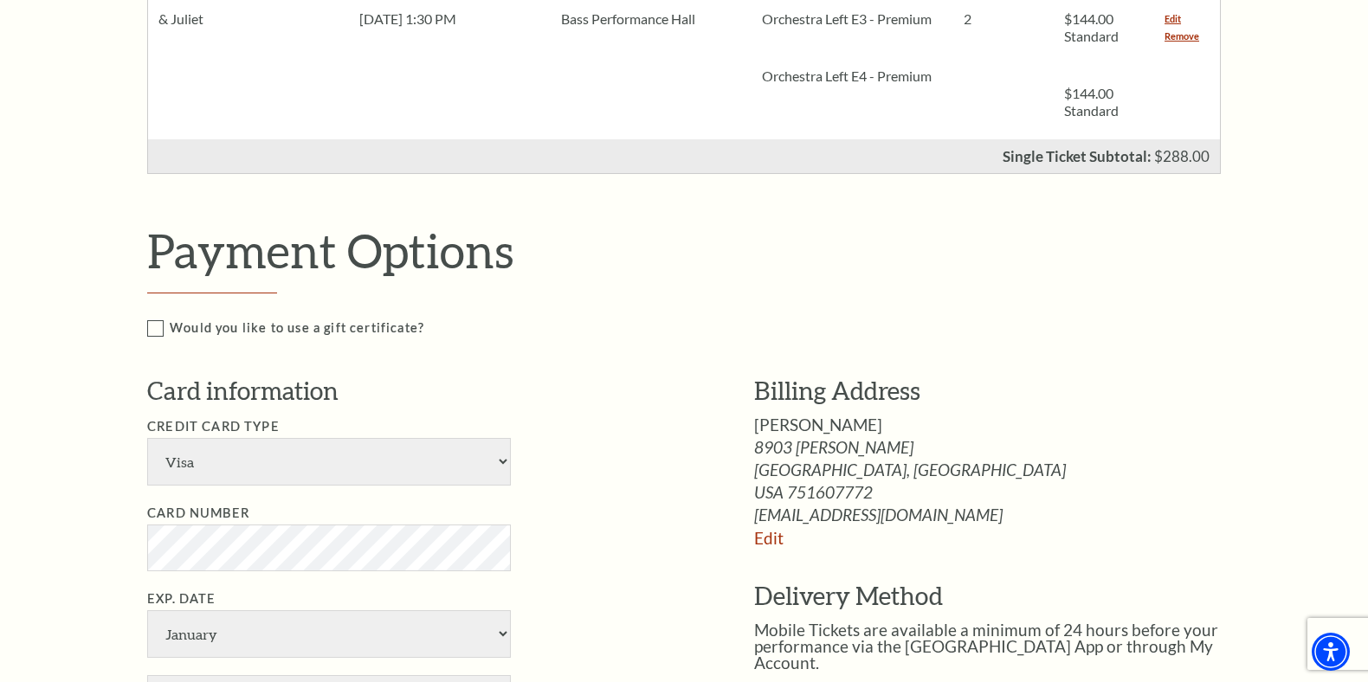
scroll to position [820, 0]
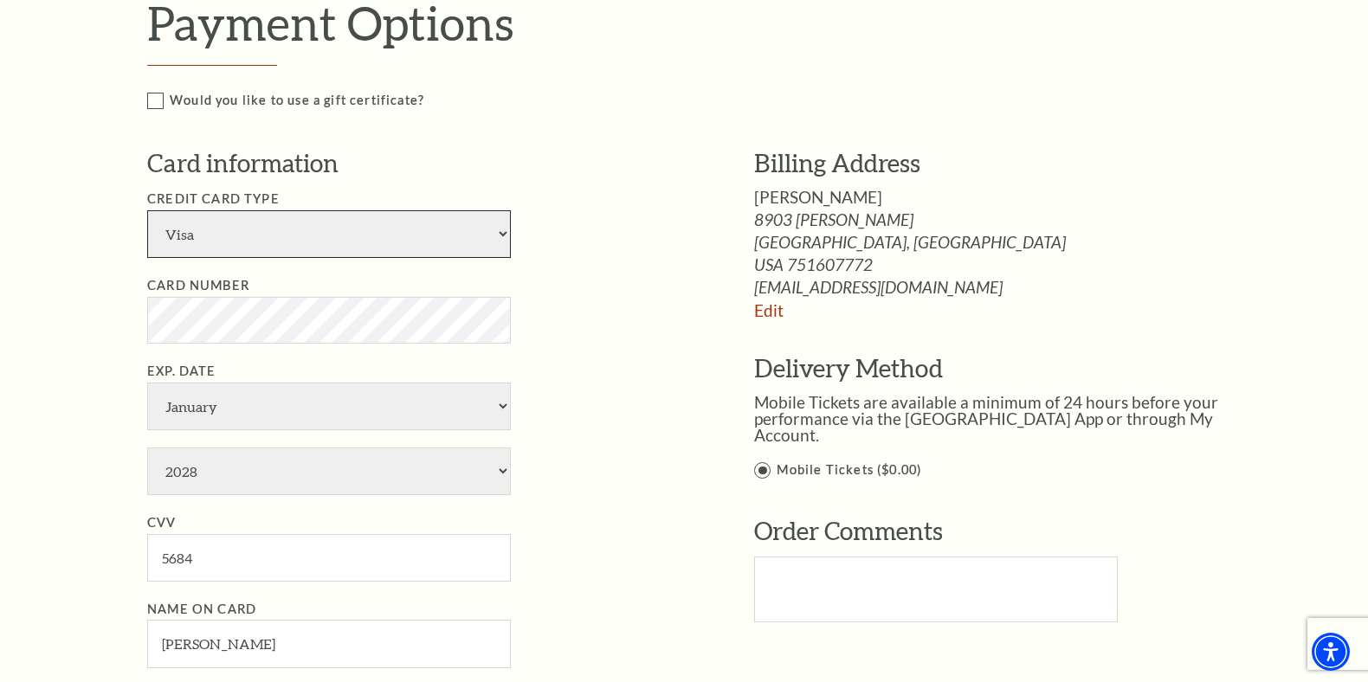
click at [460, 229] on select "American Express Visa Master Card Discover" at bounding box center [329, 234] width 364 height 48
click at [147, 210] on select "American Express Visa Master Card Discover" at bounding box center [329, 234] width 364 height 48
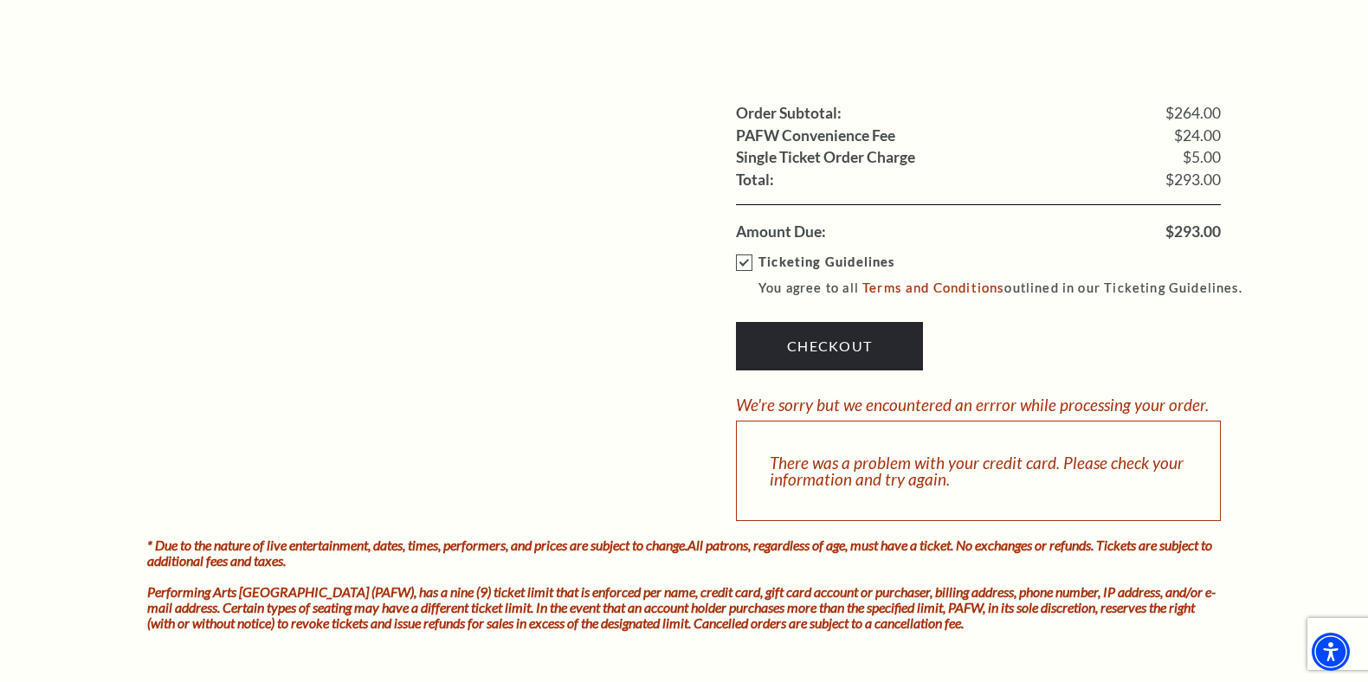
scroll to position [1604, 0]
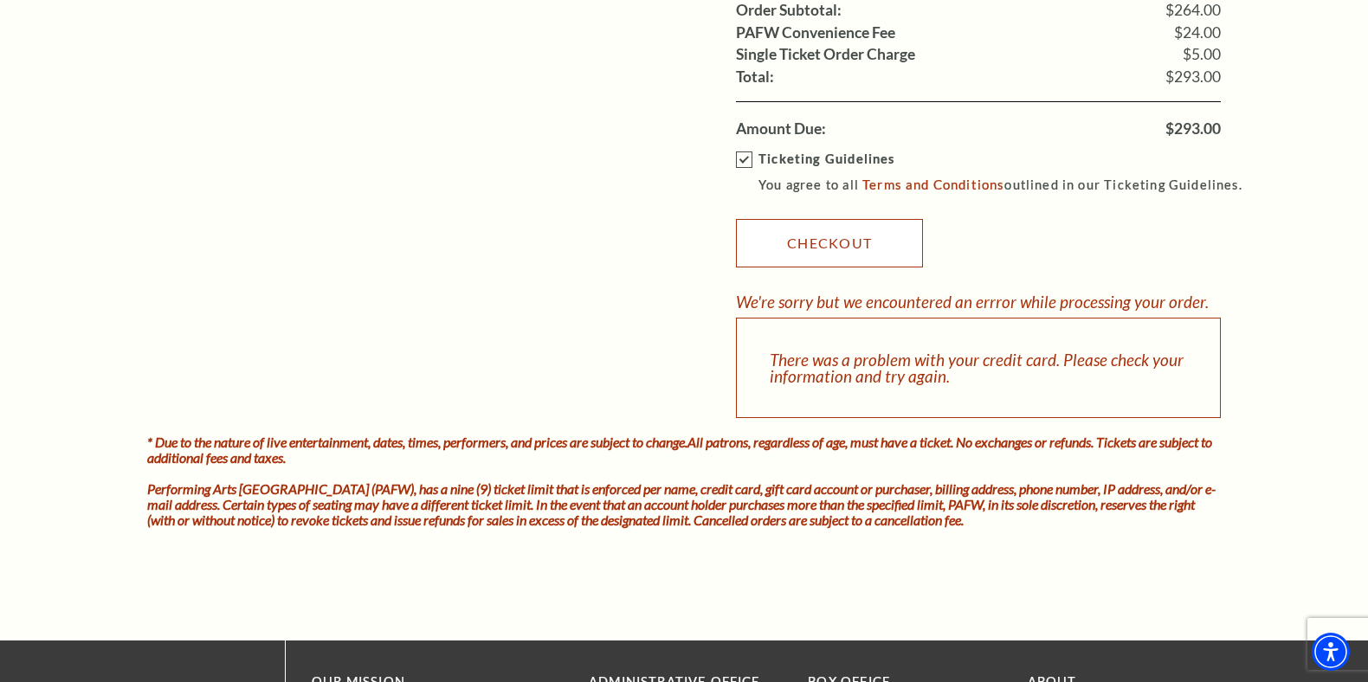
click at [795, 222] on link "Checkout" at bounding box center [829, 243] width 187 height 48
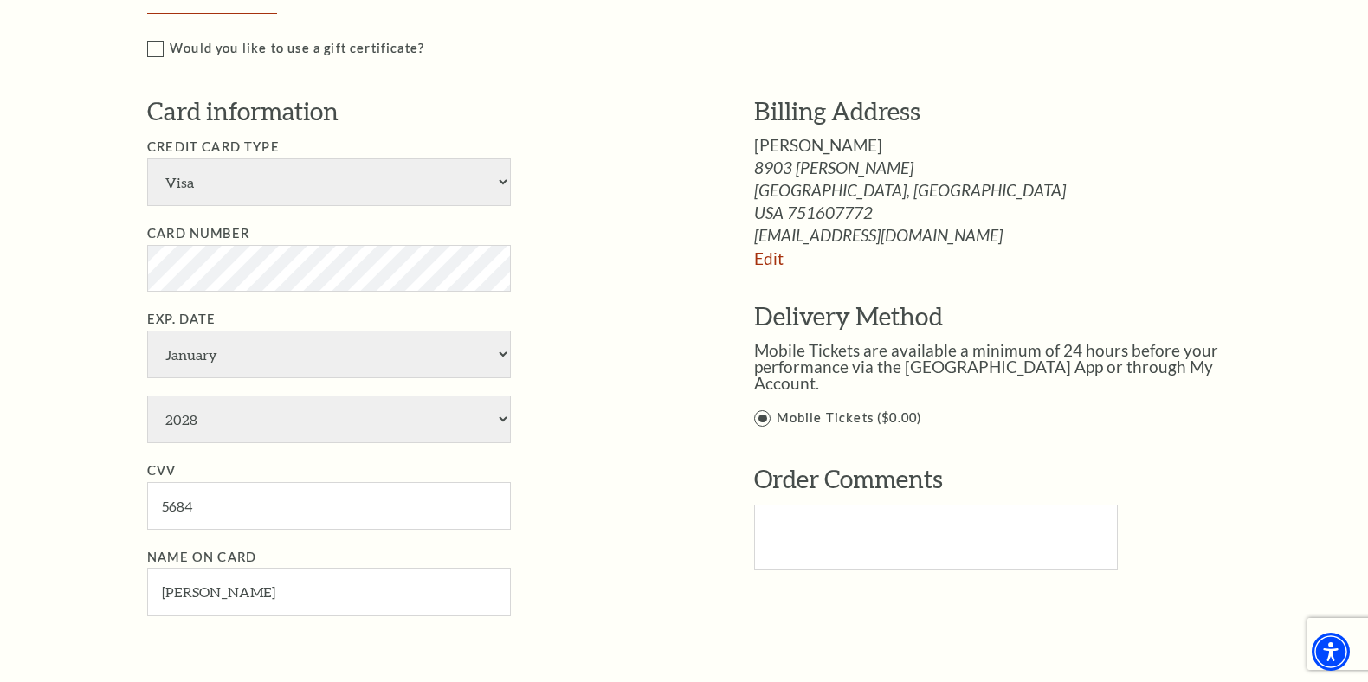
scroll to position [860, 0]
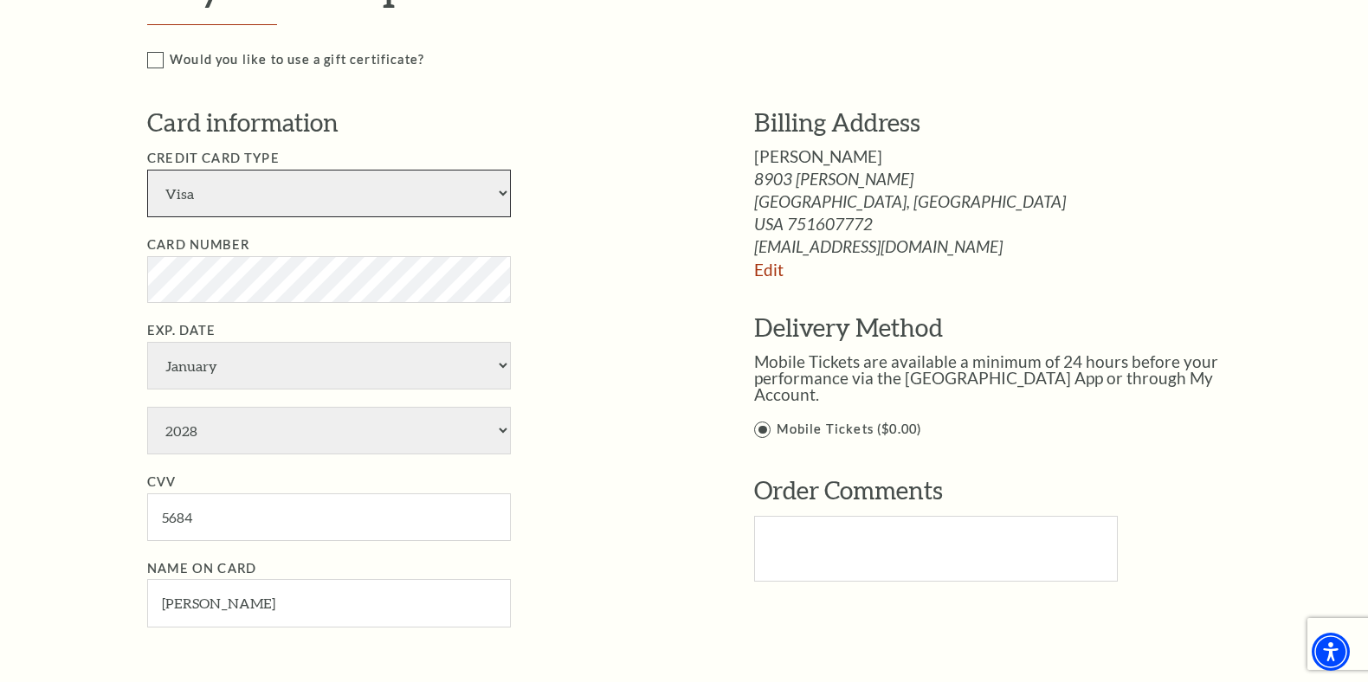
click at [468, 189] on select "American Express Visa Master Card Discover" at bounding box center [329, 194] width 364 height 48
select select "23"
click at [147, 170] on select "American Express Visa Master Card Discover" at bounding box center [329, 194] width 364 height 48
click at [573, 236] on li "Card Number" at bounding box center [424, 269] width 555 height 68
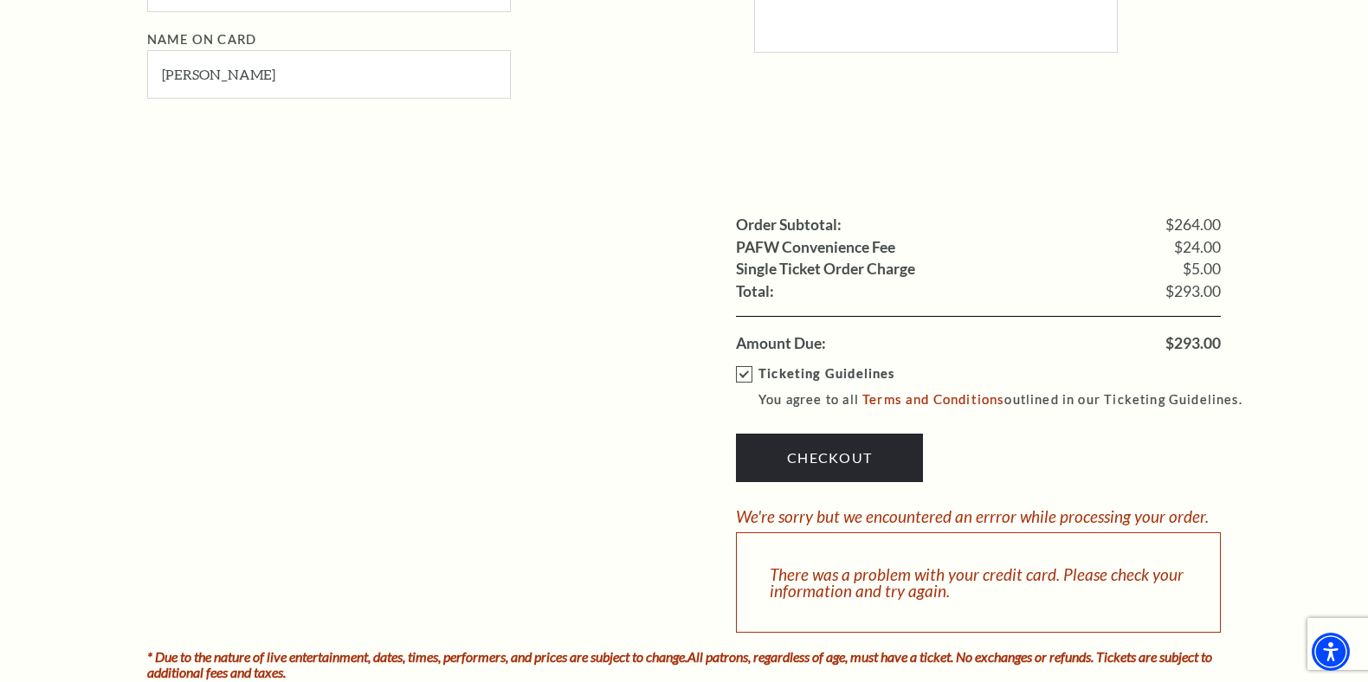
scroll to position [1484, 0]
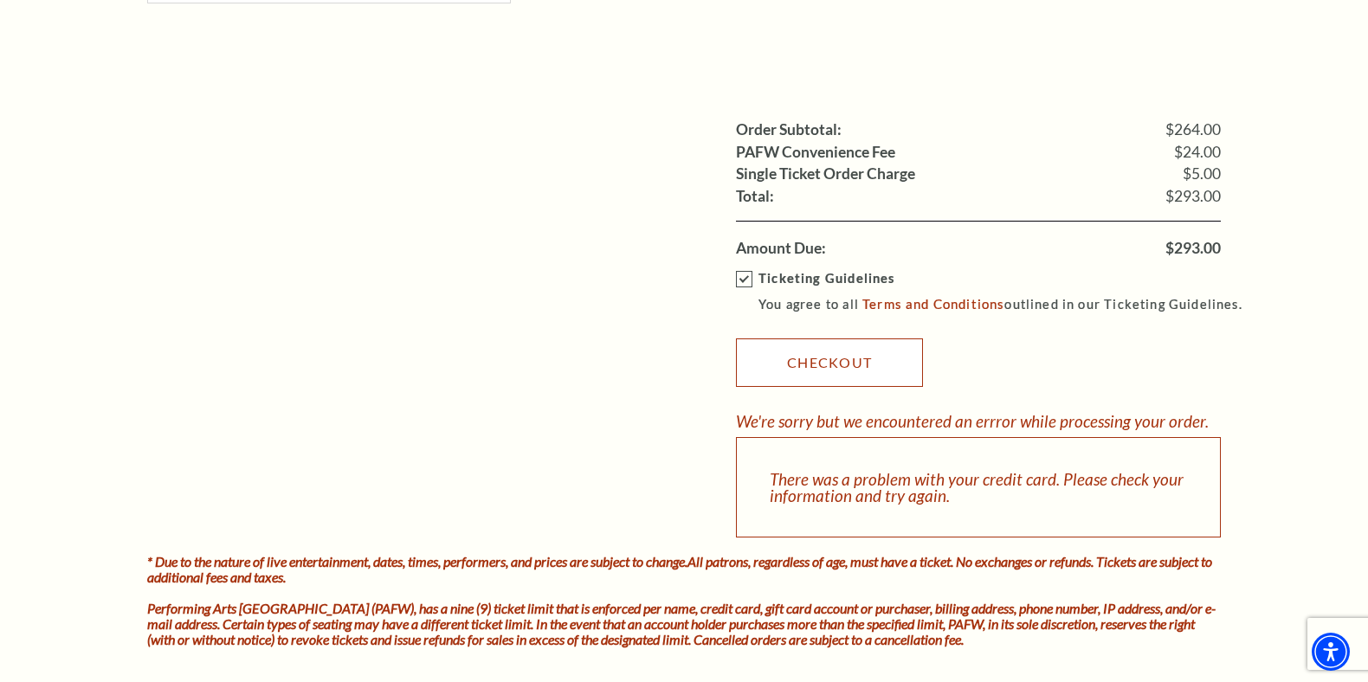
click at [813, 364] on link "Checkout" at bounding box center [829, 362] width 187 height 48
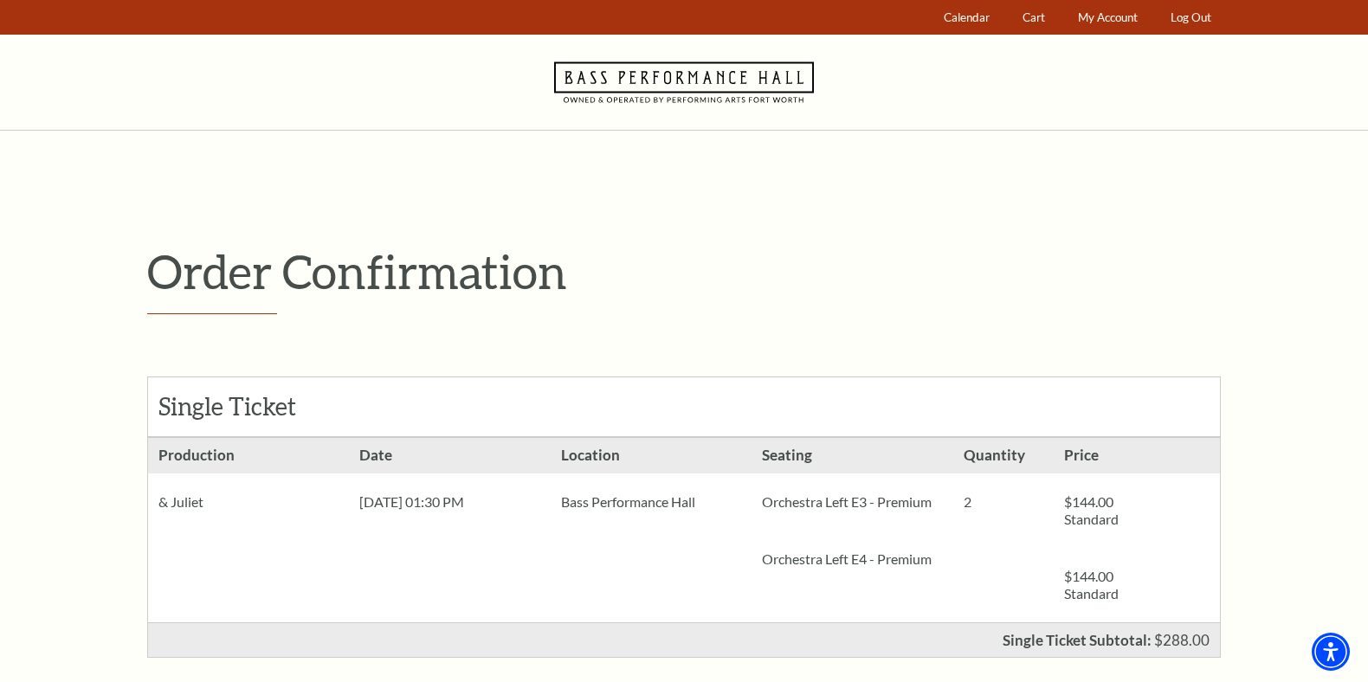
click at [621, 80] on icon "Navigate to Bass Performance Hall homepage" at bounding box center [684, 82] width 260 height 95
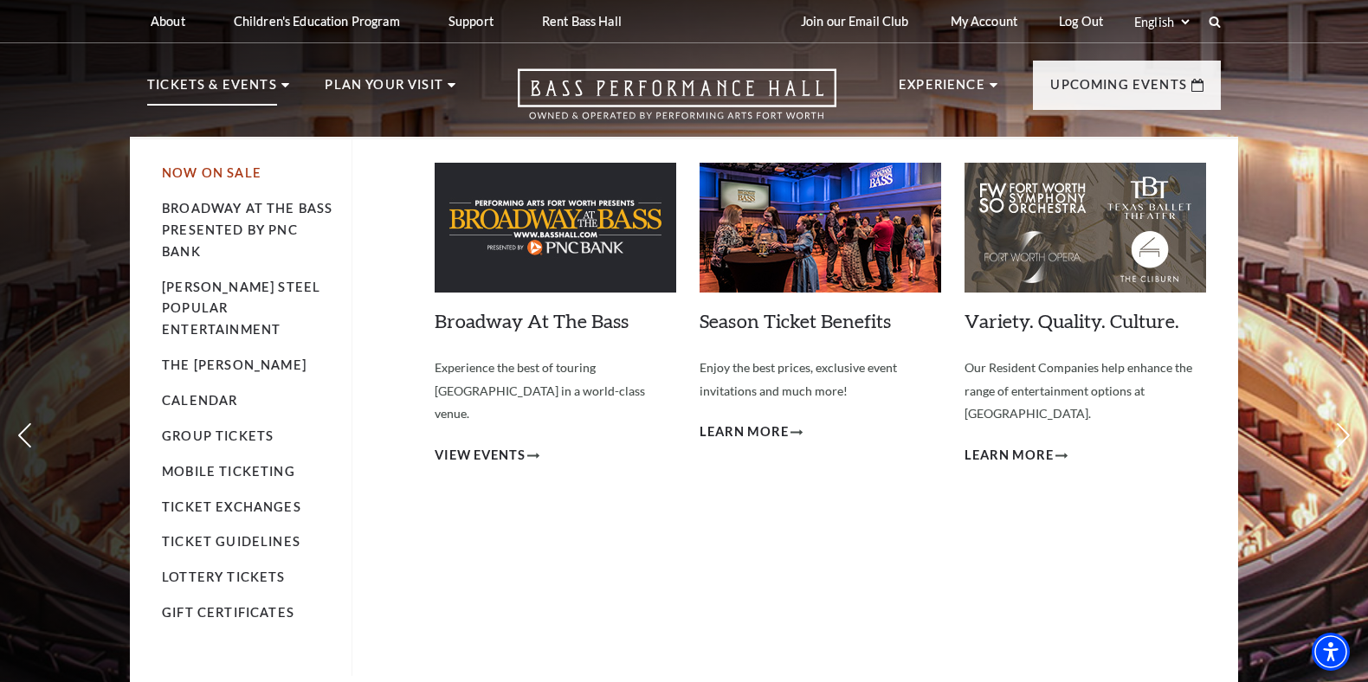
click at [239, 172] on link "Now On Sale" at bounding box center [212, 172] width 100 height 15
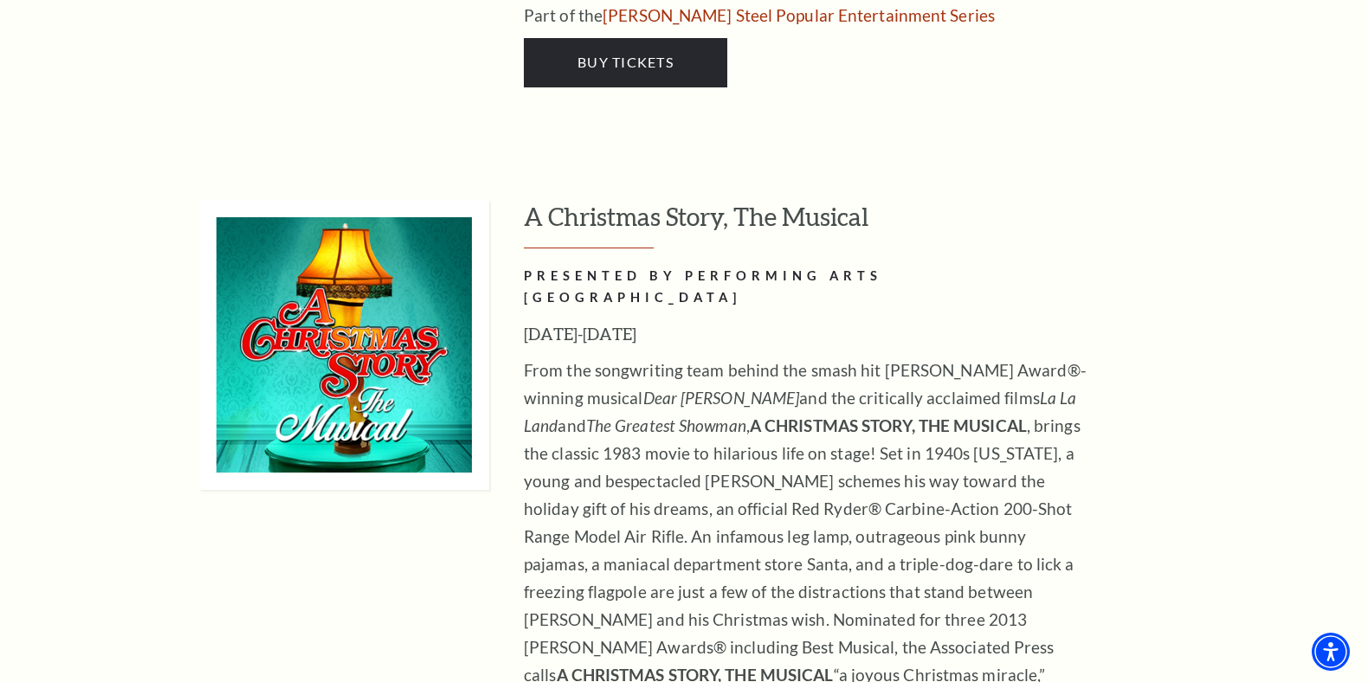
scroll to position [6320, 0]
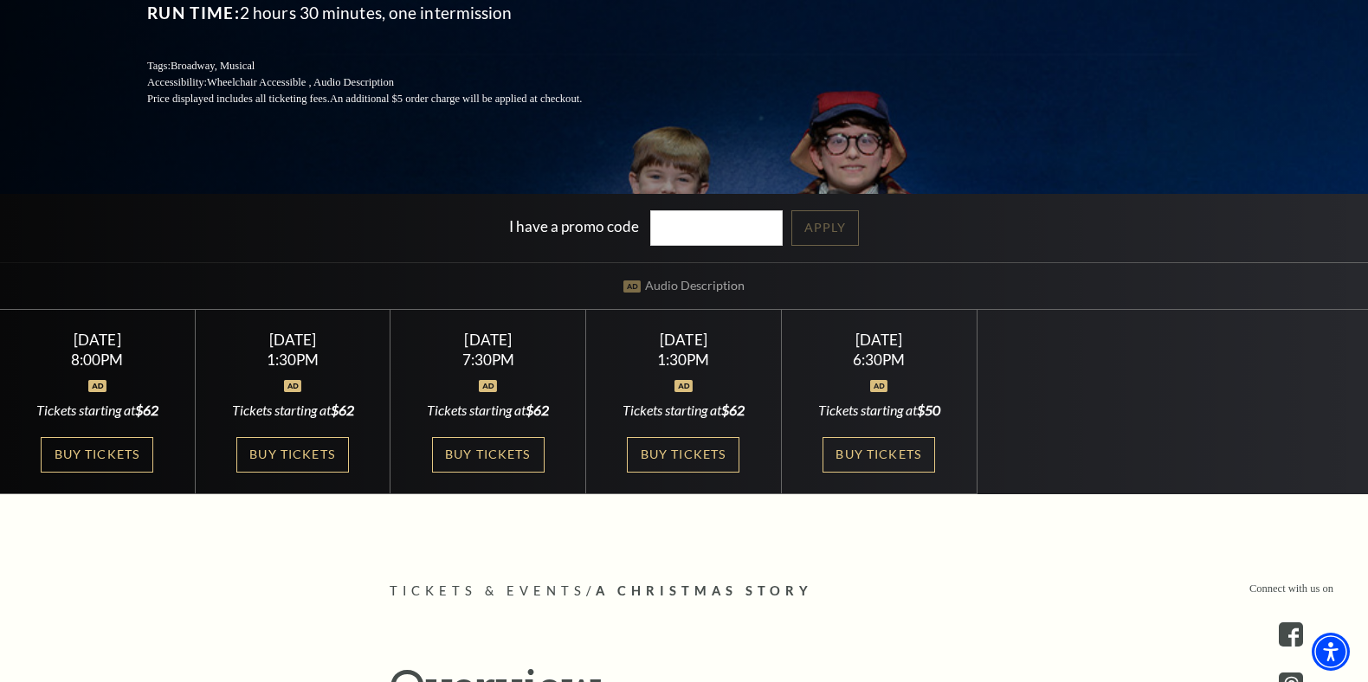
scroll to position [387, 0]
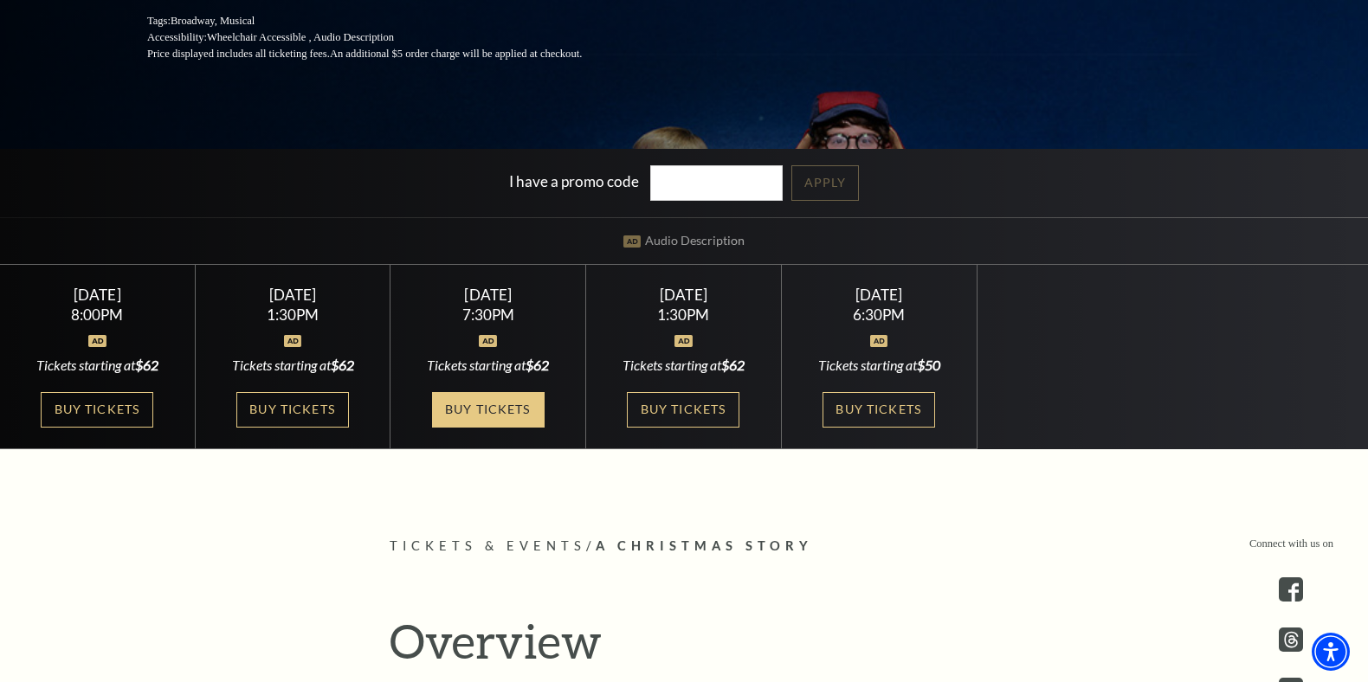
click at [532, 409] on link "Buy Tickets" at bounding box center [488, 409] width 113 height 35
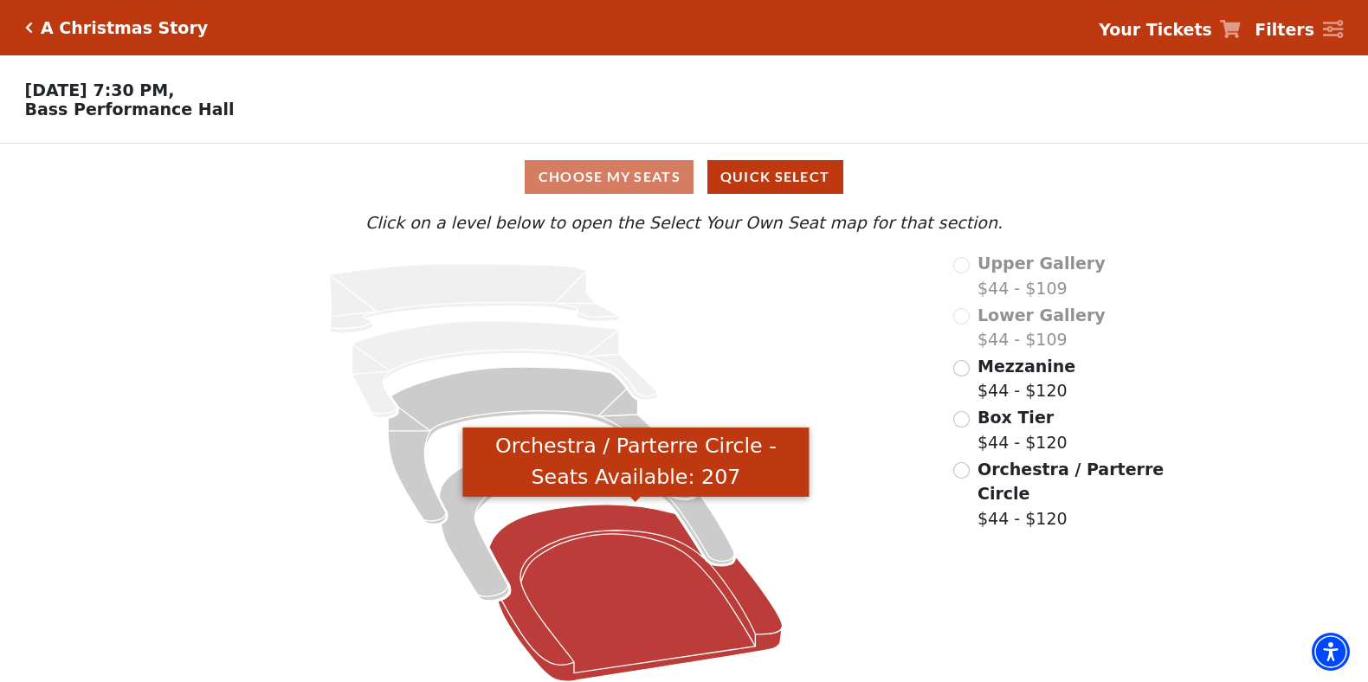
click at [611, 572] on icon "Orchestra / Parterre Circle - Seats Available: 207" at bounding box center [635, 593] width 293 height 177
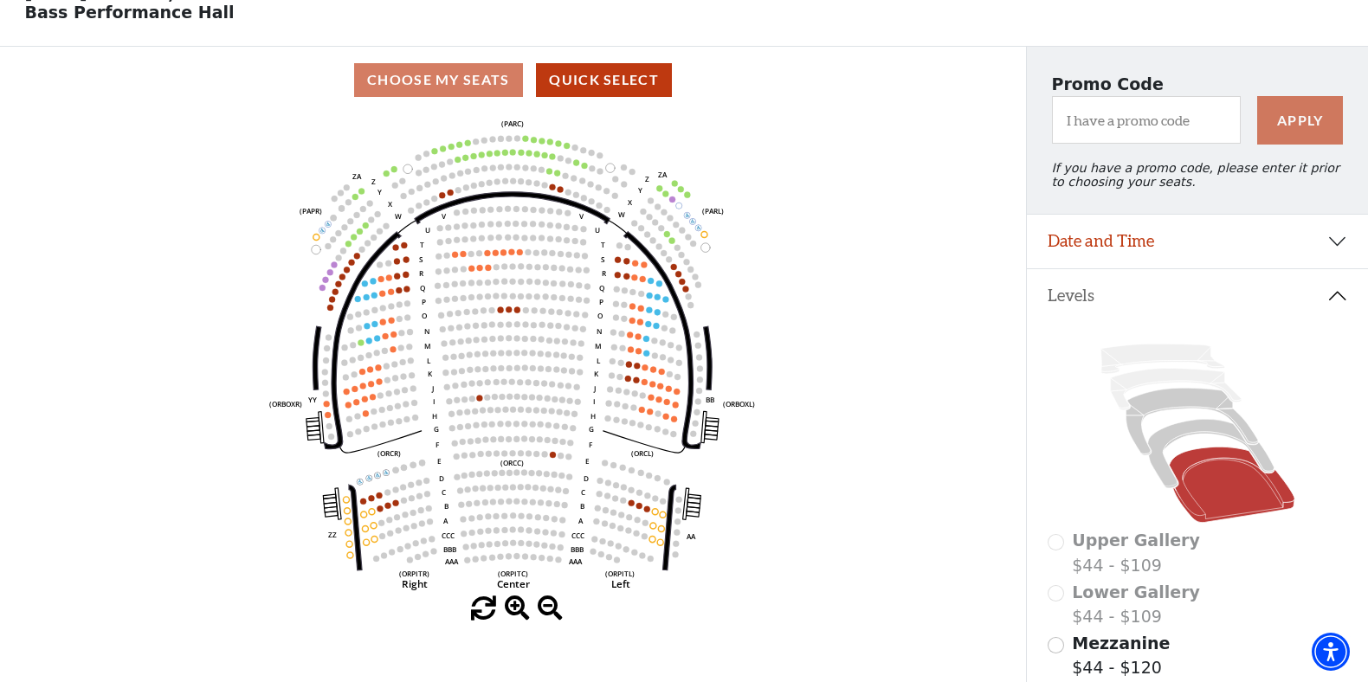
scroll to position [83, 0]
